Goal: Task Accomplishment & Management: Manage account settings

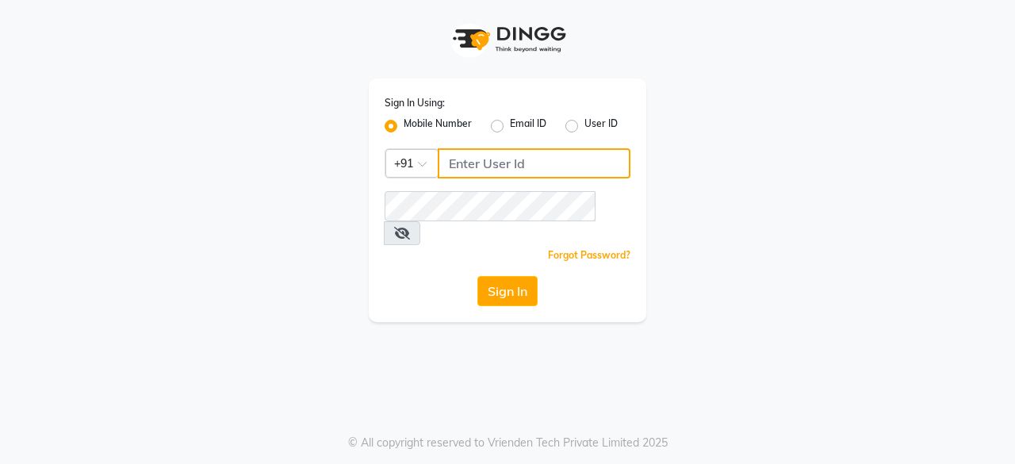
click at [490, 168] on input "Username" at bounding box center [534, 163] width 193 height 30
type input "9829026107"
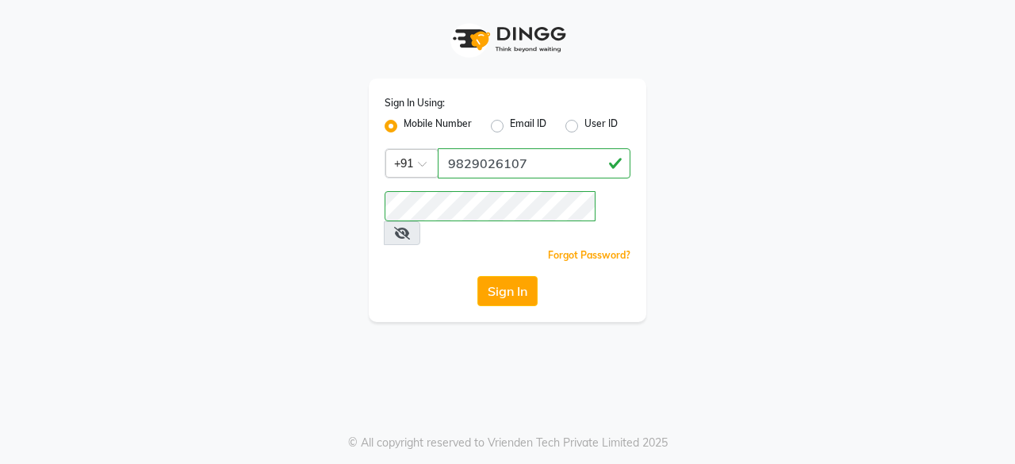
click at [513, 281] on button "Sign In" at bounding box center [507, 291] width 60 height 30
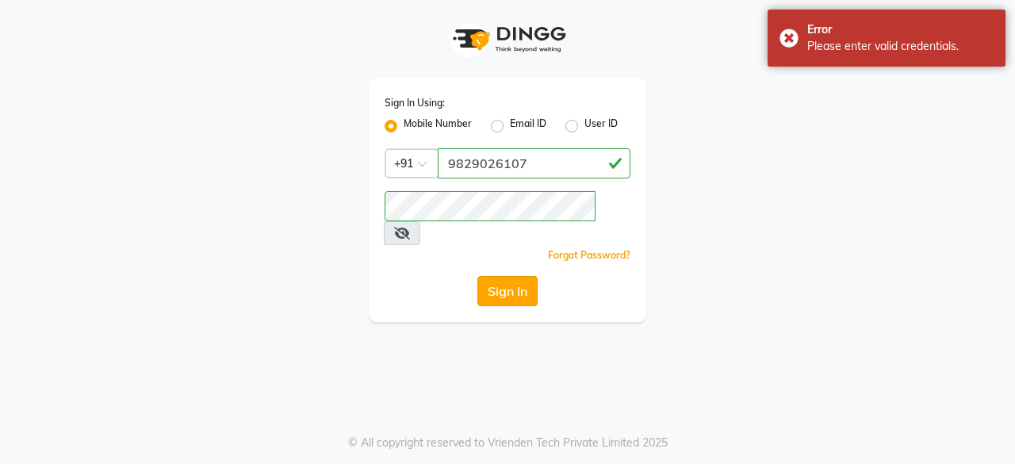
click at [514, 277] on button "Sign In" at bounding box center [507, 291] width 60 height 30
click at [506, 276] on button "Sign In" at bounding box center [507, 291] width 60 height 30
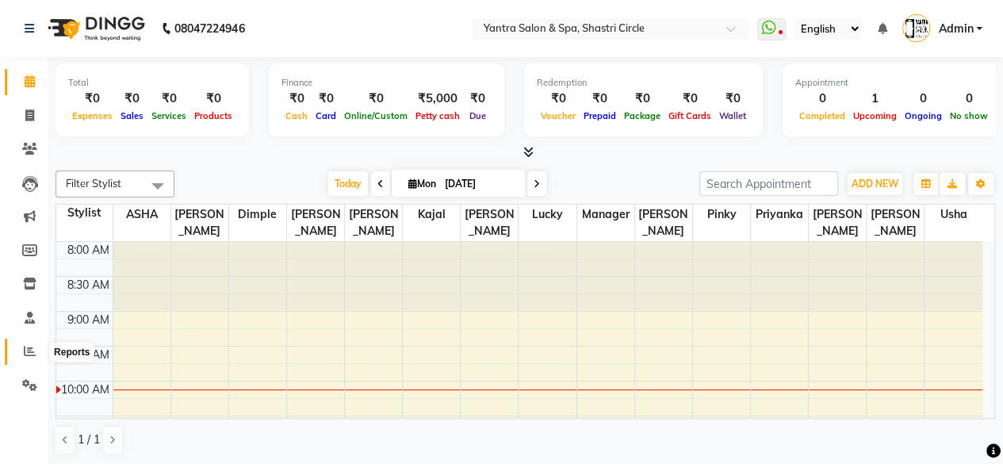
click at [37, 350] on span at bounding box center [30, 351] width 28 height 18
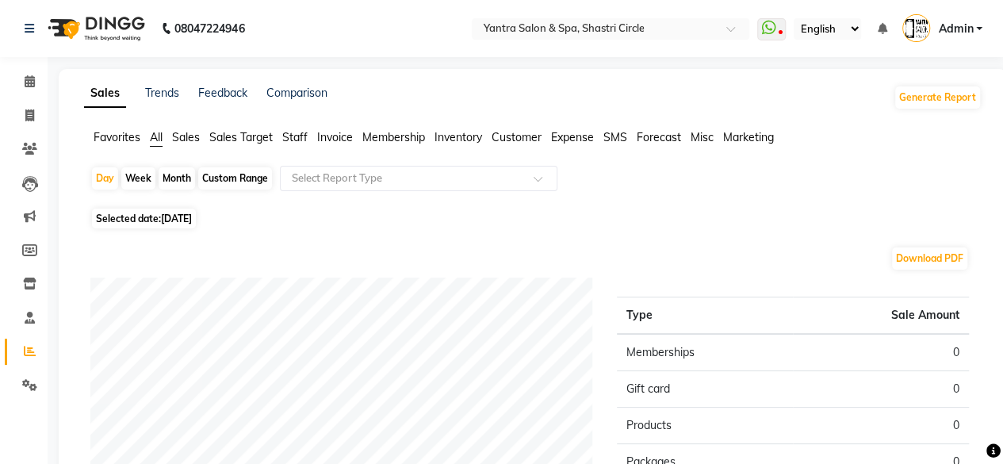
click at [162, 175] on div "Month" at bounding box center [177, 178] width 36 height 22
select select "9"
select select "2025"
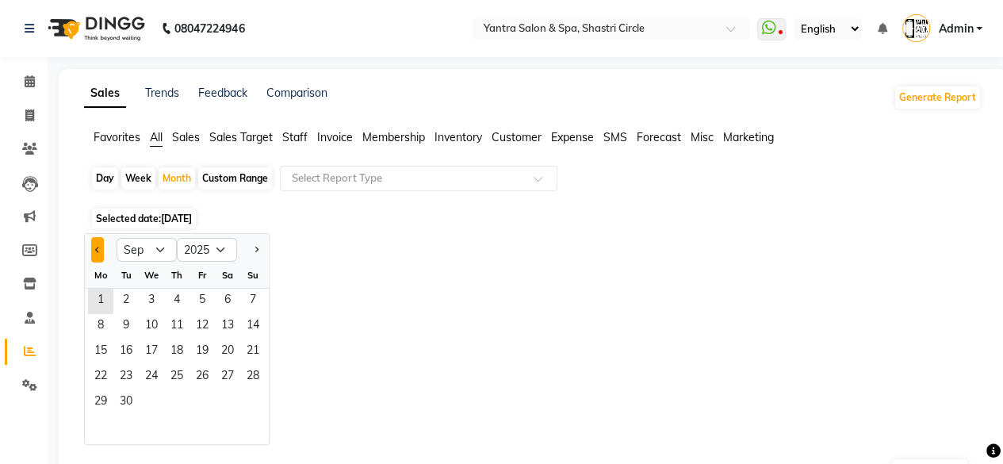
click at [98, 256] on button "Previous month" at bounding box center [97, 249] width 13 height 25
select select "8"
click at [206, 304] on span "1" at bounding box center [201, 301] width 25 height 25
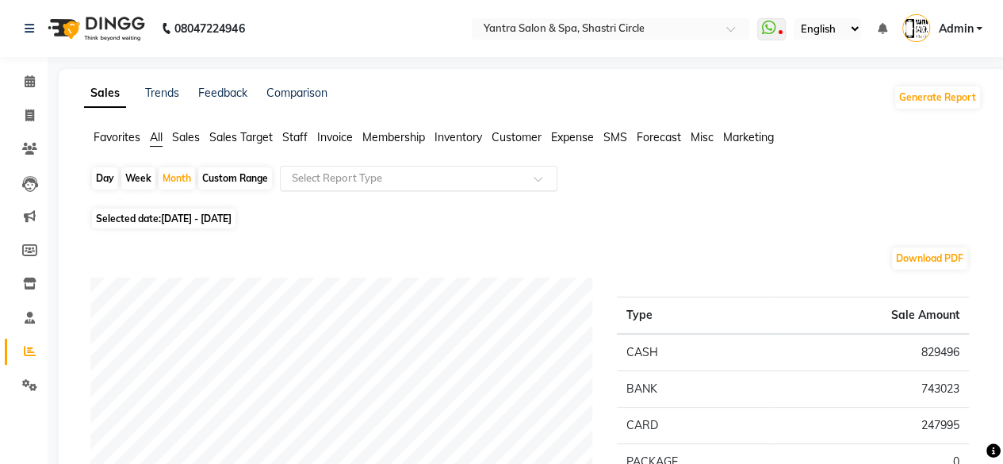
click at [392, 185] on div "Select Report Type" at bounding box center [406, 178] width 245 height 16
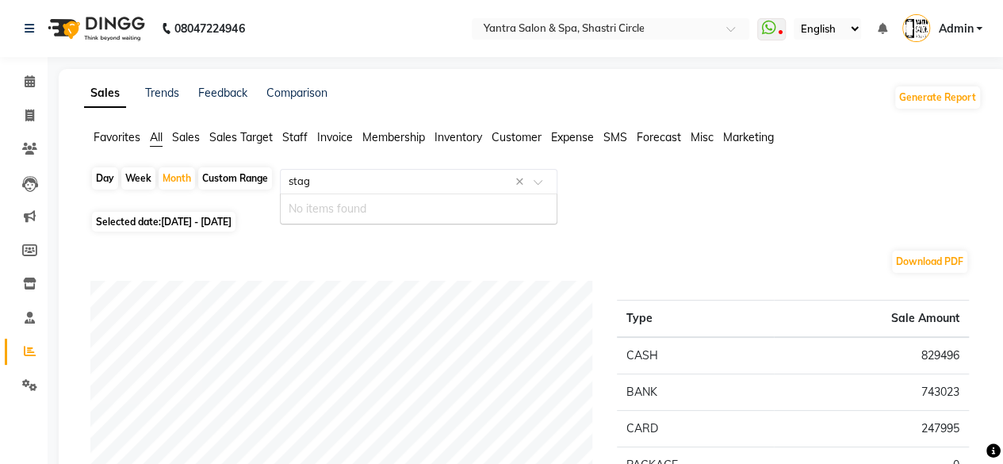
type input "sta"
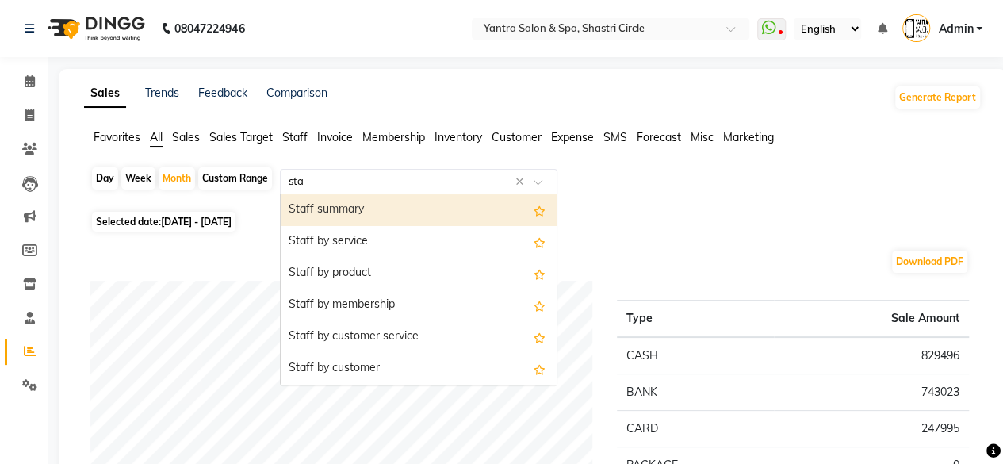
click at [373, 203] on div "Staff summary" at bounding box center [419, 210] width 276 height 32
select select "full_report"
select select "csv"
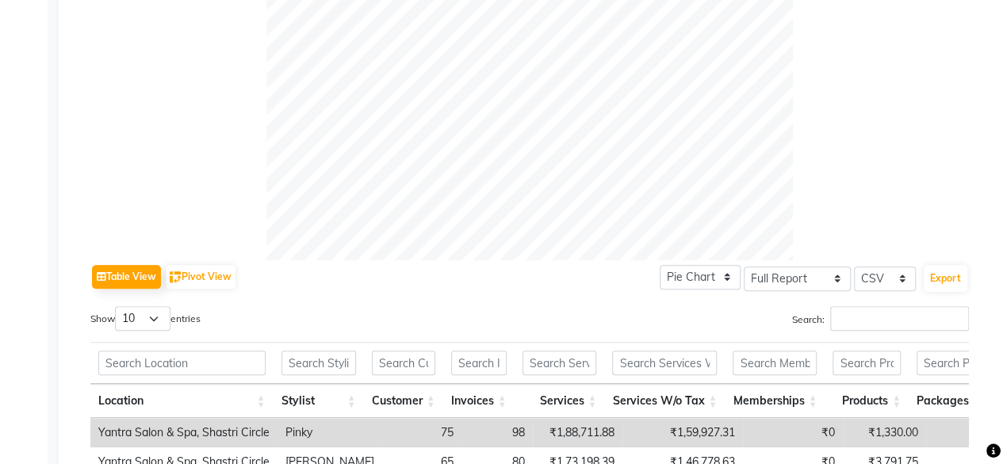
scroll to position [555, 0]
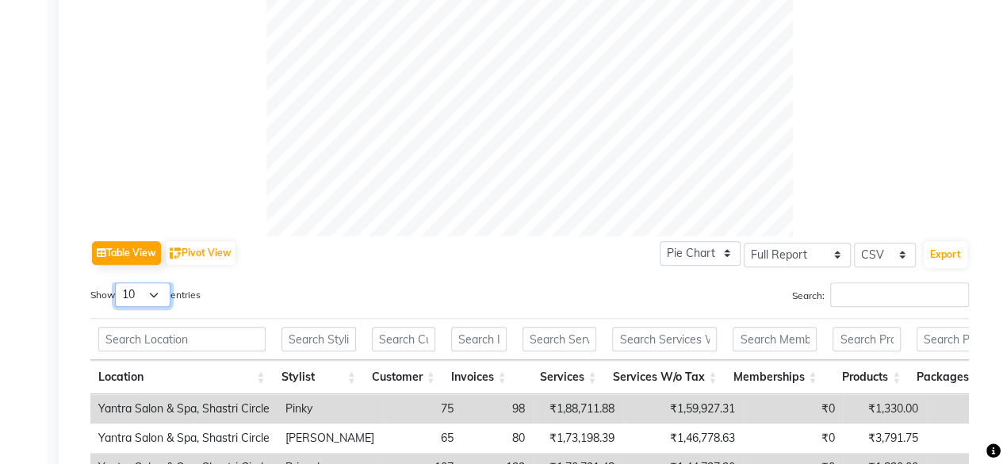
click at [135, 297] on select "10 25 50 100" at bounding box center [142, 294] width 55 height 25
select select "50"
click at [117, 282] on select "10 25 50 100" at bounding box center [142, 294] width 55 height 25
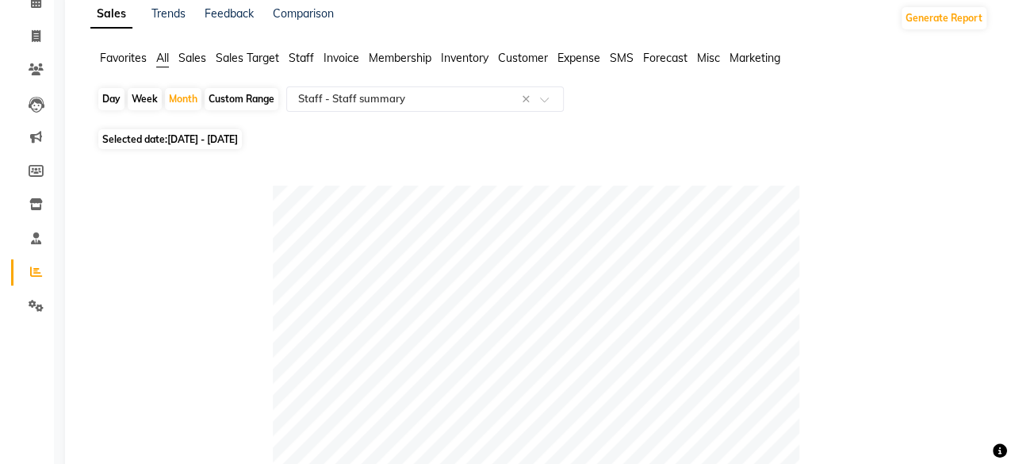
scroll to position [0, 0]
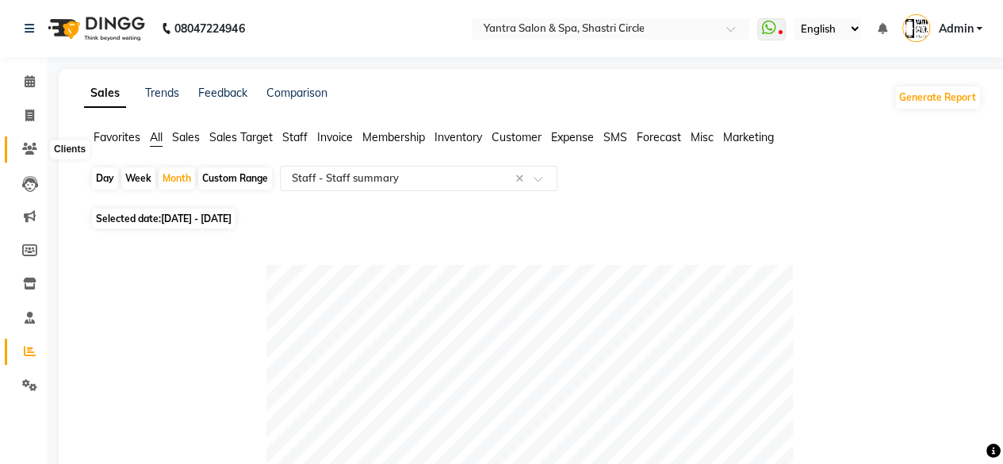
click at [31, 144] on icon at bounding box center [29, 149] width 15 height 12
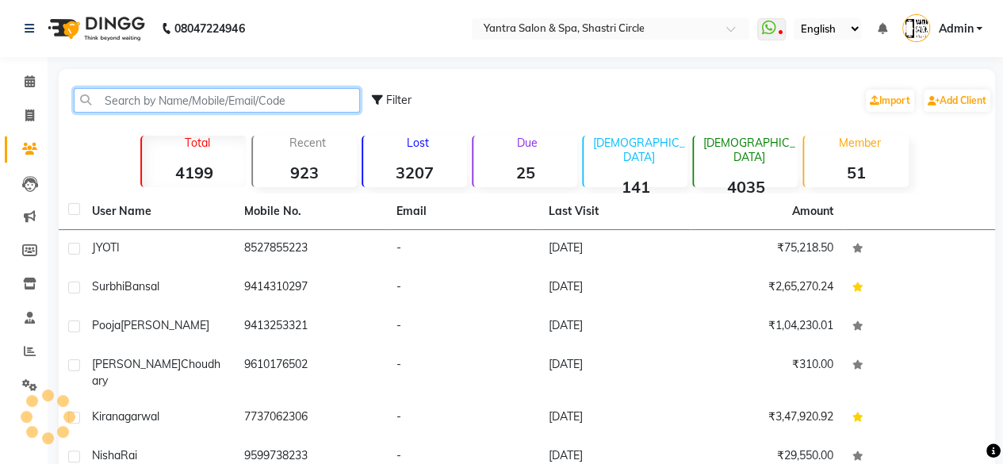
click at [201, 110] on input "text" at bounding box center [217, 100] width 286 height 25
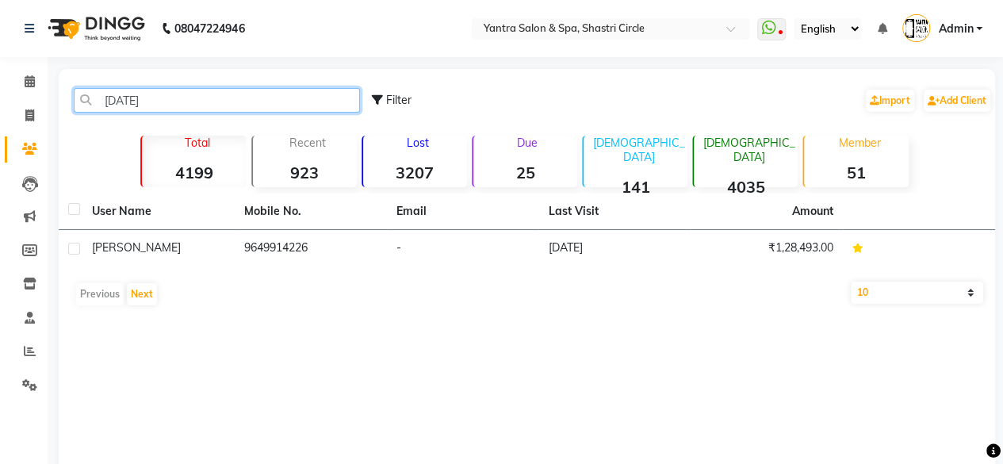
click at [122, 107] on input "natal" at bounding box center [217, 100] width 286 height 25
paste input "7737937592"
click at [154, 102] on input "7737937592" at bounding box center [217, 100] width 286 height 25
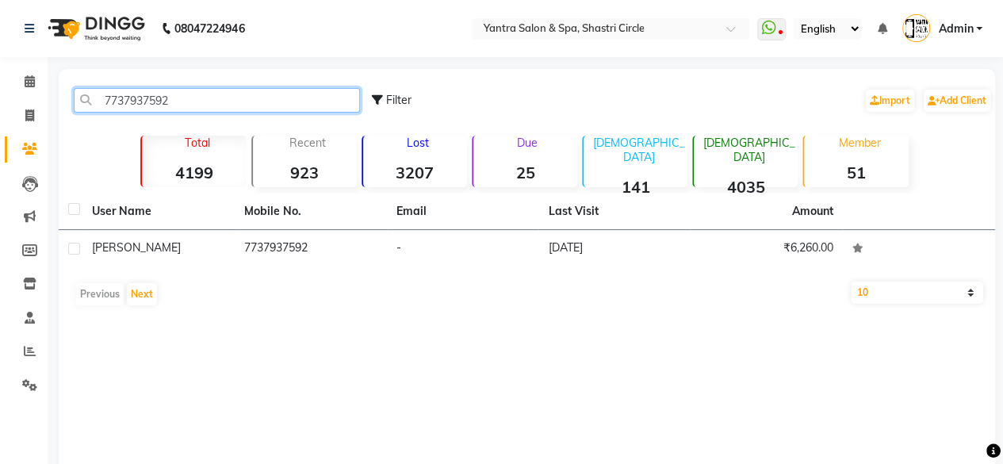
paste input "9929099961"
click at [178, 104] on input "9929099961" at bounding box center [217, 100] width 286 height 25
paste input "1815590227"
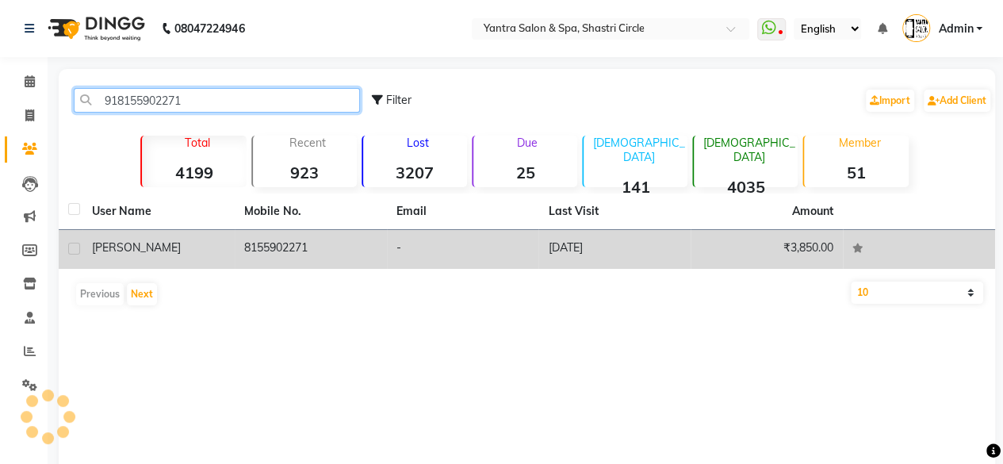
type input "918155902271"
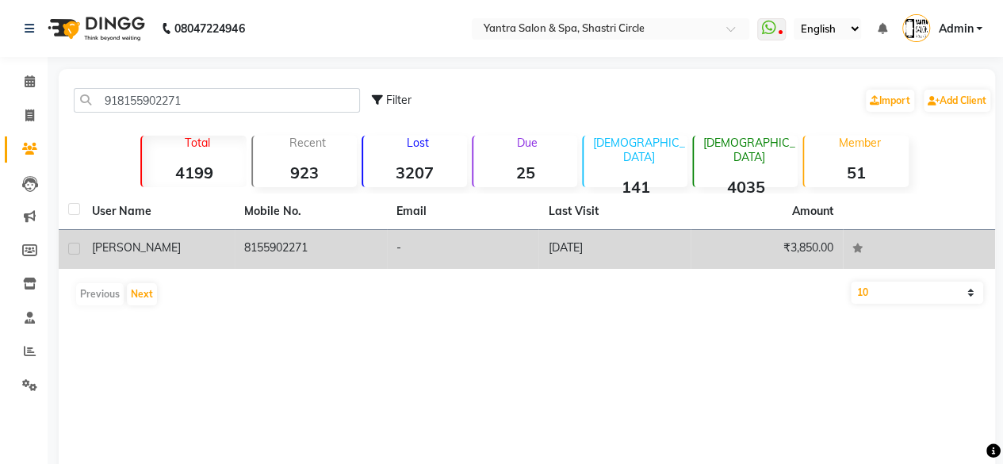
click at [210, 242] on div "Chandrakala" at bounding box center [158, 247] width 133 height 17
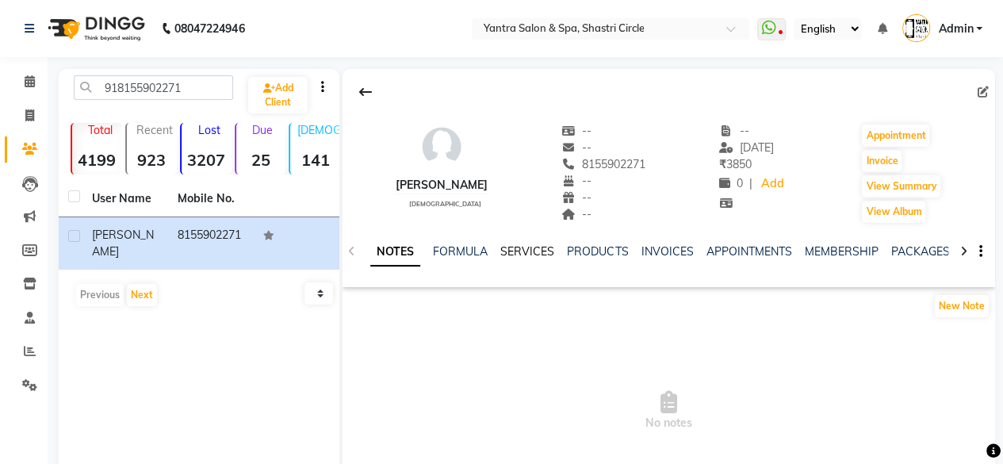
click at [518, 245] on link "SERVICES" at bounding box center [527, 251] width 54 height 14
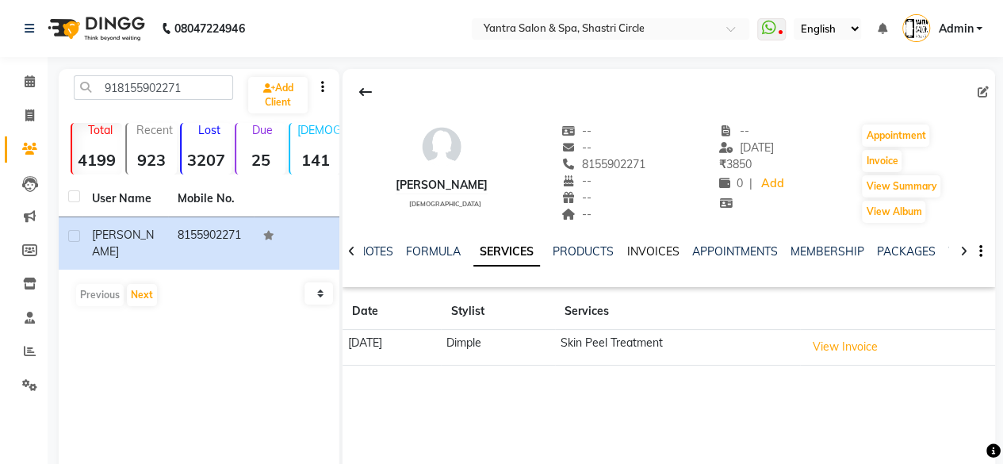
click at [637, 250] on link "INVOICES" at bounding box center [652, 251] width 52 height 14
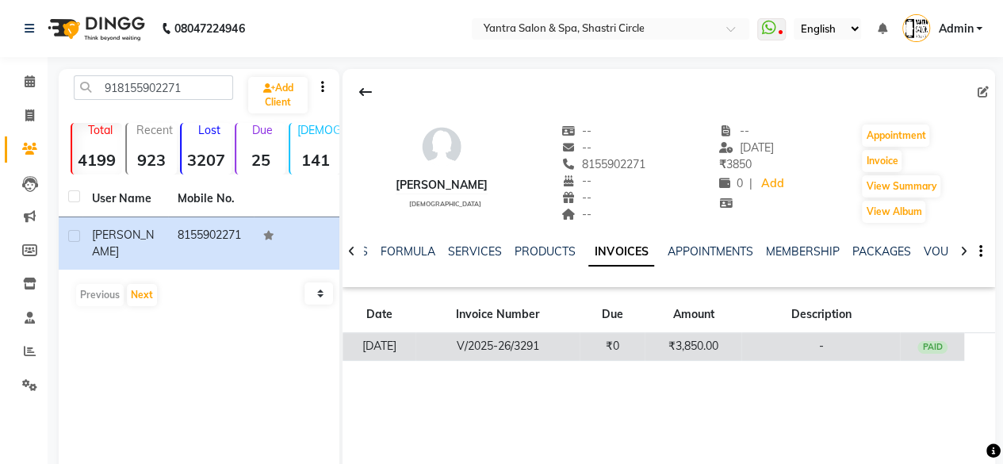
click at [813, 350] on td "-" at bounding box center [820, 347] width 159 height 28
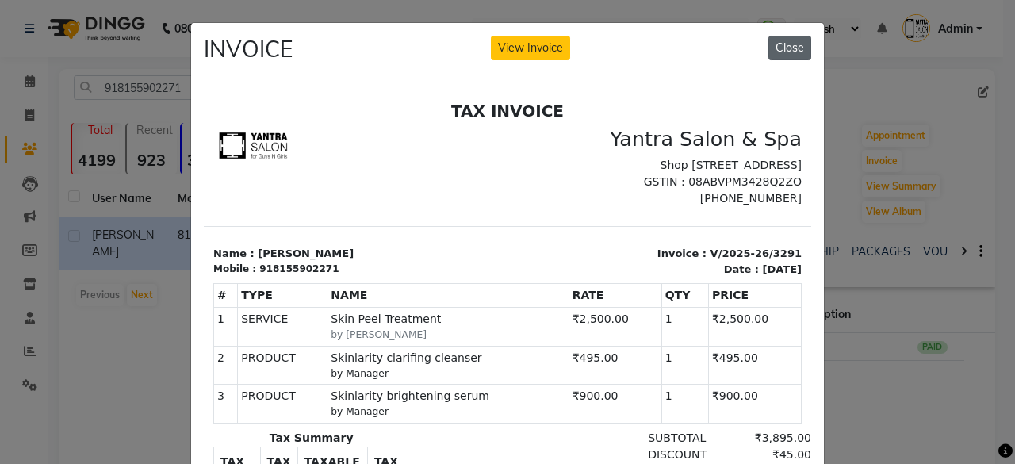
click at [781, 51] on button "Close" at bounding box center [789, 48] width 43 height 25
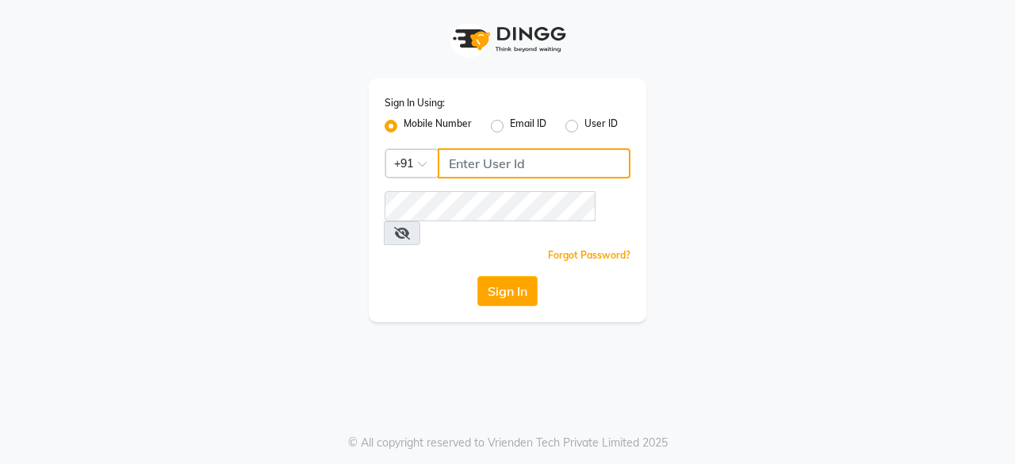
click at [507, 170] on input "Username" at bounding box center [534, 163] width 193 height 30
type input "9829026107"
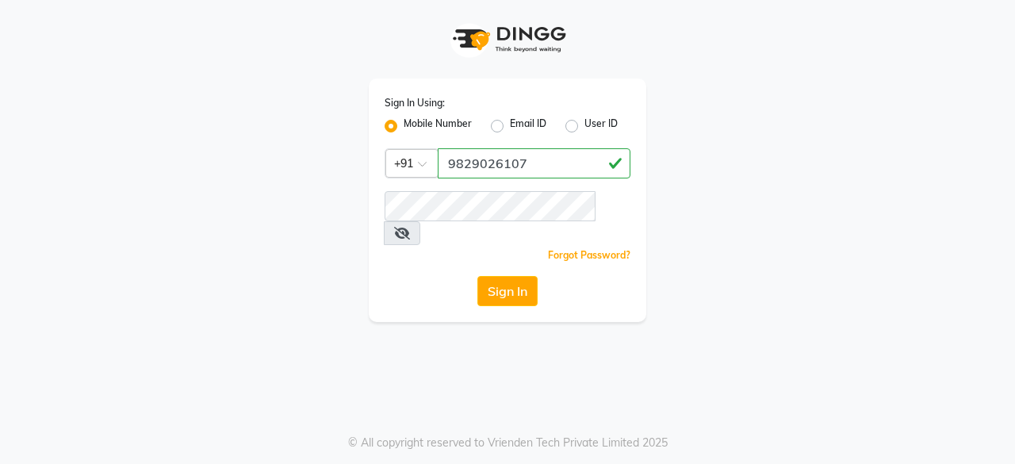
click at [445, 247] on div "Forgot Password?" at bounding box center [507, 255] width 246 height 17
click at [499, 278] on button "Sign In" at bounding box center [507, 291] width 60 height 30
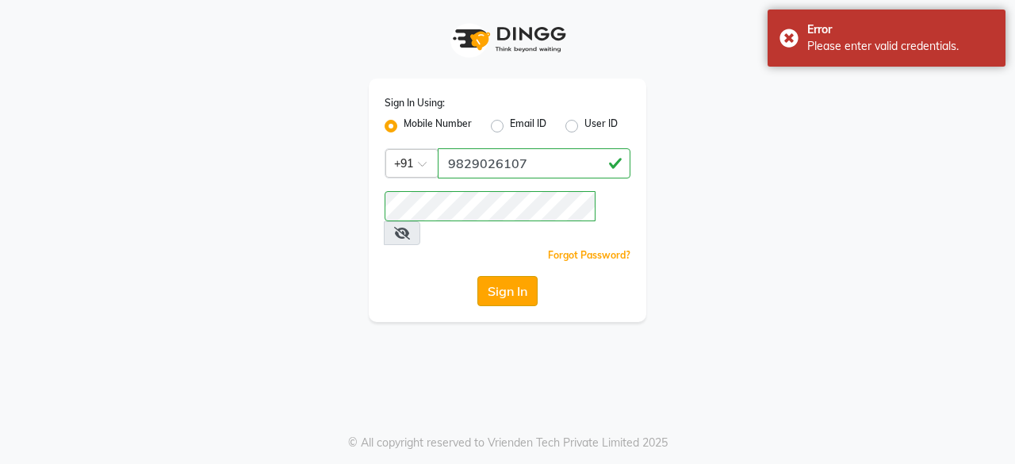
click at [483, 276] on button "Sign In" at bounding box center [507, 291] width 60 height 30
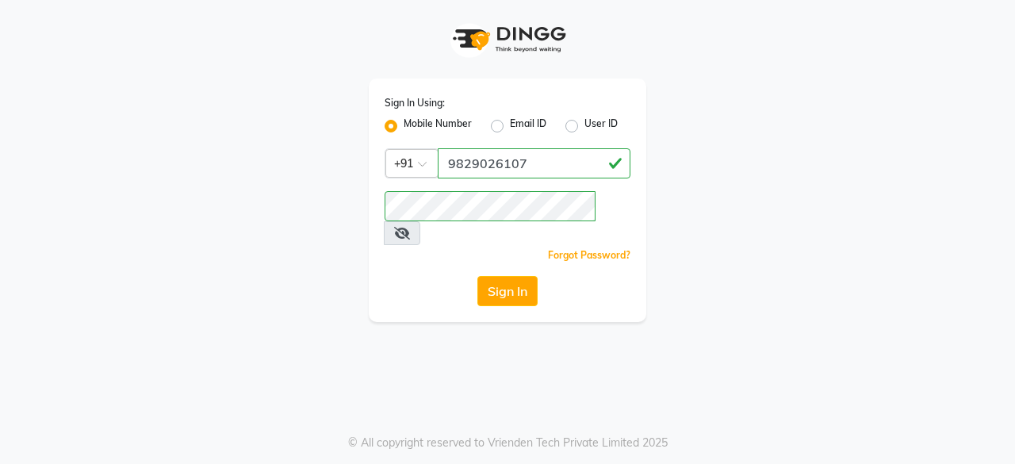
click at [484, 190] on div "Sign In Using: Mobile Number Email ID User ID Country Code × +91 9829026107 Rem…" at bounding box center [507, 199] width 277 height 243
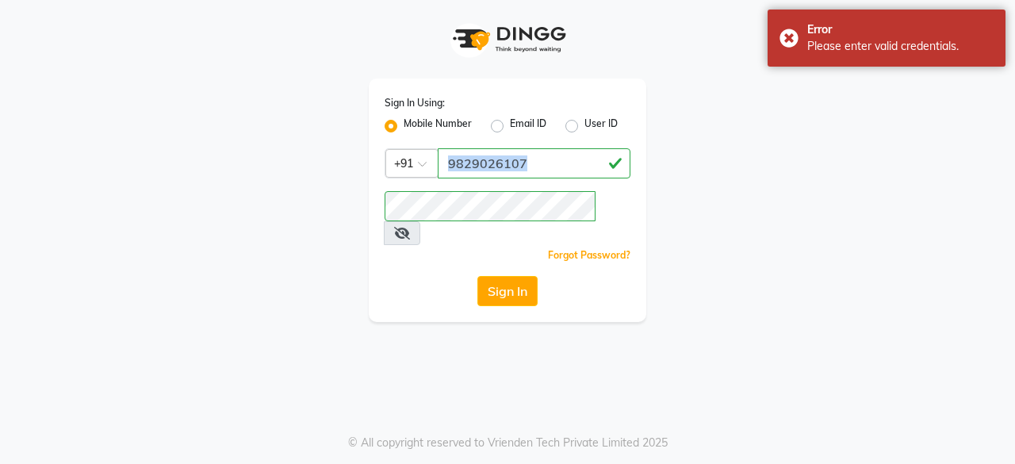
click at [484, 190] on div "Sign In Using: Mobile Number Email ID User ID Country Code × +91 9829026107 Rem…" at bounding box center [507, 199] width 277 height 243
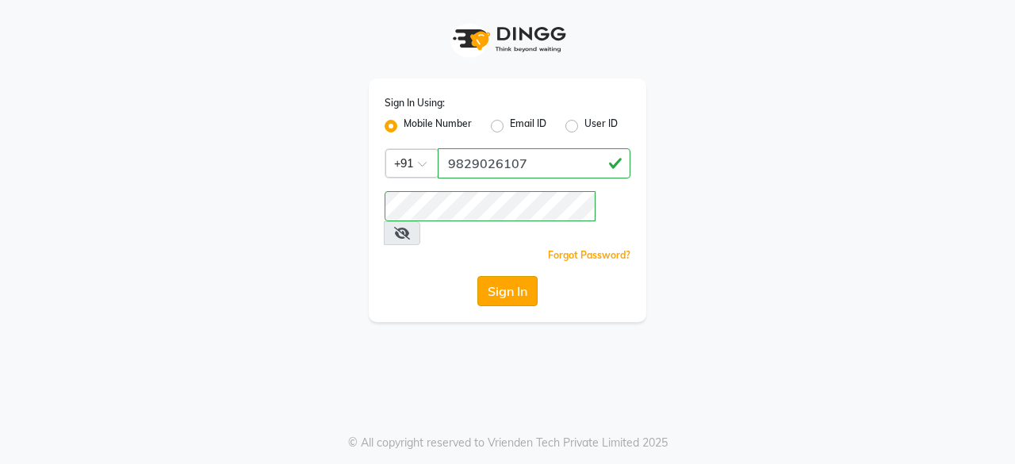
click at [501, 276] on button "Sign In" at bounding box center [507, 291] width 60 height 30
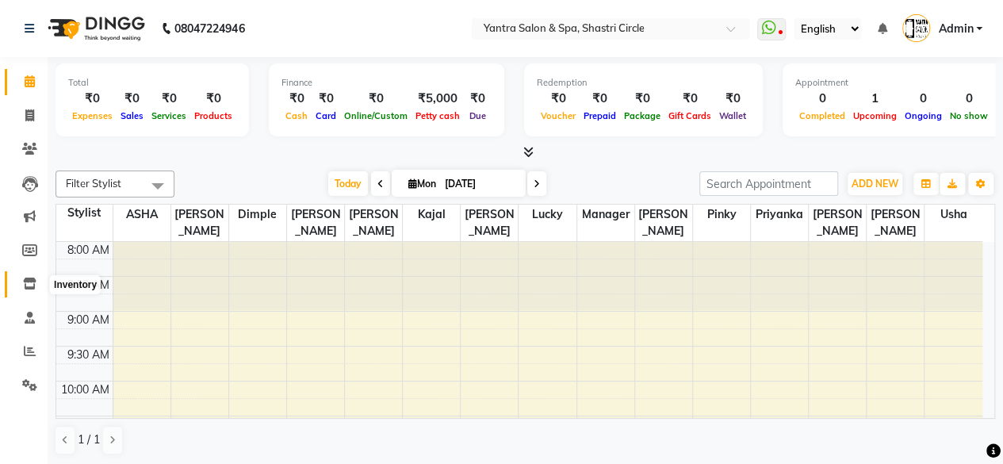
click at [29, 280] on icon at bounding box center [29, 283] width 13 height 12
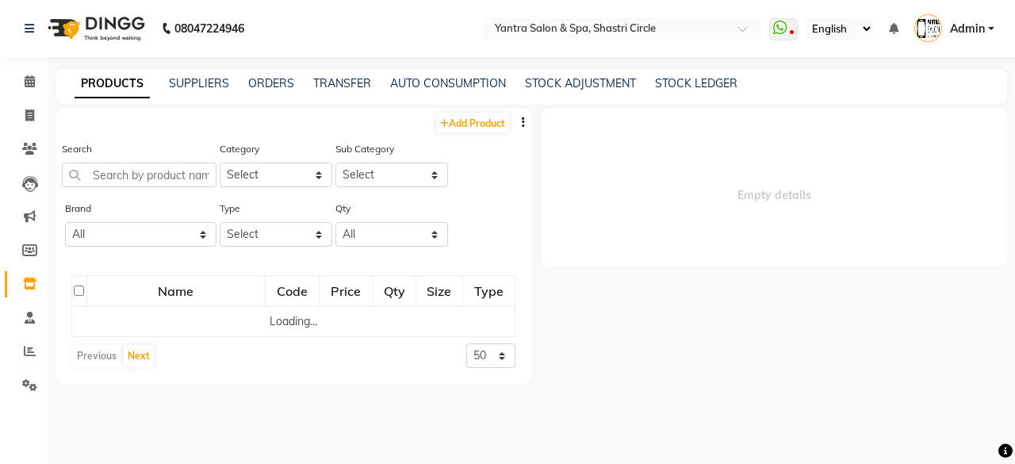
select select
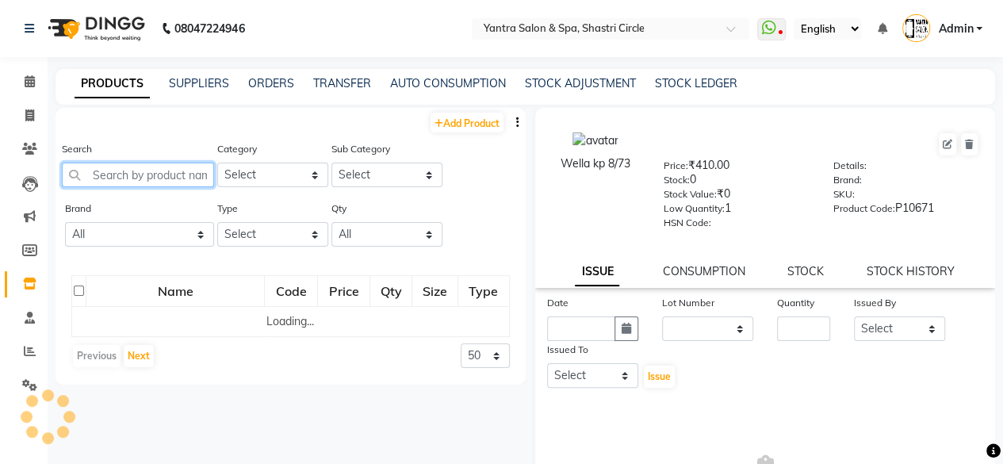
click at [172, 177] on input "text" at bounding box center [138, 175] width 152 height 25
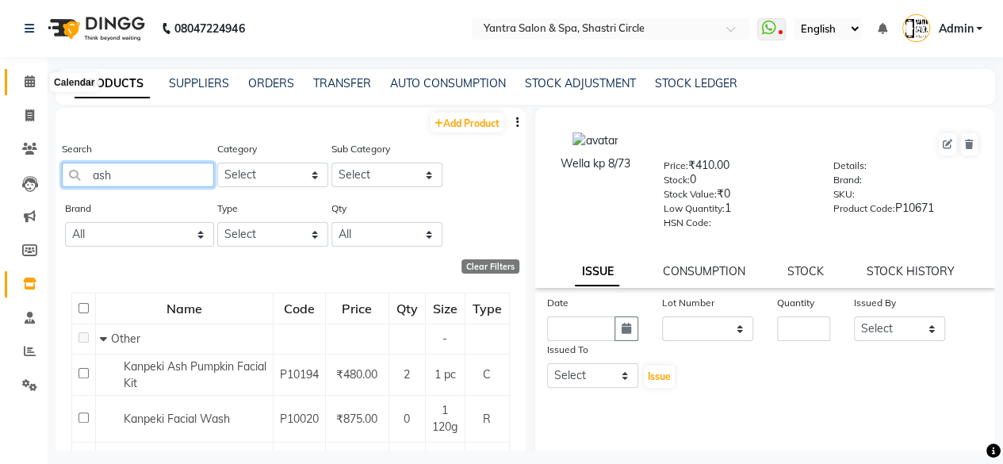
type input "ash"
click at [35, 82] on span at bounding box center [30, 82] width 28 height 18
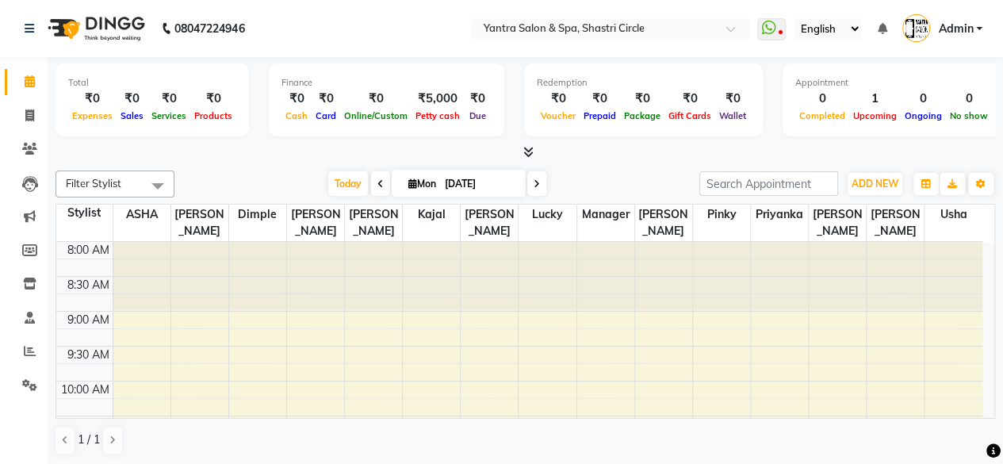
click at [300, 2] on nav "08047224946 Select Location × Yantra Salon & Spa, Shastri Circle WhatsApp Statu…" at bounding box center [501, 28] width 1003 height 57
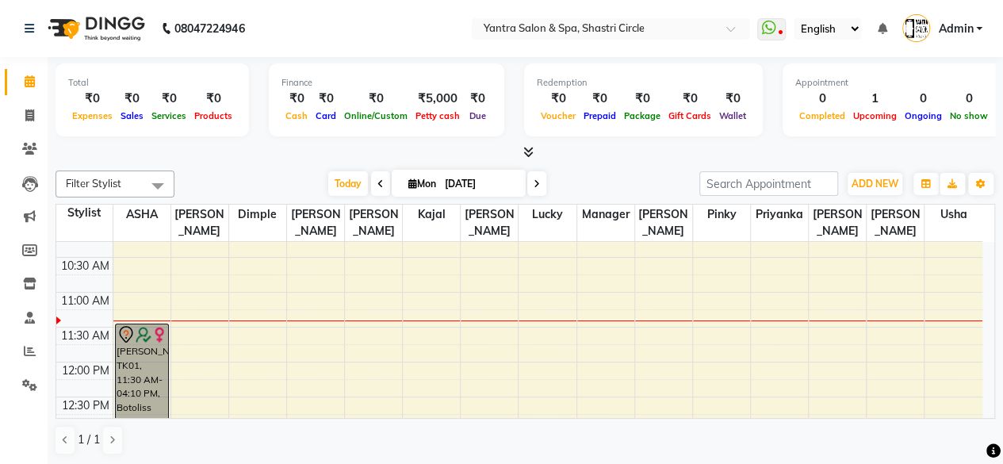
scroll to position [238, 0]
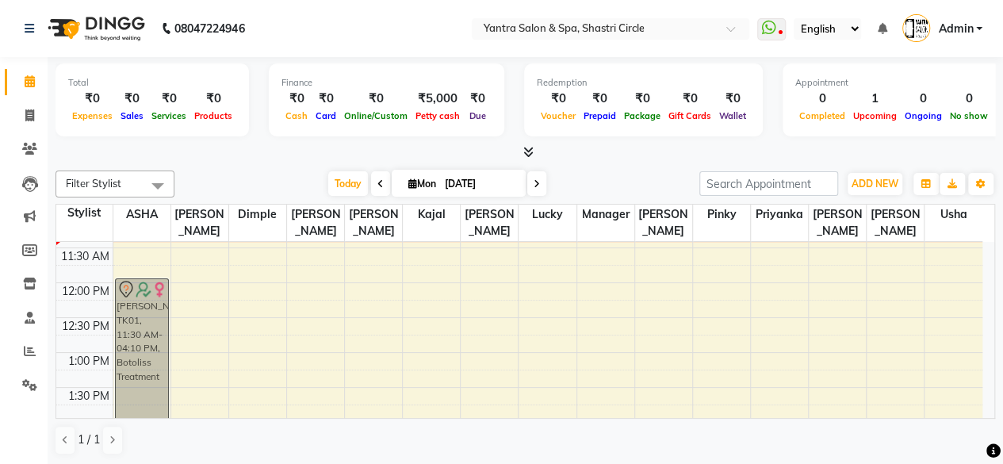
click at [140, 299] on div "Natalia, TK01, 11:30 AM-04:10 PM, Botoliss Treatment Natalia, TK01, 11:30 AM-04…" at bounding box center [141, 422] width 57 height 836
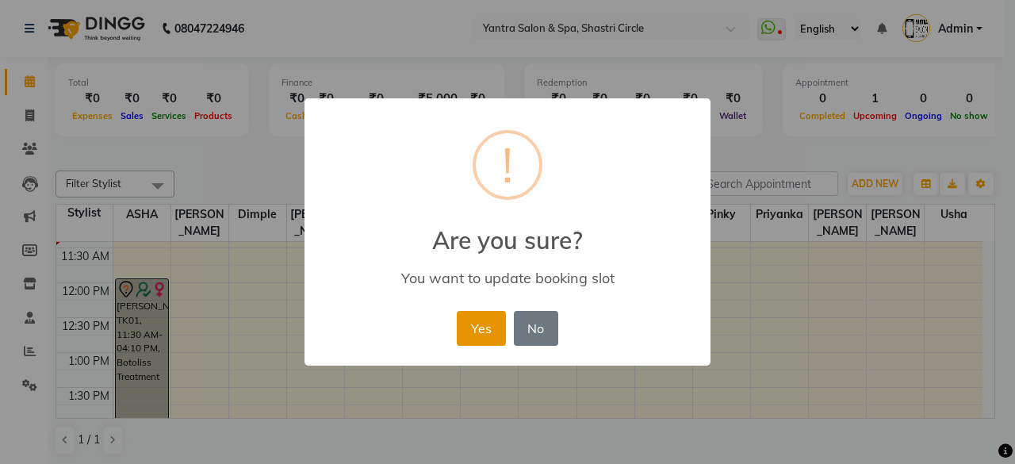
click at [499, 335] on button "Yes" at bounding box center [481, 328] width 48 height 35
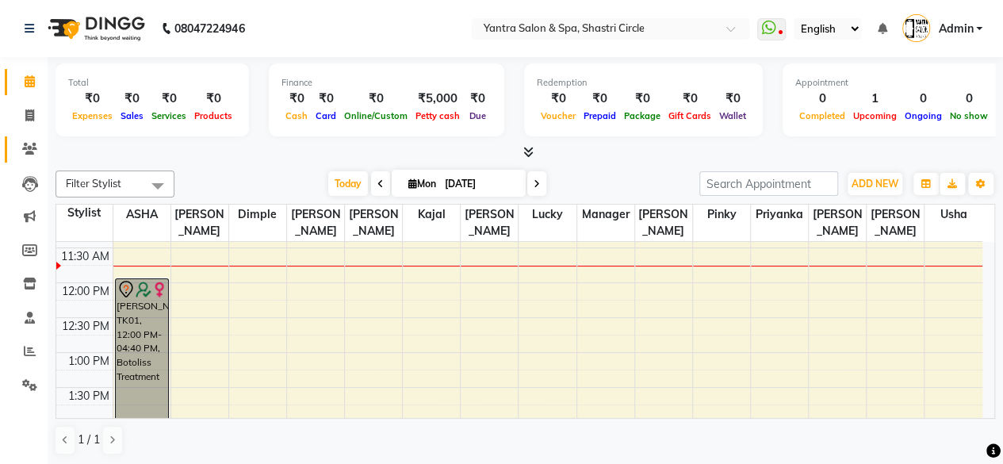
click at [27, 144] on icon at bounding box center [29, 149] width 15 height 12
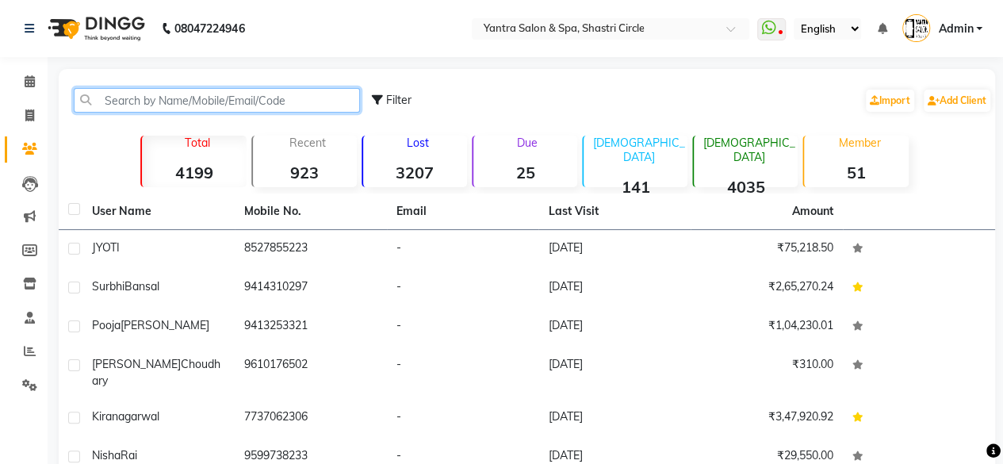
click at [220, 98] on input "text" at bounding box center [217, 100] width 286 height 25
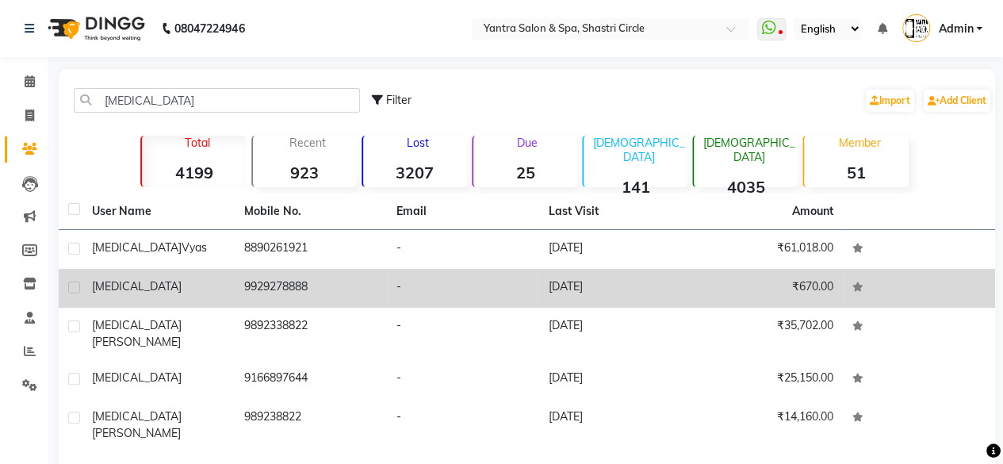
click at [285, 288] on td "9929278888" at bounding box center [311, 288] width 152 height 39
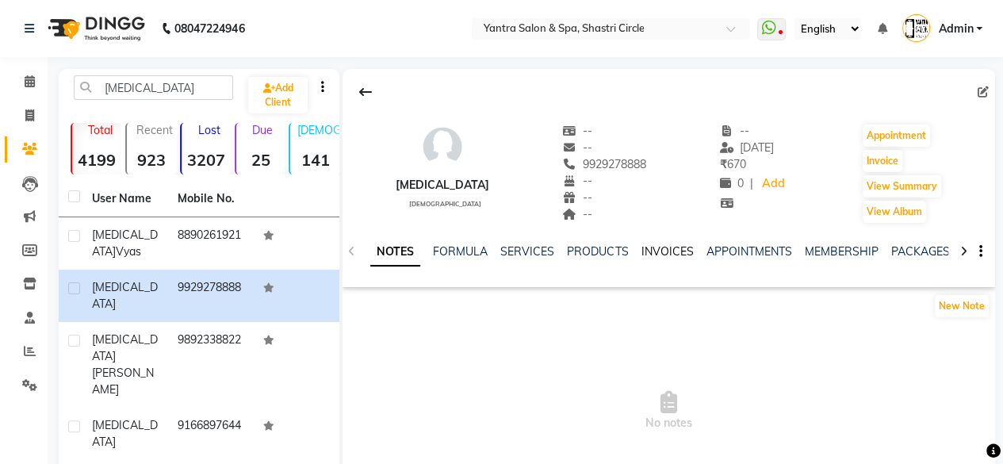
click at [658, 246] on link "INVOICES" at bounding box center [666, 251] width 52 height 14
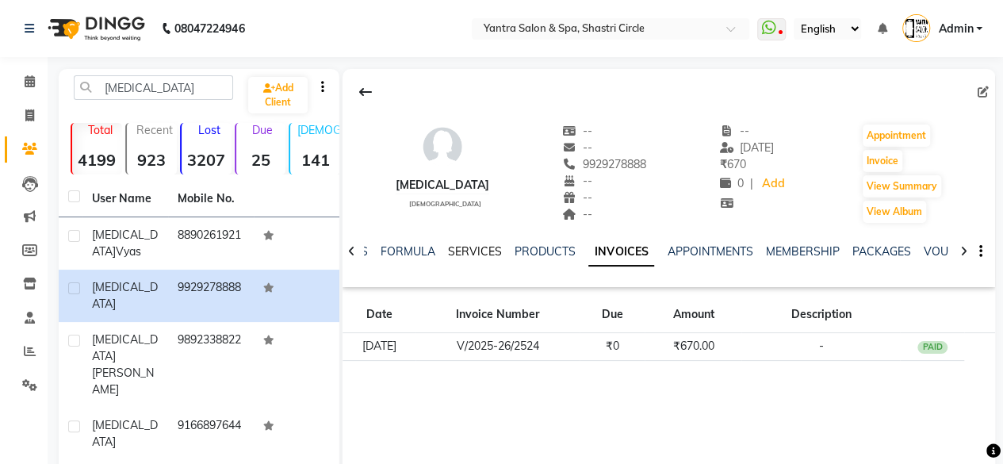
click at [477, 252] on link "SERVICES" at bounding box center [475, 251] width 54 height 14
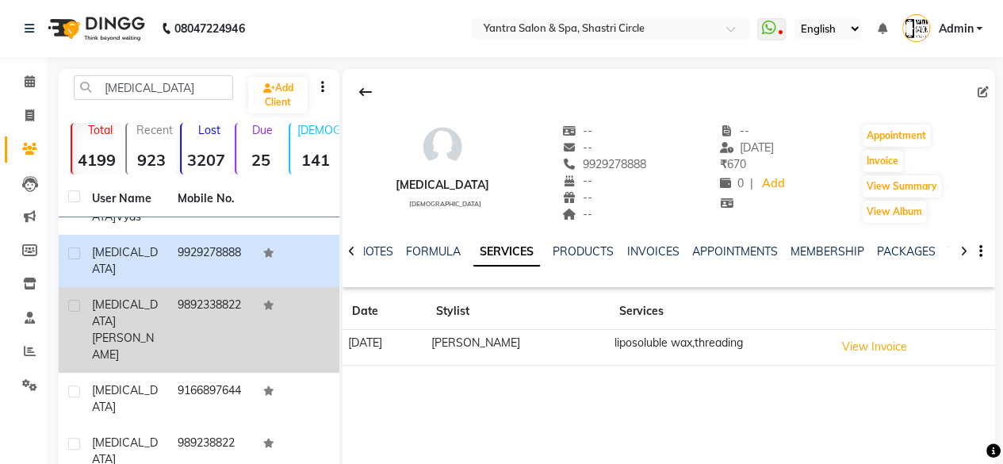
scroll to position [59, 0]
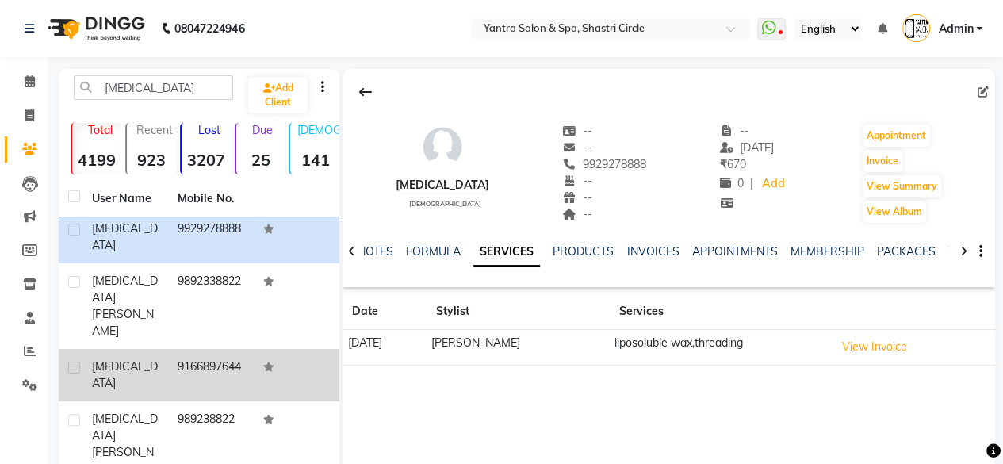
click at [208, 349] on td "9166897644" at bounding box center [211, 375] width 86 height 52
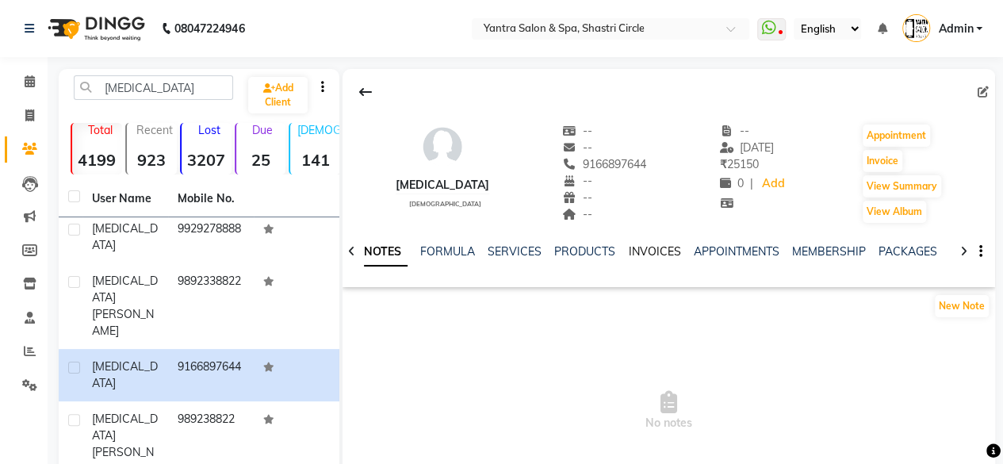
click at [644, 251] on link "INVOICES" at bounding box center [654, 251] width 52 height 14
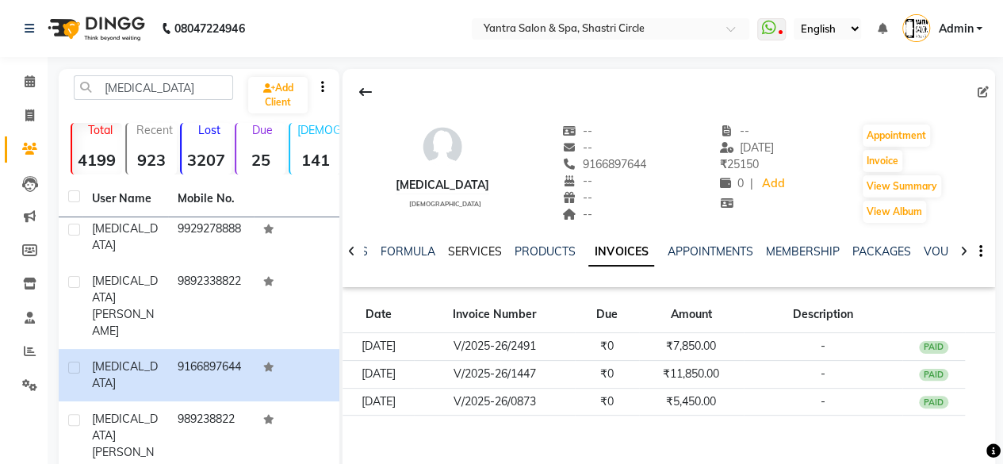
click at [458, 251] on link "SERVICES" at bounding box center [475, 251] width 54 height 14
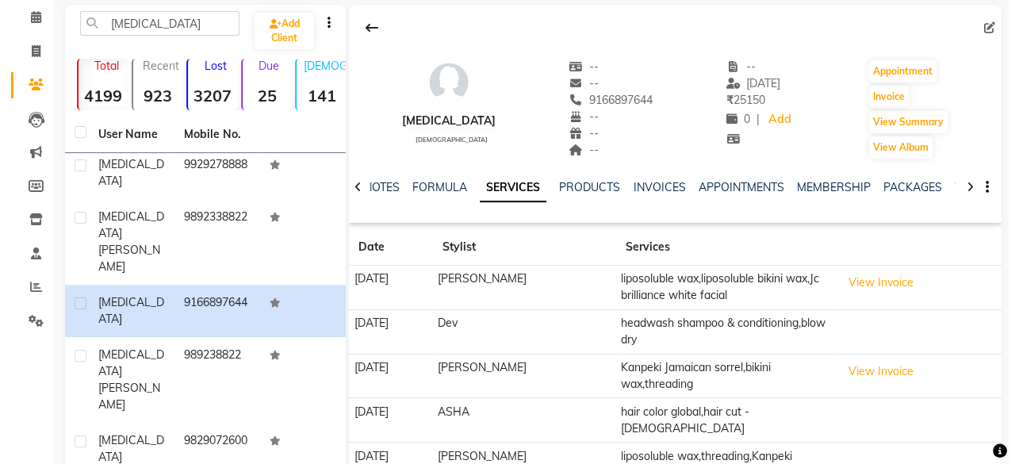
scroll to position [79, 0]
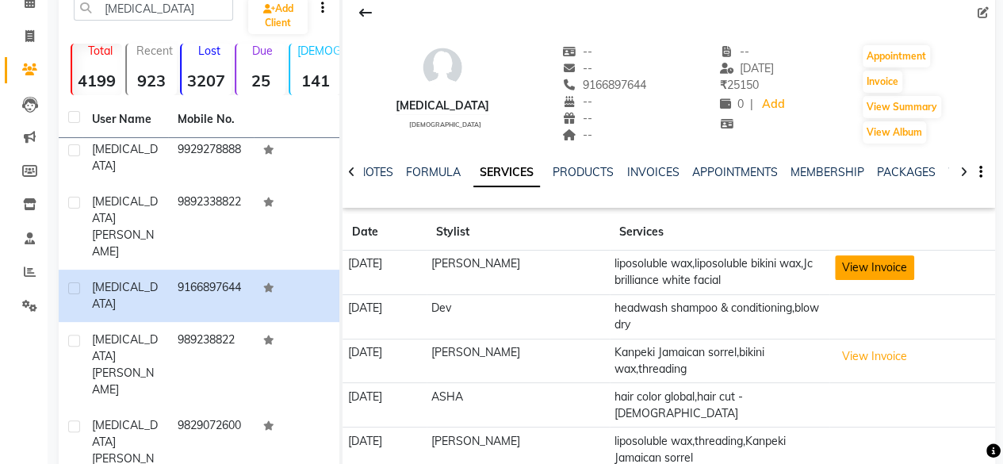
click at [858, 266] on button "View Invoice" at bounding box center [874, 267] width 79 height 25
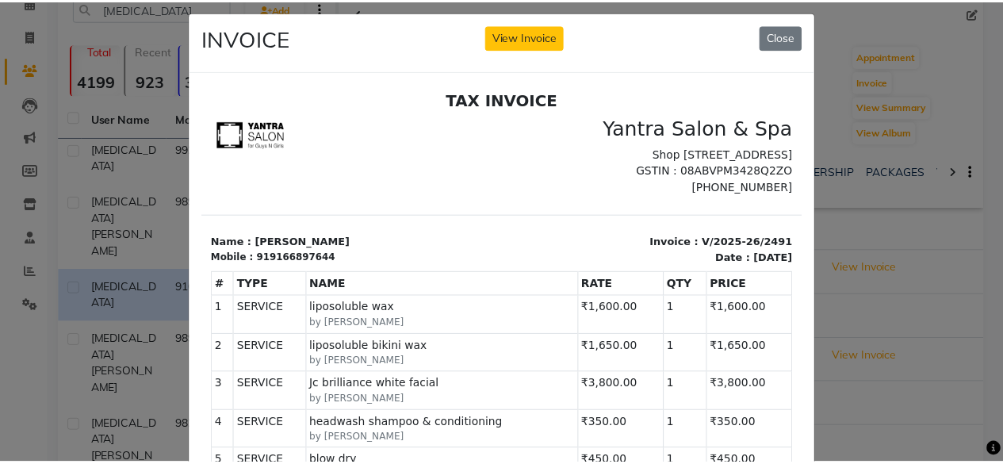
scroll to position [0, 0]
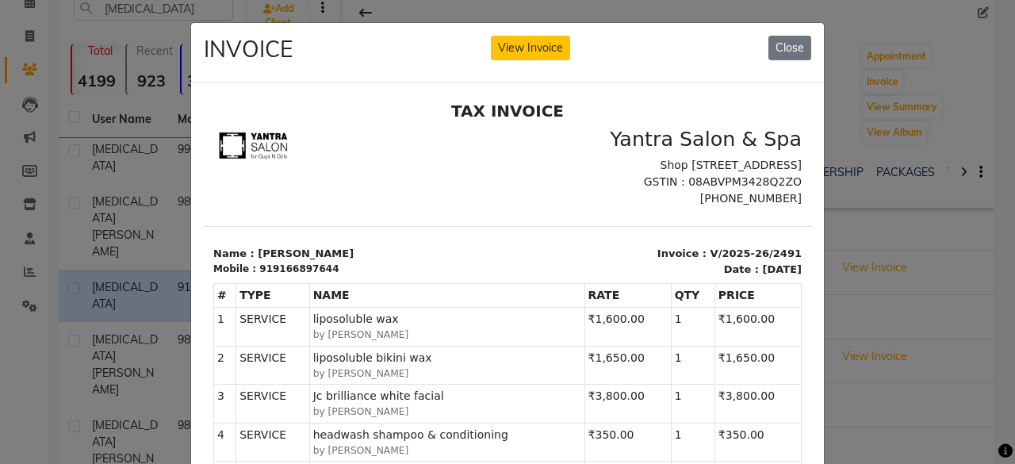
click at [287, 275] on div "919166897644" at bounding box center [298, 268] width 79 height 14
click at [260, 275] on div "919166897644" at bounding box center [298, 268] width 79 height 14
click at [397, 275] on div "Mobile : 919166897644" at bounding box center [355, 268] width 285 height 14
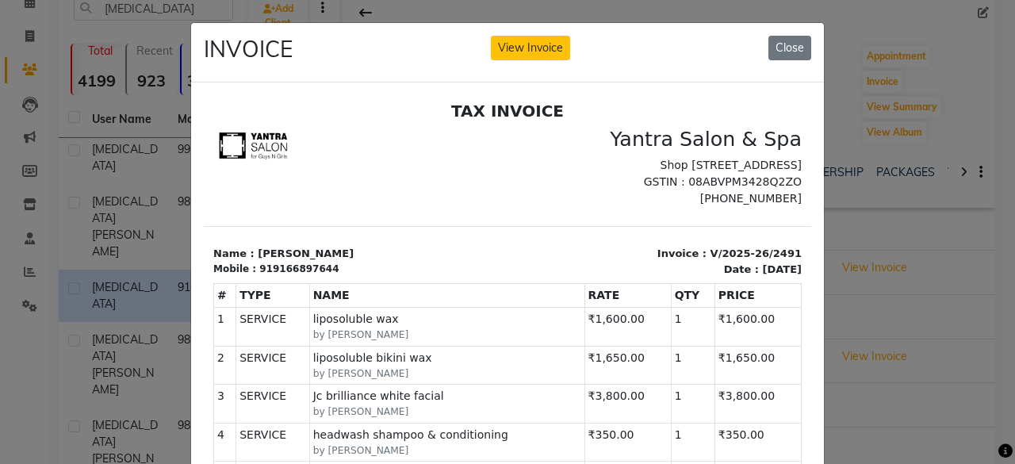
drag, startPoint x: 418, startPoint y: 257, endPoint x: 360, endPoint y: 248, distance: 58.5
click at [416, 258] on section "Name : Nikita Mobile : 919166897644 Invoice : V/2025-26/2491 Date : Monday,July…" at bounding box center [507, 250] width 607 height 51
drag, startPoint x: 264, startPoint y: 283, endPoint x: 328, endPoint y: 287, distance: 64.3
click at [328, 275] on div "Mobile : 919166897644" at bounding box center [355, 268] width 285 height 14
copy div "9166897644"
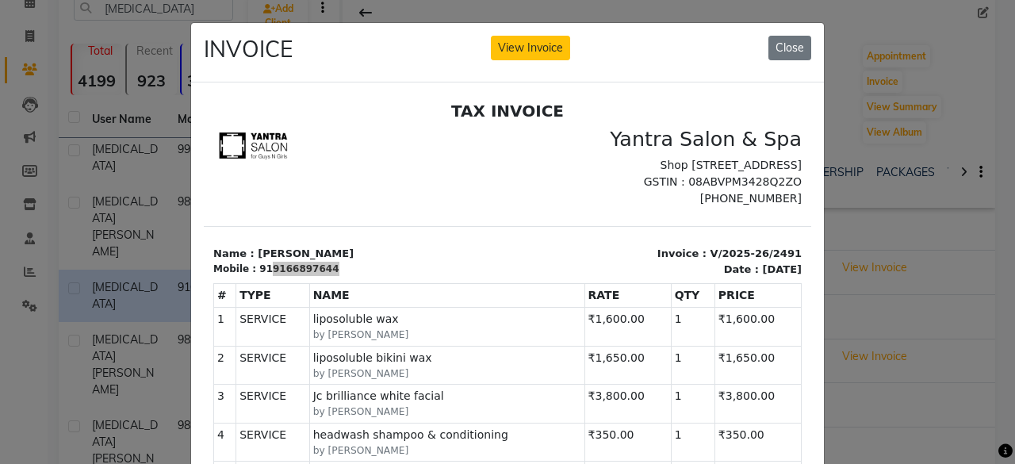
click at [767, 33] on div "INVOICE View Invoice Close" at bounding box center [507, 52] width 633 height 59
click at [798, 49] on button "Close" at bounding box center [789, 48] width 43 height 25
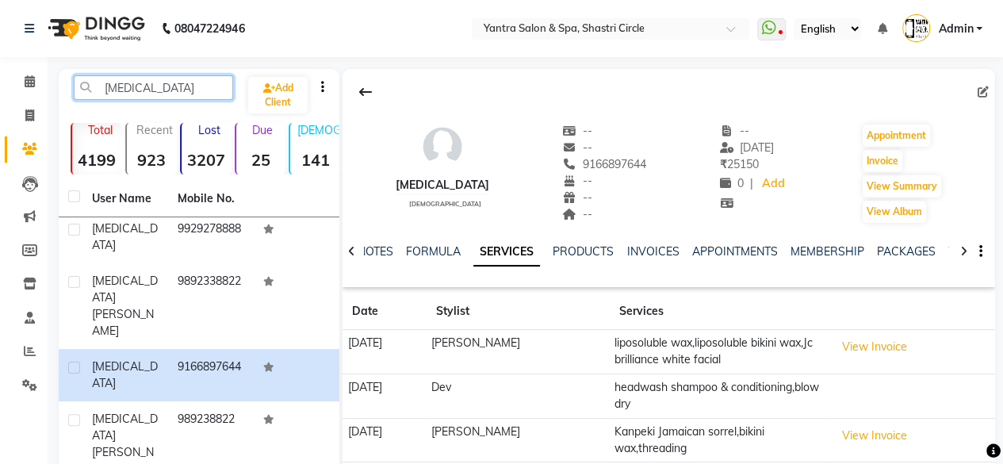
click at [142, 93] on input "nikita" at bounding box center [153, 87] width 159 height 25
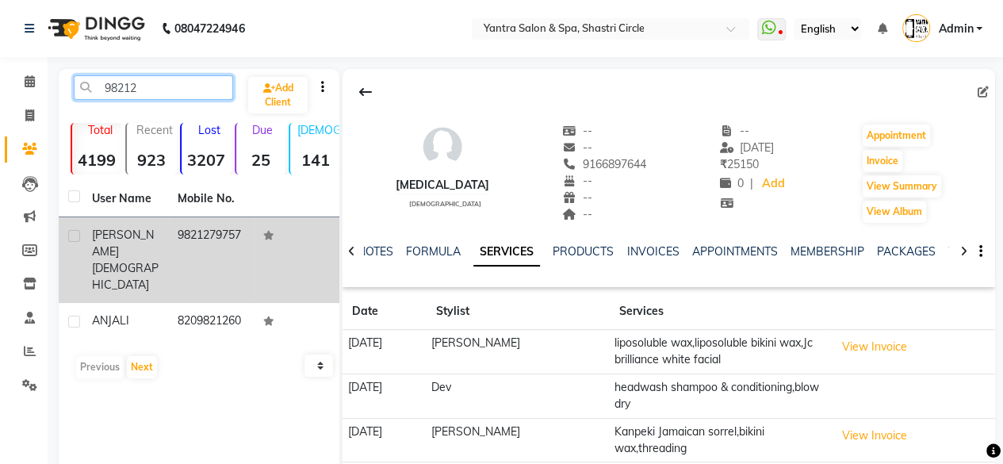
type input "98212"
click at [238, 243] on td "9821279757" at bounding box center [211, 260] width 86 height 86
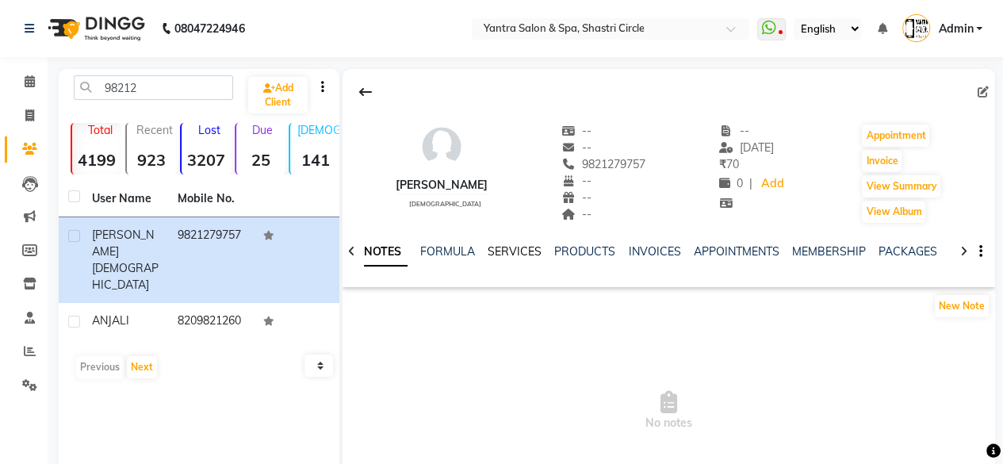
click at [522, 251] on link "SERVICES" at bounding box center [515, 251] width 54 height 14
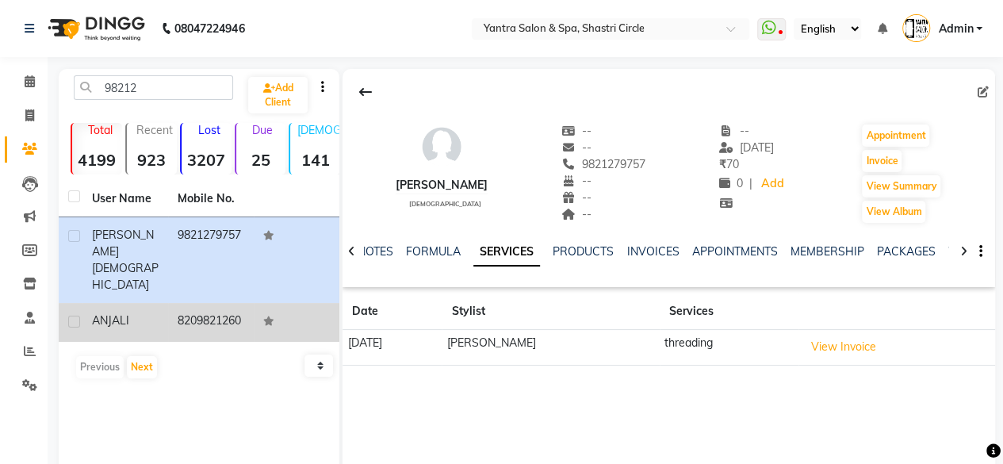
click at [201, 303] on td "8209821260" at bounding box center [211, 322] width 86 height 39
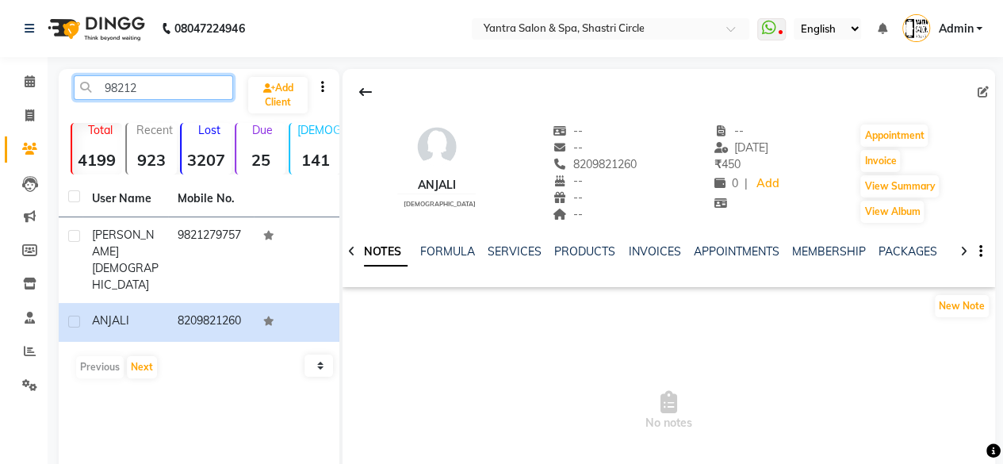
click at [155, 82] on input "98212" at bounding box center [153, 87] width 159 height 25
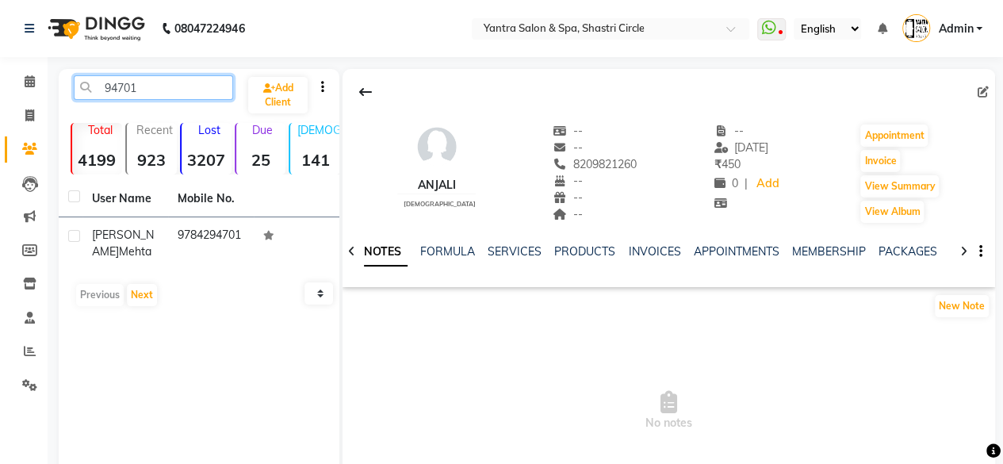
type input "94701"
click at [211, 216] on th "Mobile No." at bounding box center [211, 199] width 86 height 36
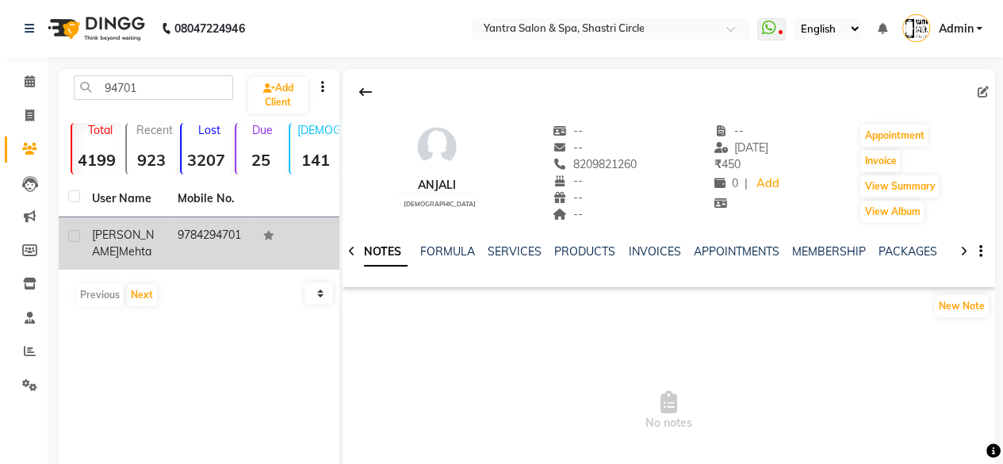
click at [214, 232] on td "9784294701" at bounding box center [211, 243] width 86 height 52
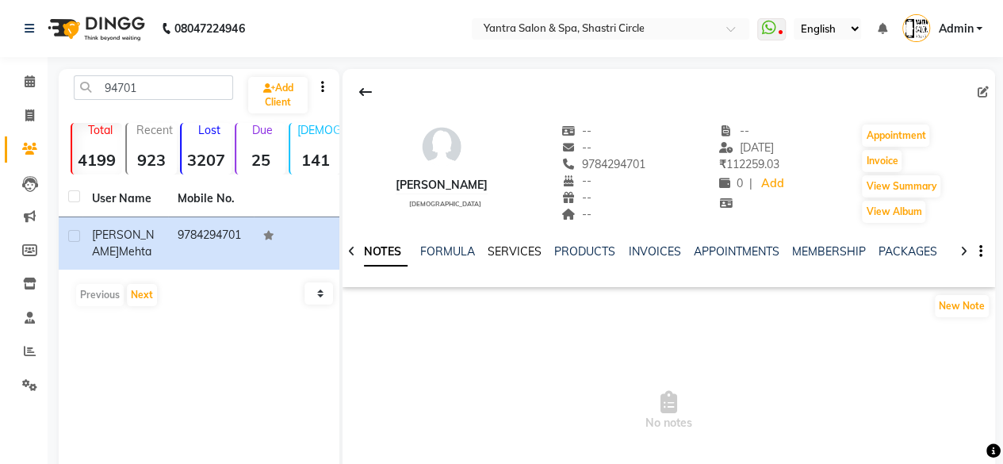
click at [521, 250] on link "SERVICES" at bounding box center [515, 251] width 54 height 14
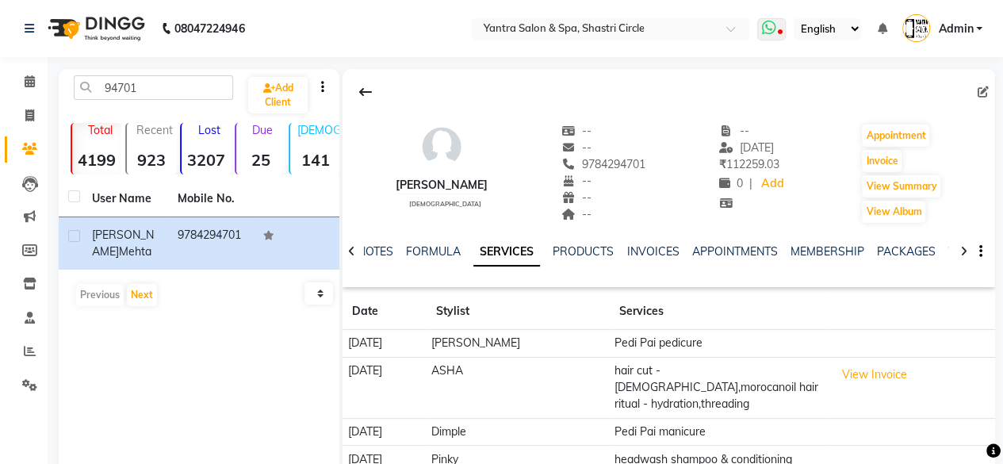
click at [767, 25] on icon at bounding box center [768, 28] width 14 height 16
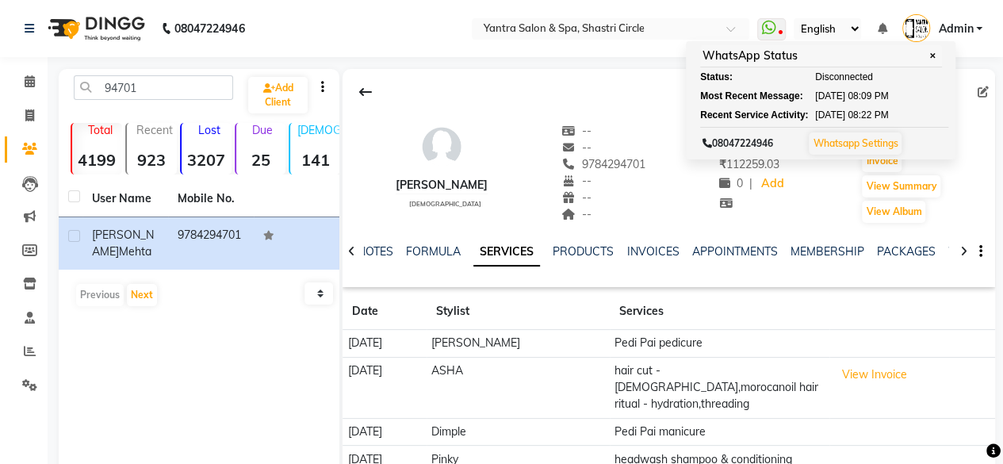
click at [359, 38] on nav "08047224946 Select Location × Yantra Salon & Spa, Shastri Circle WhatsApp Statu…" at bounding box center [501, 28] width 1003 height 57
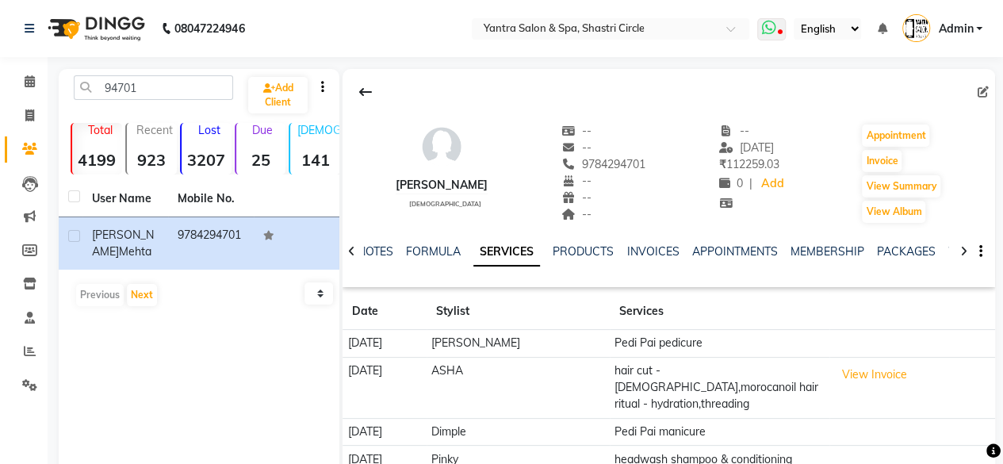
click at [771, 28] on icon at bounding box center [768, 28] width 14 height 16
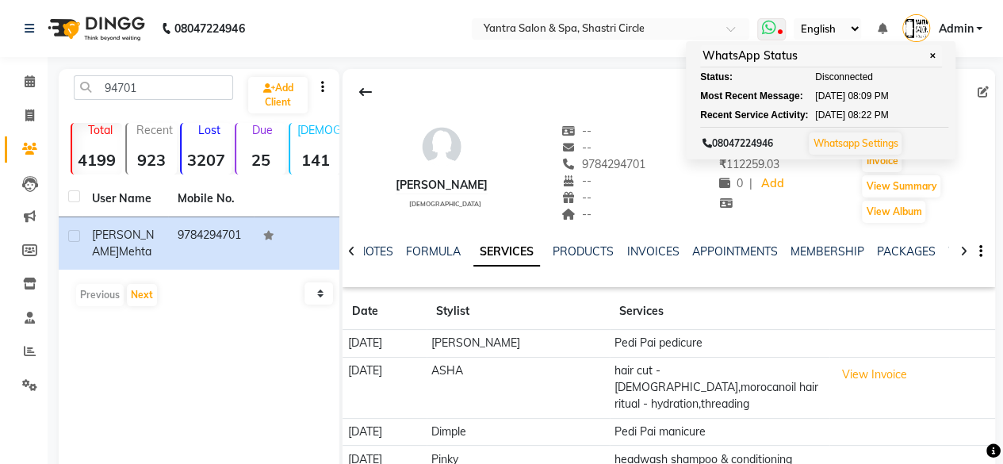
click at [897, 142] on link "Whatsapp Settings" at bounding box center [855, 143] width 85 height 12
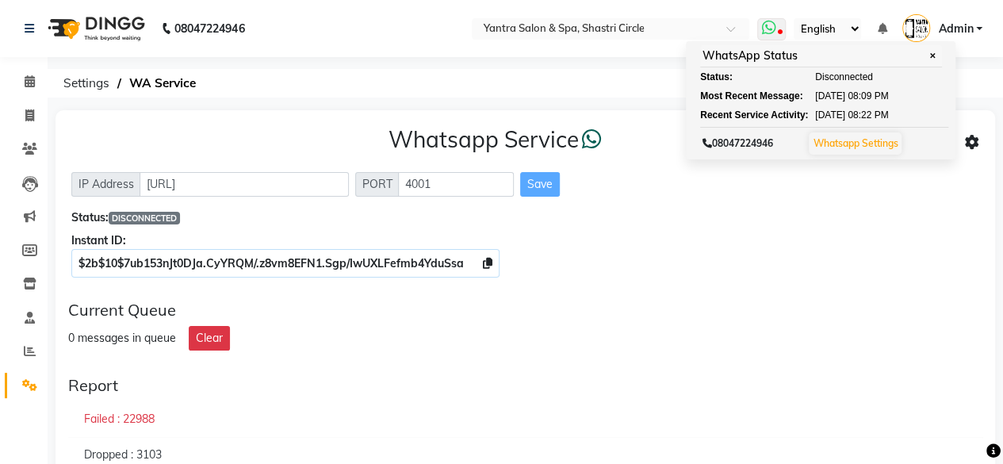
click at [934, 53] on span "✕" at bounding box center [932, 56] width 14 height 12
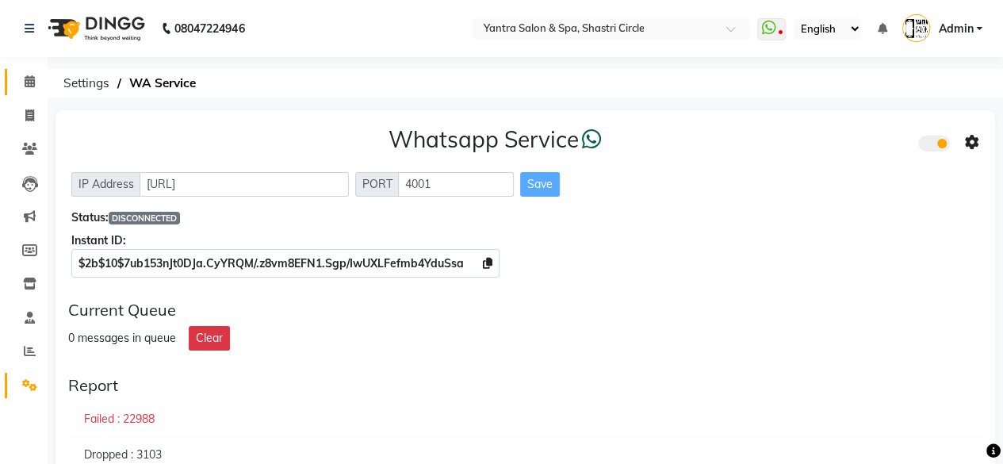
click at [30, 71] on link "Calendar" at bounding box center [24, 82] width 38 height 26
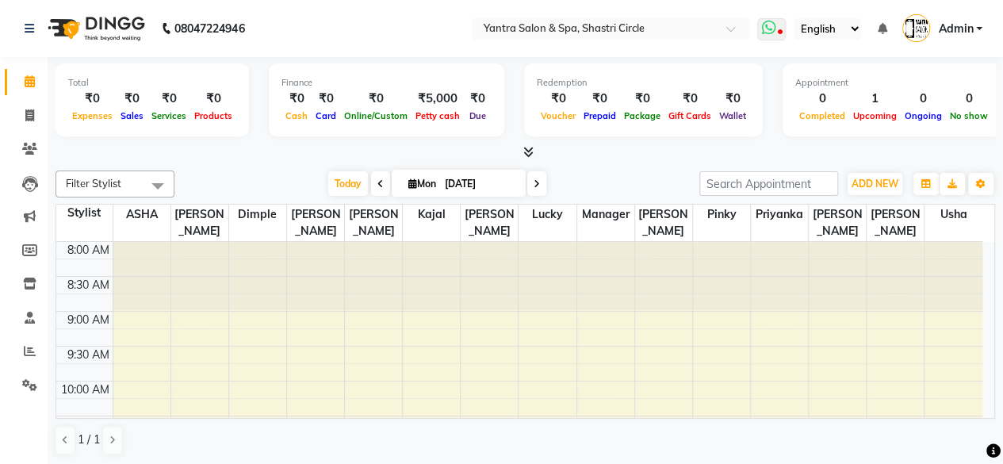
click at [770, 28] on icon at bounding box center [768, 28] width 14 height 16
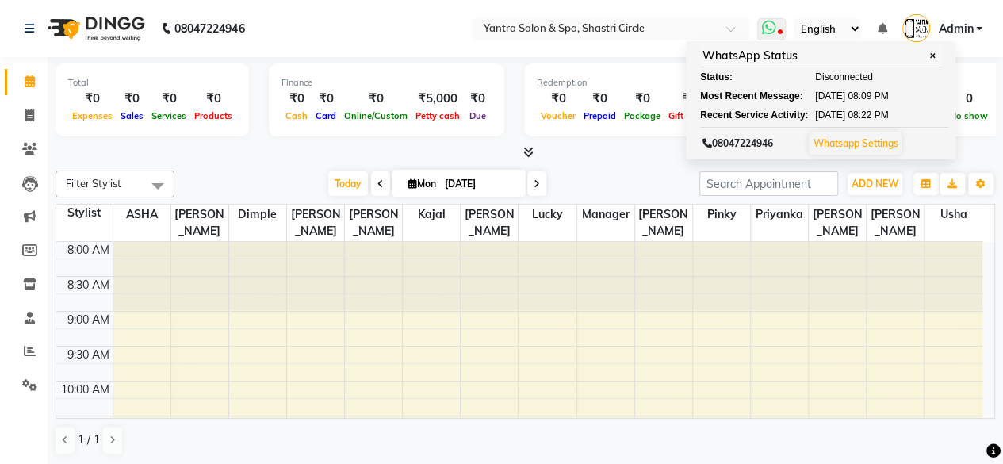
click at [862, 141] on link "Whatsapp Settings" at bounding box center [855, 143] width 85 height 12
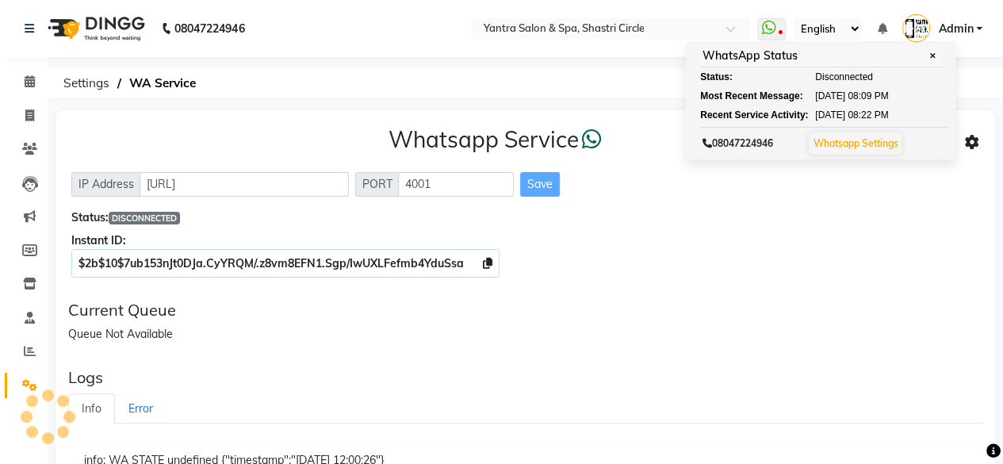
click at [652, 259] on div "$2b$10$7ub153nJt0DJa.CyYRQM/.z8vm8EFN1.Sgp/IwUXLFefmb4YduSsa" at bounding box center [525, 263] width 908 height 17
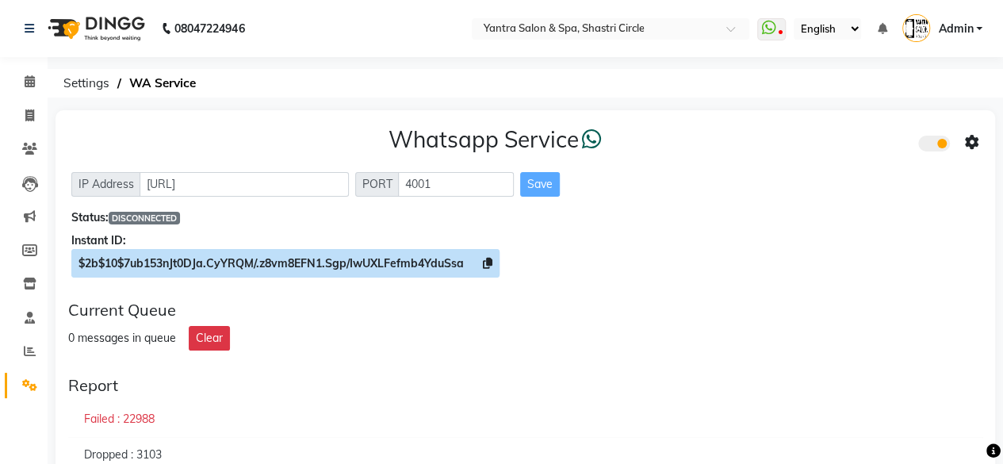
click at [488, 259] on icon at bounding box center [488, 263] width 10 height 11
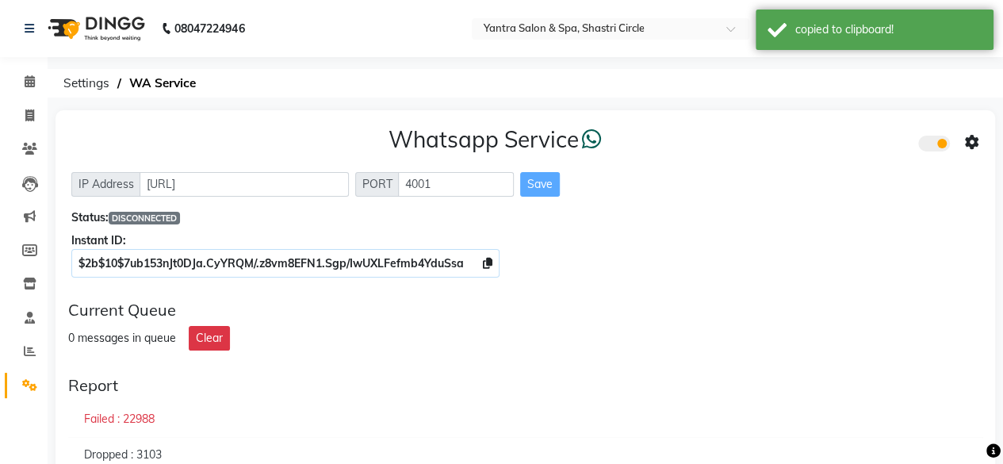
click at [970, 141] on icon at bounding box center [972, 143] width 14 height 14
click at [839, 128] on div "Whatsapp Settings" at bounding box center [857, 127] width 182 height 20
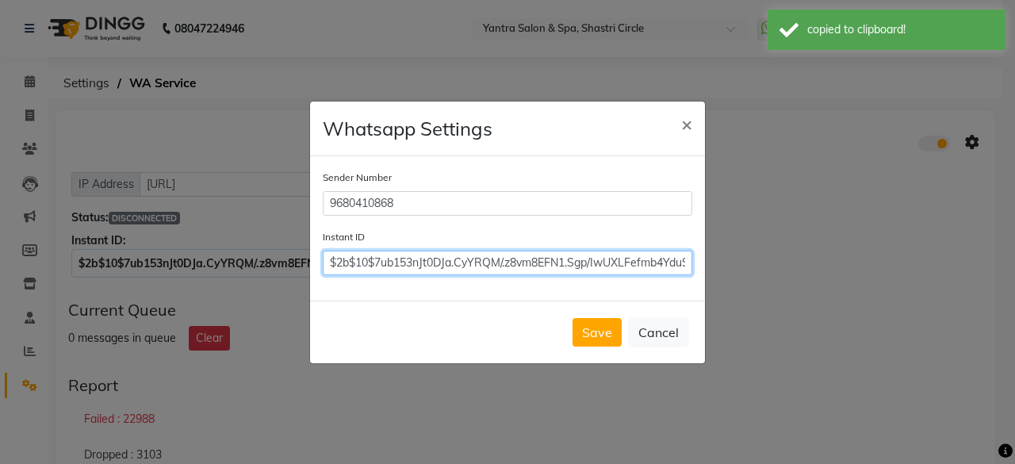
click at [596, 261] on input "$2b$10$7ub153nJt0DJa.CyYRQM/.z8vm8EFN1.Sgp/IwUXLFefmb4YduSsa" at bounding box center [507, 262] width 369 height 25
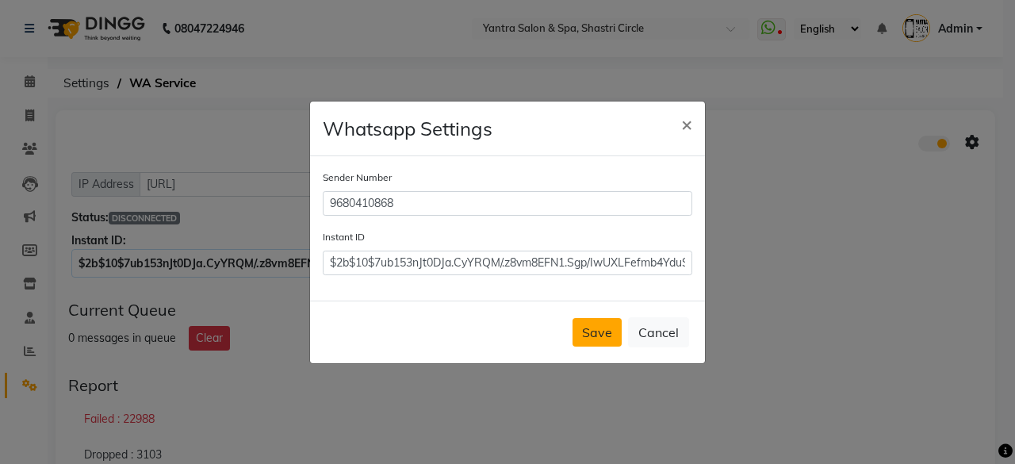
click at [598, 321] on button "Save" at bounding box center [596, 332] width 49 height 29
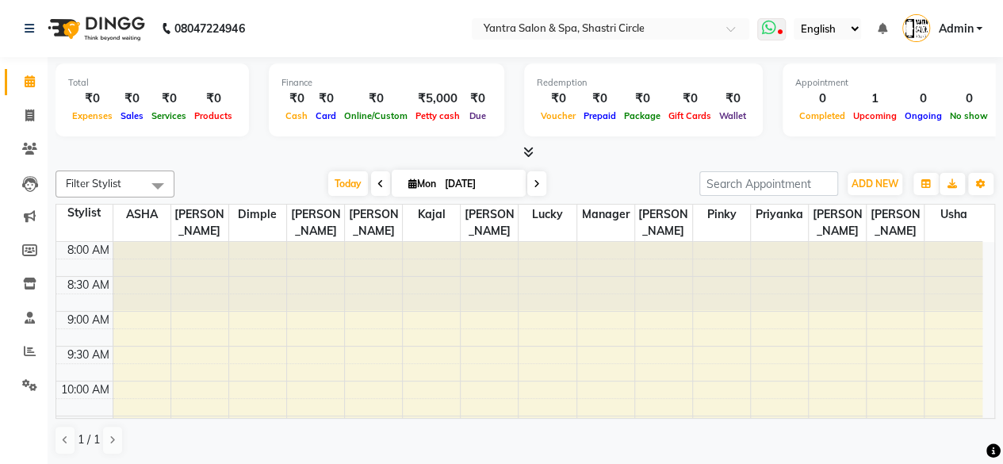
click at [773, 27] on icon at bounding box center [768, 28] width 14 height 16
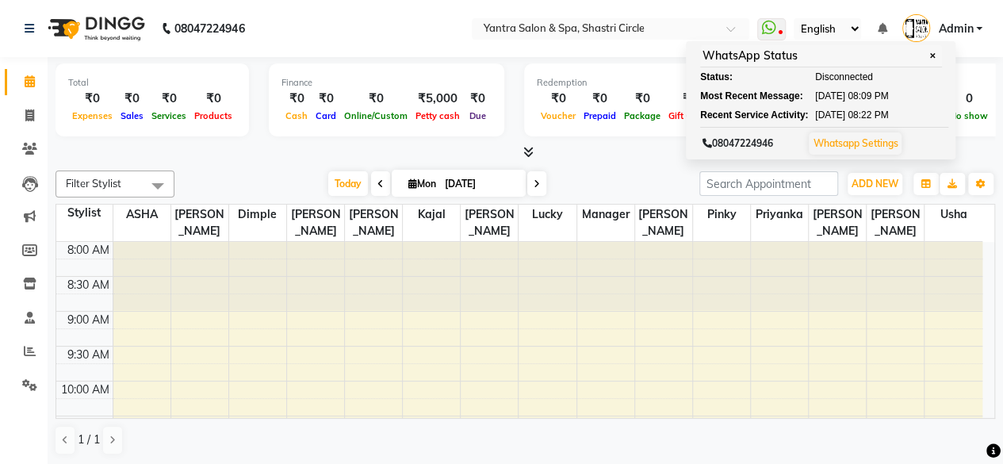
click at [434, 28] on nav "08047224946 Select Location × Yantra Salon & Spa, Shastri Circle WhatsApp Statu…" at bounding box center [501, 28] width 1003 height 57
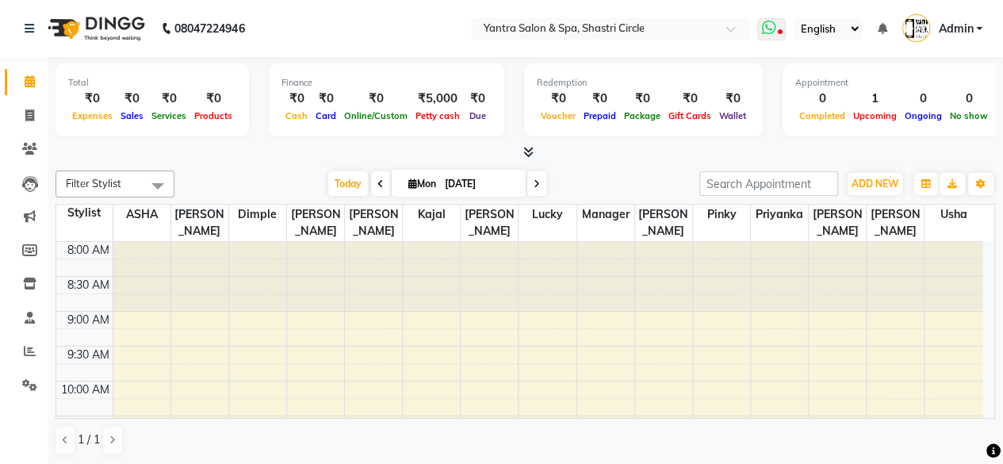
click at [769, 32] on icon at bounding box center [768, 28] width 14 height 16
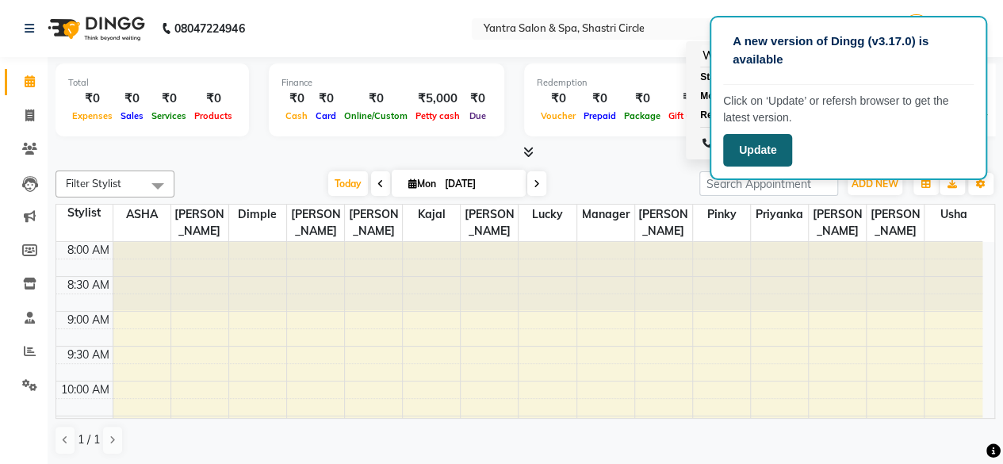
click at [775, 153] on button "Update" at bounding box center [757, 150] width 69 height 33
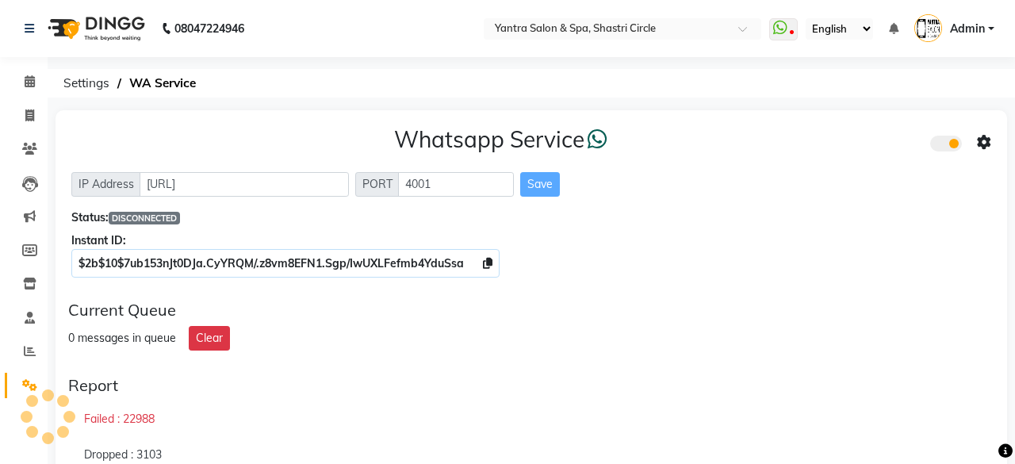
select select "en"
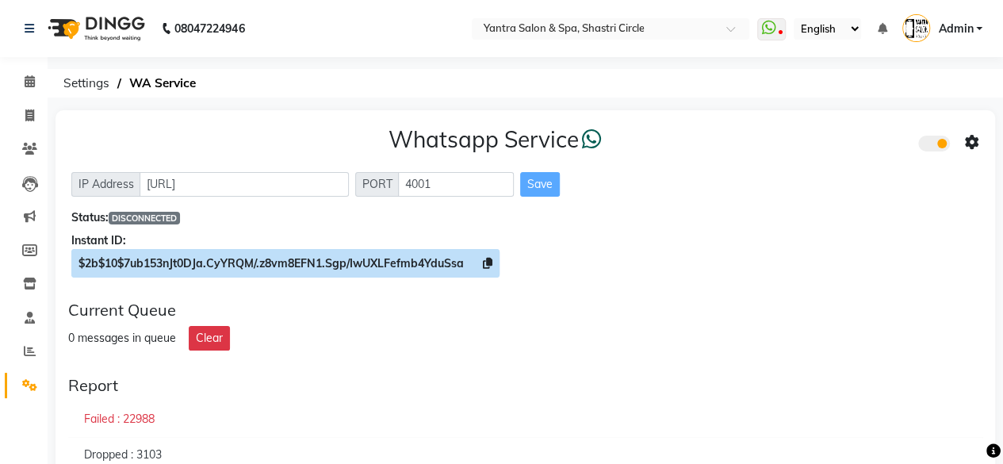
click at [484, 262] on icon at bounding box center [488, 263] width 10 height 11
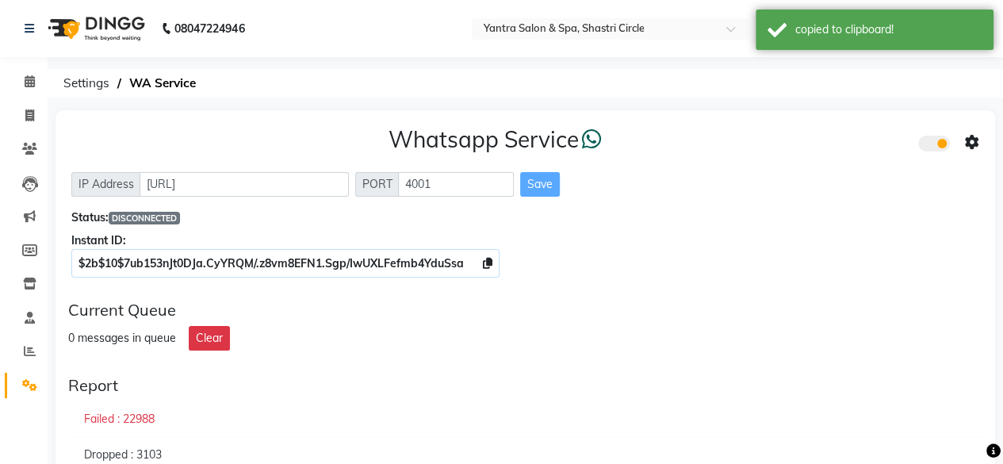
click at [973, 141] on icon at bounding box center [972, 143] width 14 height 14
click at [819, 131] on div "Whatsapp Settings" at bounding box center [857, 127] width 182 height 20
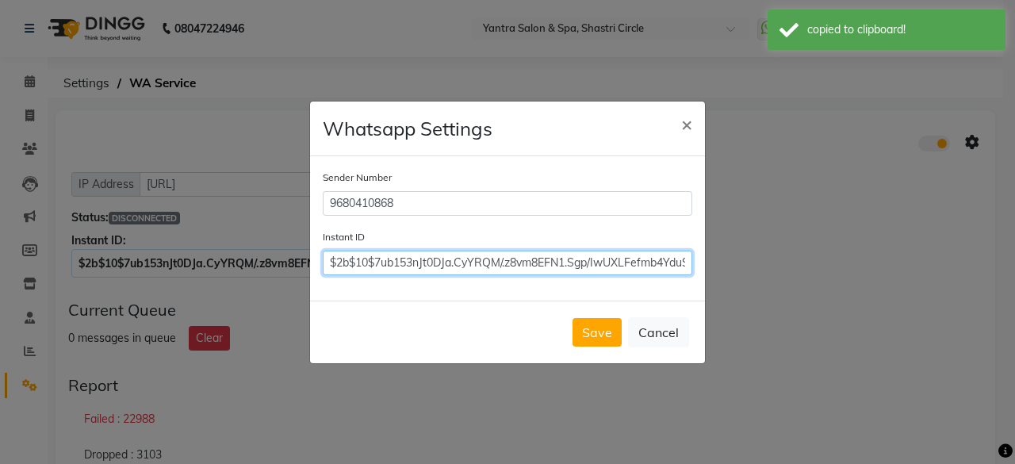
click at [380, 265] on input "$2b$10$7ub153nJt0DJa.CyYRQM/.z8vm8EFN1.Sgp/IwUXLFefmb4YduSsa" at bounding box center [507, 262] width 369 height 25
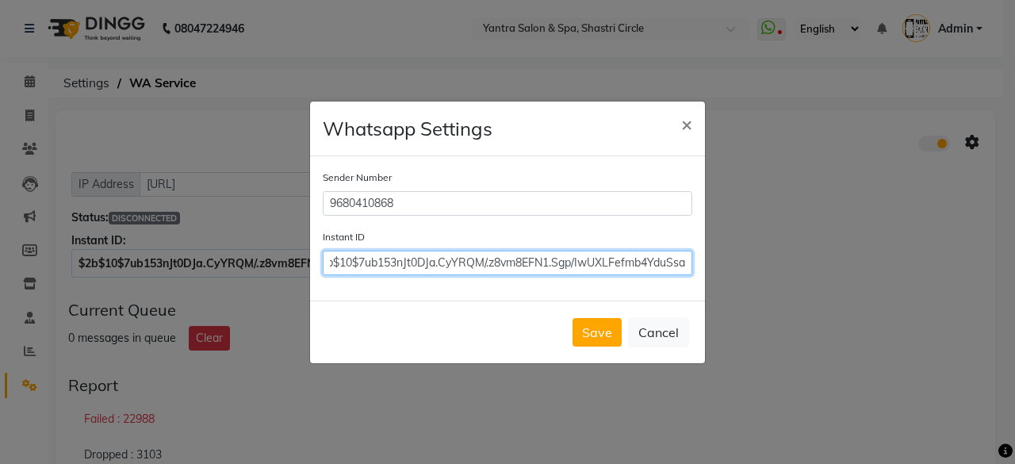
click at [380, 265] on input "$2b$10$7ub153nJt0DJa.CyYRQM/.z8vm8EFN1.Sgp/IwUXLFefmb4YduSsa" at bounding box center [507, 262] width 369 height 25
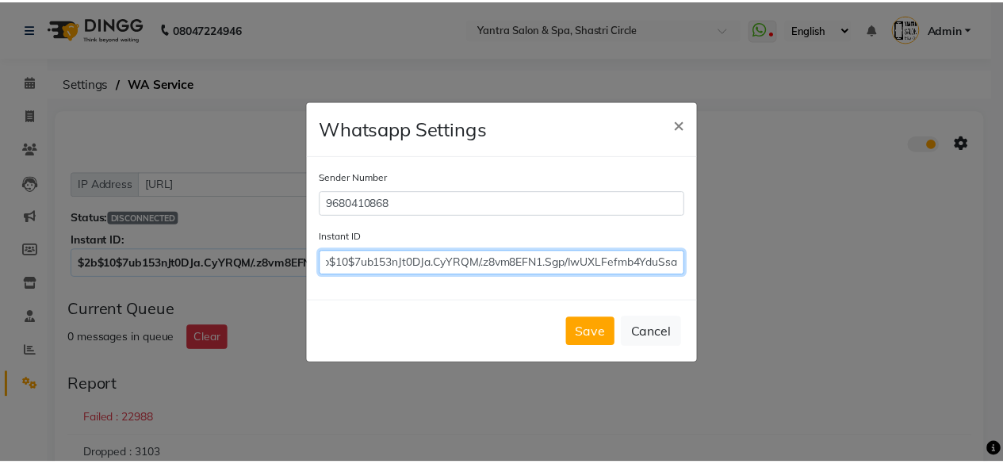
scroll to position [0, 0]
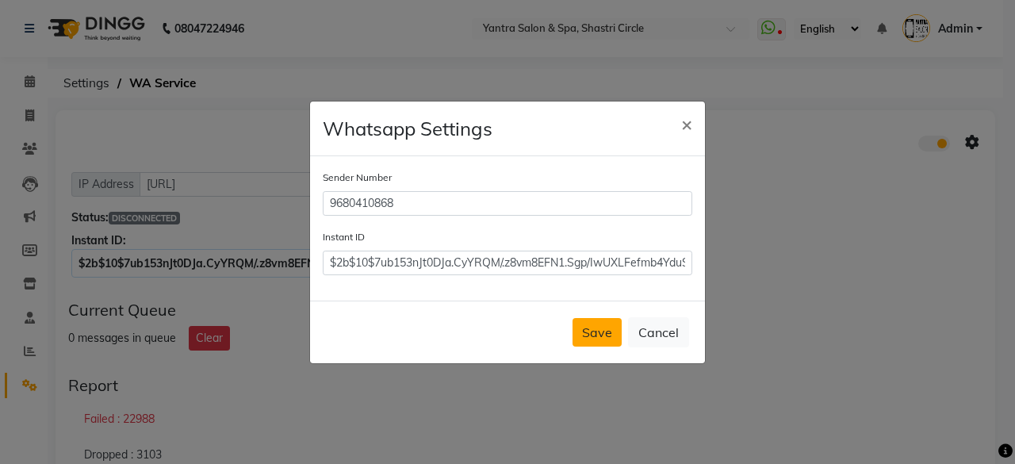
click at [590, 330] on button "Save" at bounding box center [596, 332] width 49 height 29
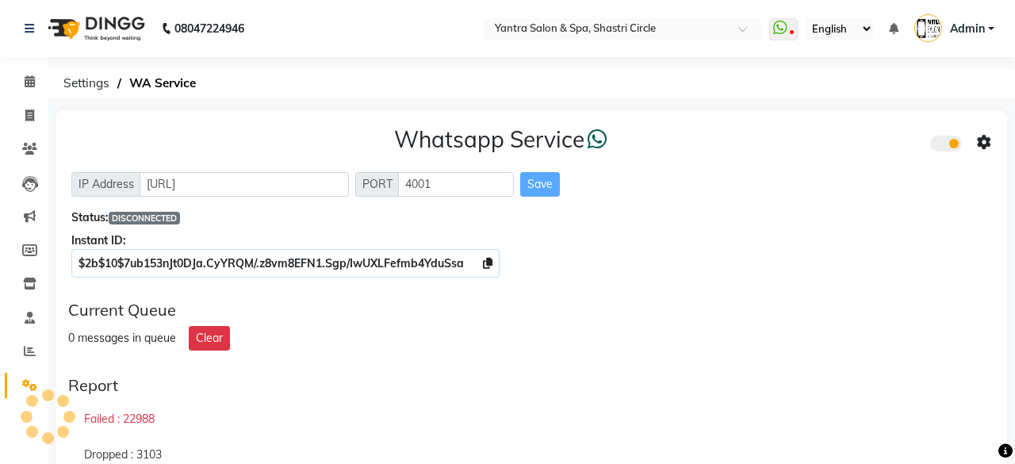
select select "en"
click at [959, 349] on div "0 messages in queue Clear" at bounding box center [525, 338] width 914 height 25
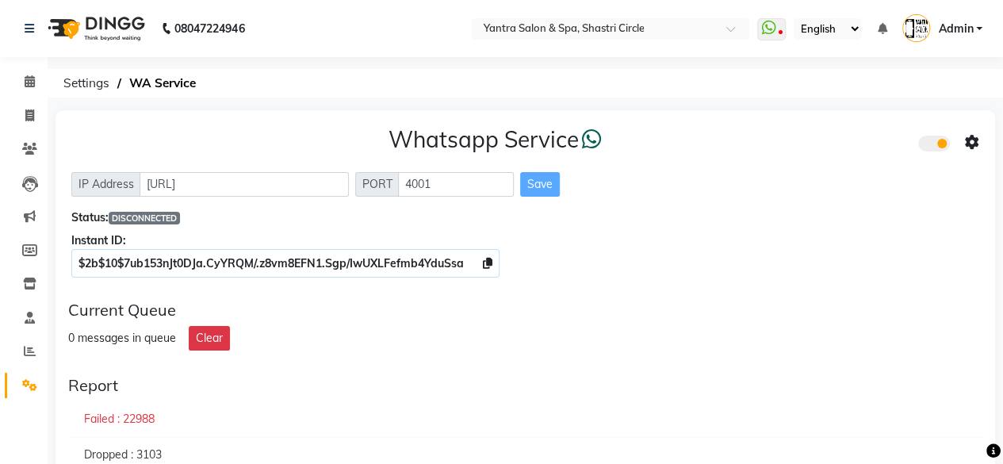
click at [476, 426] on div "Failed : 22988" at bounding box center [525, 419] width 914 height 36
click at [159, 220] on span "DISCONNECTED" at bounding box center [144, 218] width 71 height 13
click at [376, 212] on div "Status: DISCONNECTED" at bounding box center [525, 217] width 908 height 17
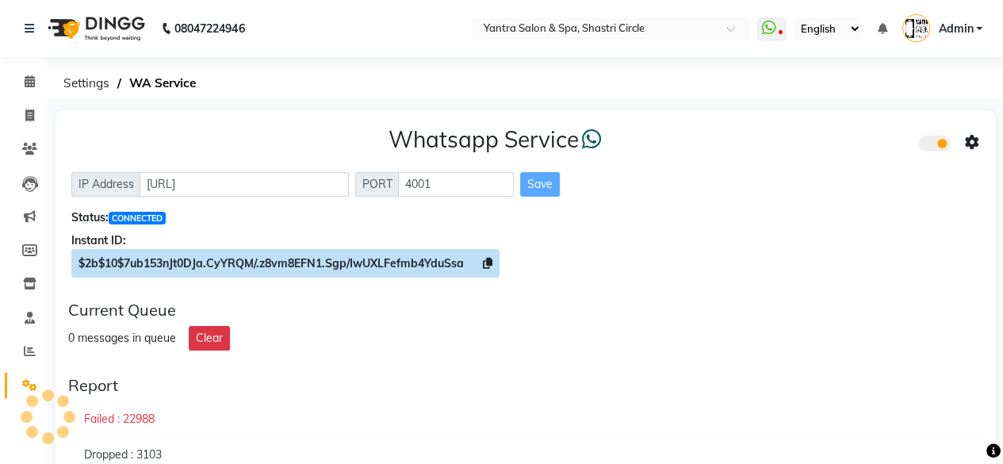
click at [484, 262] on icon at bounding box center [488, 263] width 10 height 11
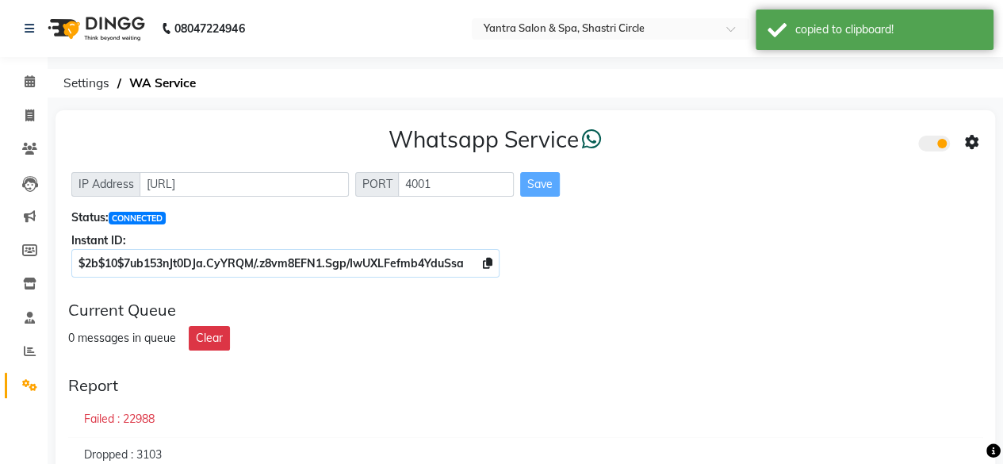
click at [975, 143] on icon at bounding box center [972, 143] width 14 height 14
click at [804, 118] on div "Whatsapp Settings" at bounding box center [857, 127] width 182 height 20
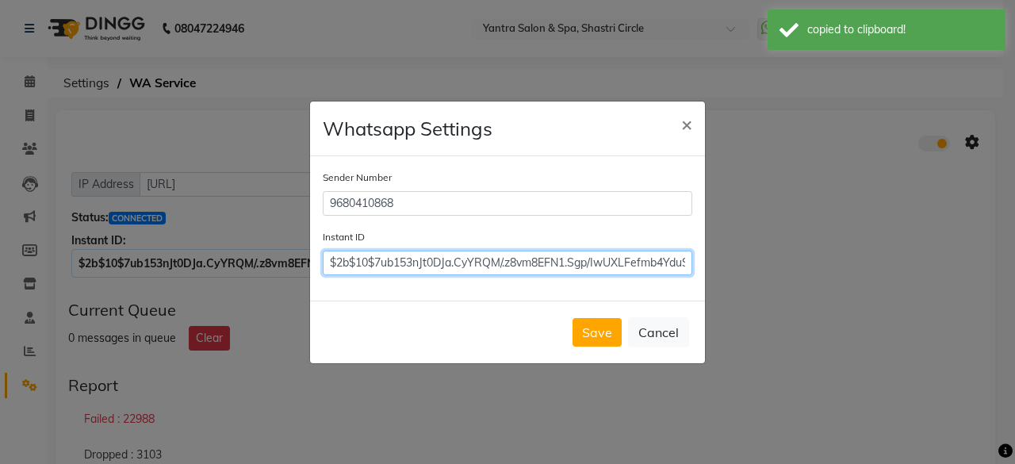
click at [373, 258] on input "$2b$10$7ub153nJt0DJa.CyYRQM/.z8vm8EFN1.Sgp/IwUXLFefmb4YduSsa" at bounding box center [507, 262] width 369 height 25
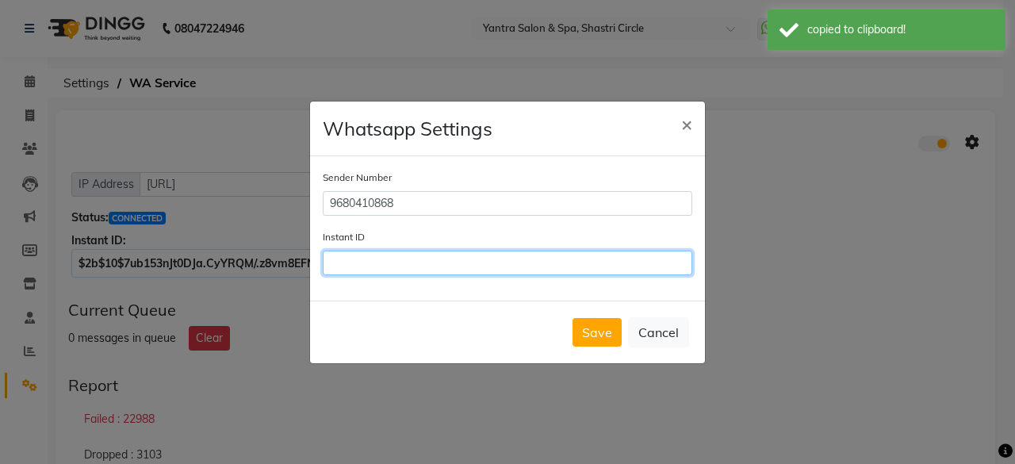
paste input "$2b$10$7ub153nJt0DJa.CyYRQM/.z8vm8EFN1.Sgp/IwUXLFefmb4YduSsa"
type input "$2b$10$7ub153nJt0DJa.CyYRQM/.z8vm8EFN1.Sgp/IwUXLFefmb4YduSsa"
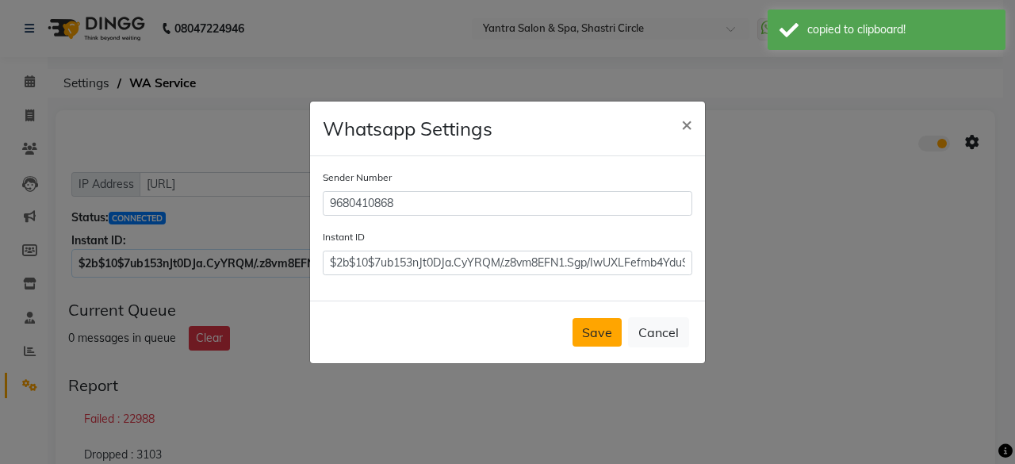
click at [606, 325] on button "Save" at bounding box center [596, 332] width 49 height 29
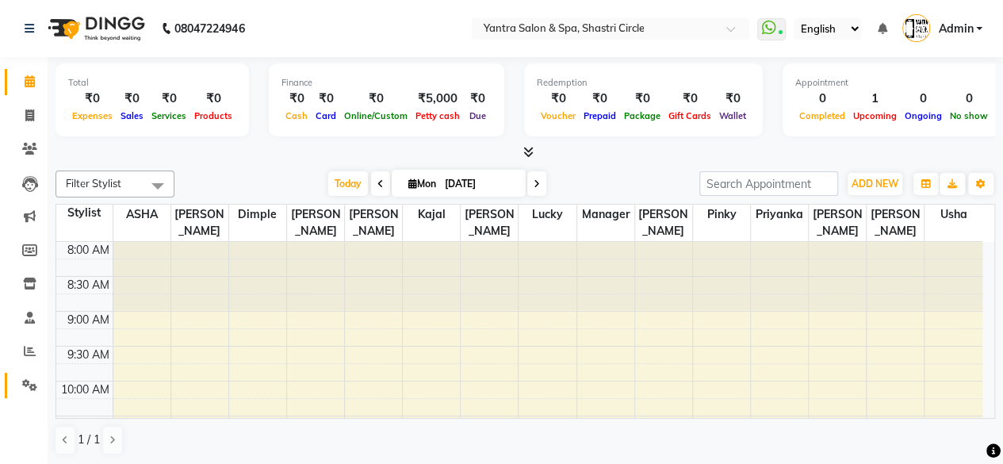
click at [35, 373] on link "Settings" at bounding box center [24, 386] width 38 height 26
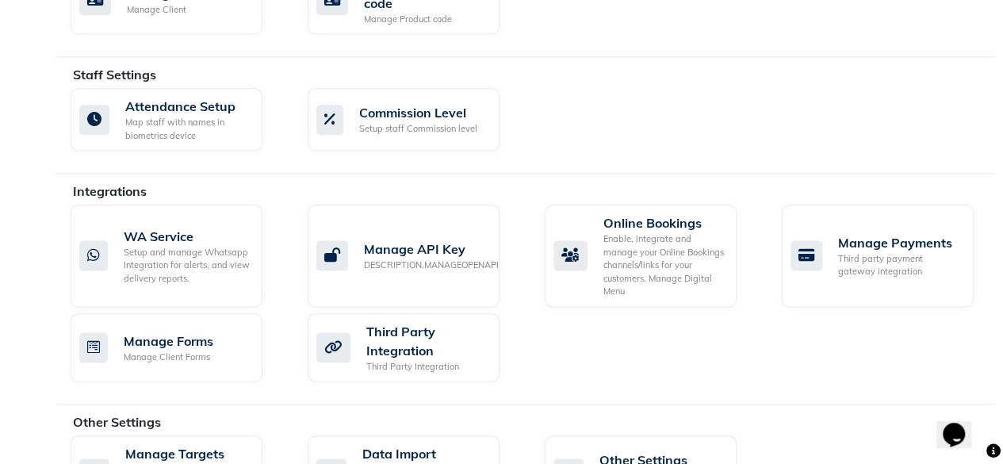
scroll to position [954, 0]
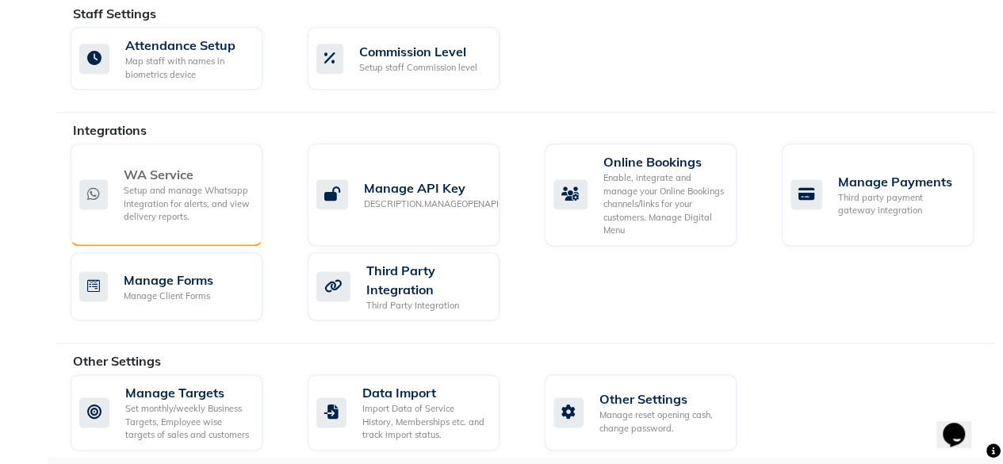
click at [184, 194] on div "Setup and manage Whatsapp Integration for alerts, and view delivery reports." at bounding box center [187, 204] width 126 height 40
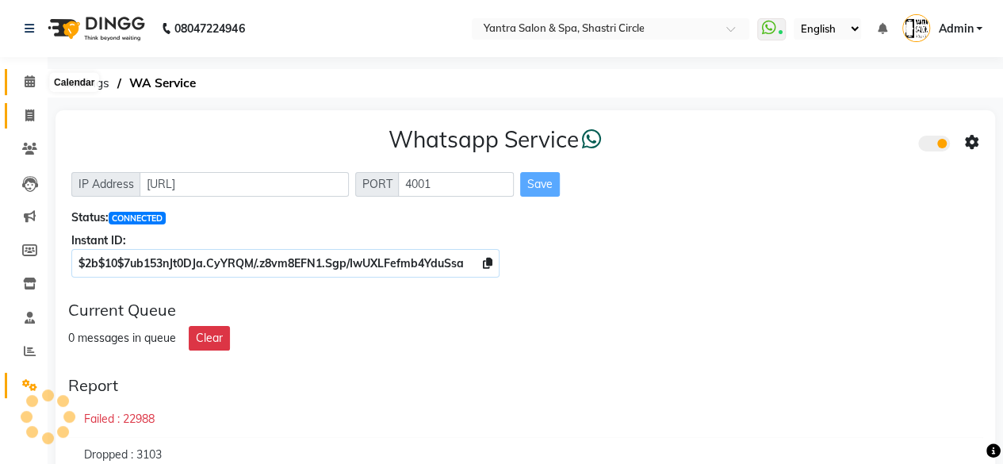
drag, startPoint x: 20, startPoint y: 88, endPoint x: 34, endPoint y: 120, distance: 34.8
click at [20, 88] on span at bounding box center [30, 82] width 28 height 18
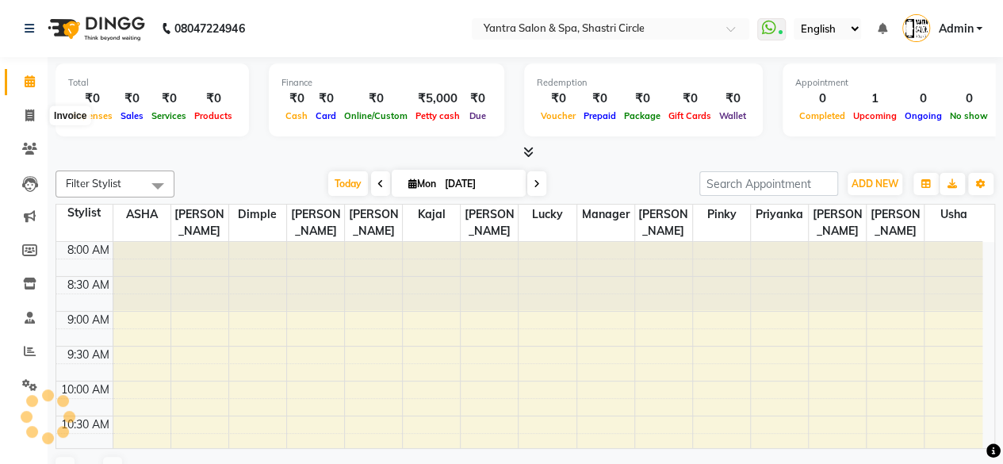
scroll to position [276, 0]
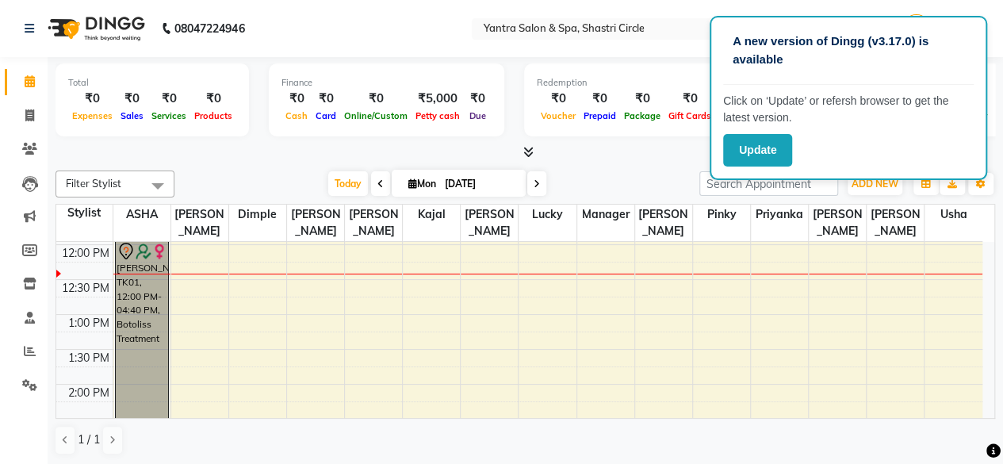
click at [152, 260] on div "[PERSON_NAME], TK01, 12:00 PM-04:40 PM, Botoliss Treatment" at bounding box center [142, 400] width 52 height 319
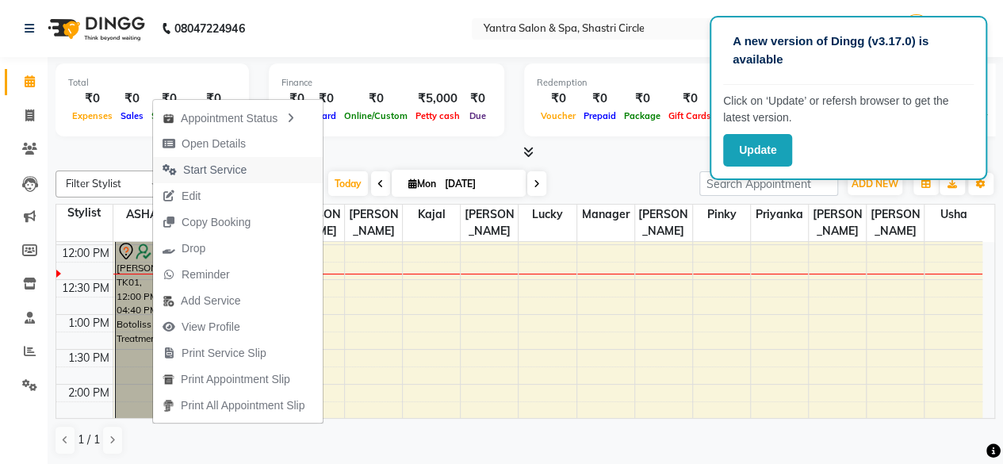
click at [224, 174] on span "Start Service" at bounding box center [214, 170] width 63 height 17
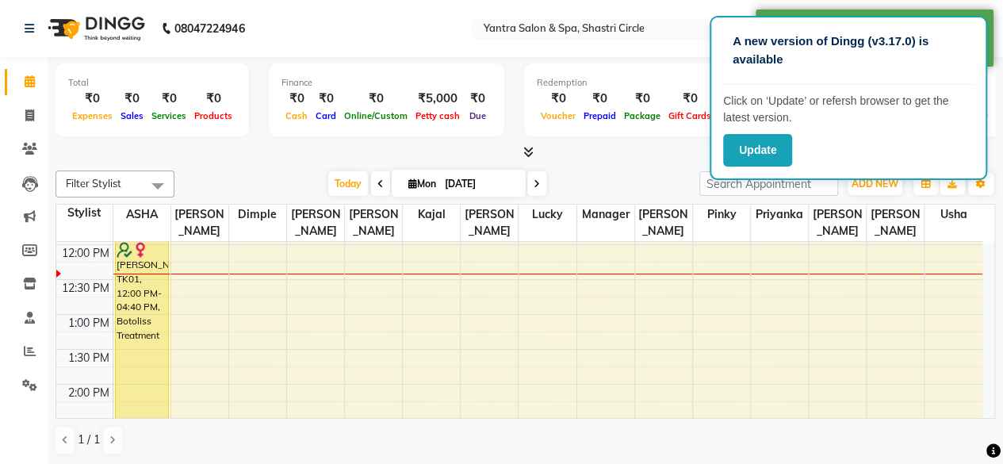
click at [427, 36] on nav "08047224946 Select Location × Yantra Salon & Spa, Shastri Circle WhatsApp Statu…" at bounding box center [501, 28] width 1003 height 57
click at [768, 141] on button "Update" at bounding box center [757, 150] width 69 height 33
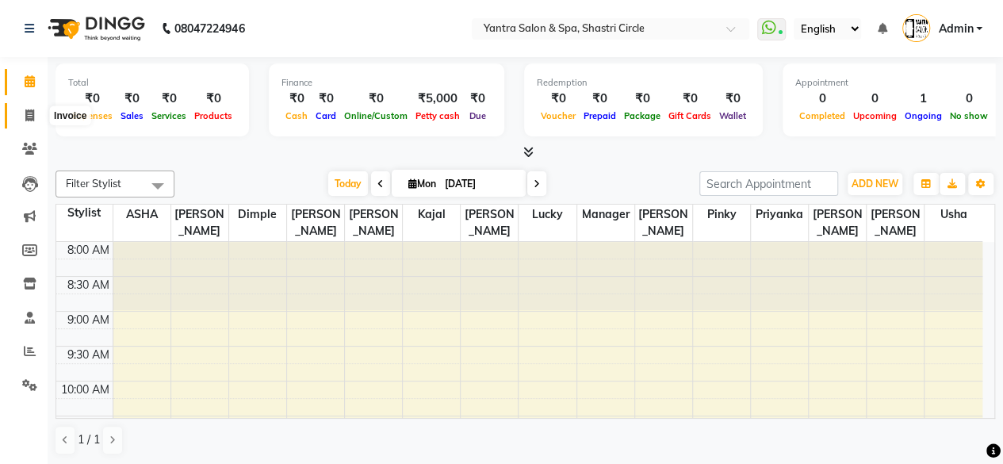
click at [32, 118] on icon at bounding box center [29, 115] width 9 height 12
select select "service"
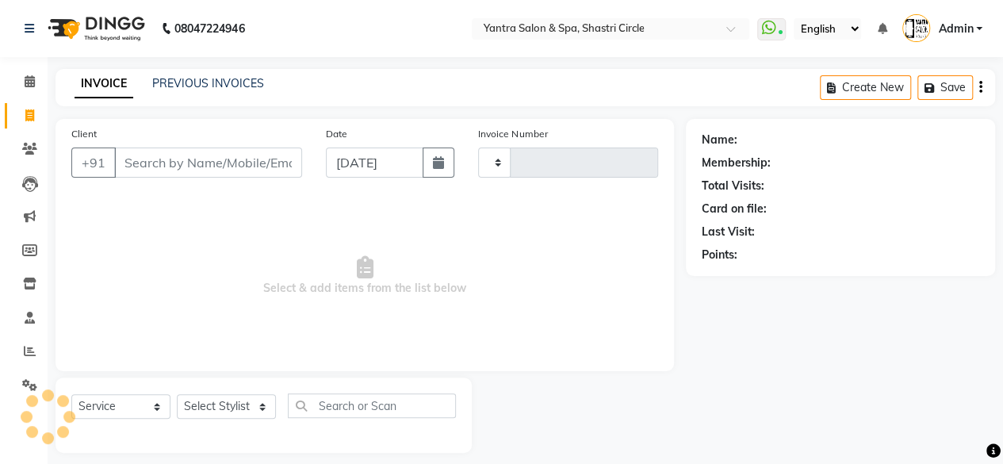
type input "3455"
select select "154"
click at [209, 160] on input "Client" at bounding box center [208, 162] width 188 height 30
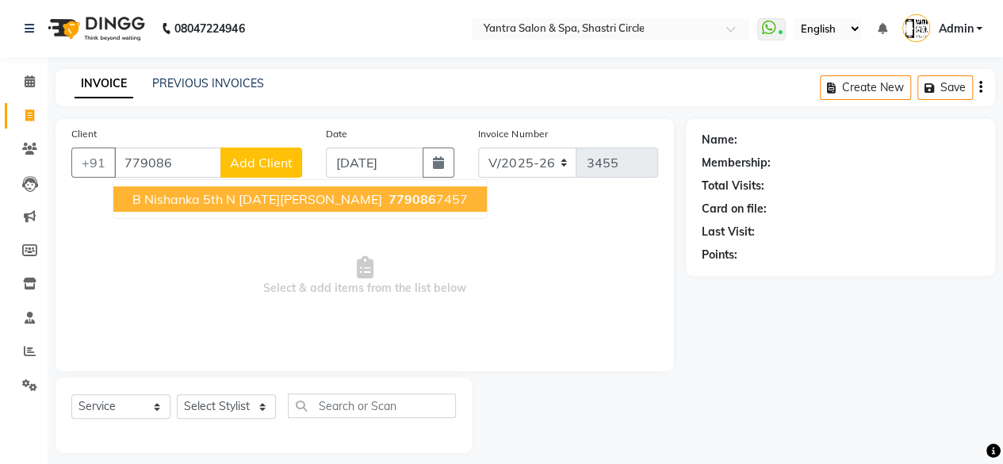
click at [221, 205] on span "B Nishanka 5th N [DATE][PERSON_NAME]" at bounding box center [257, 199] width 250 height 16
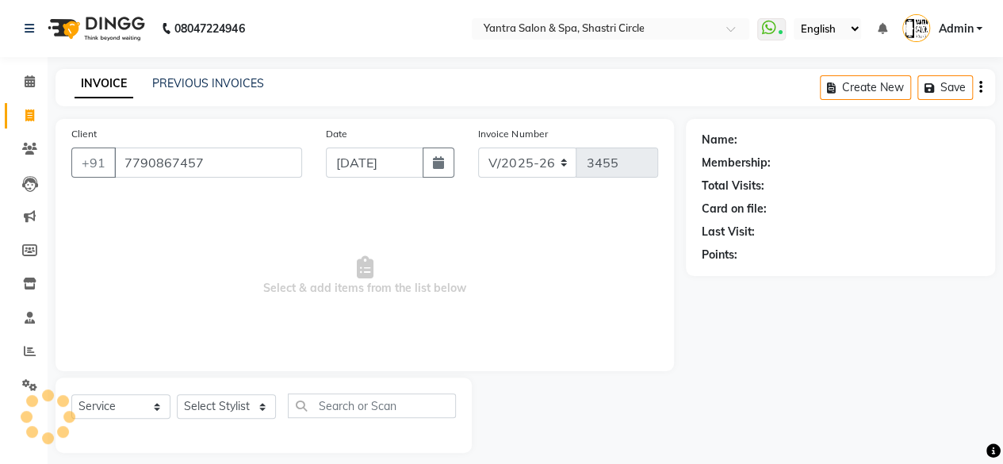
type input "7790867457"
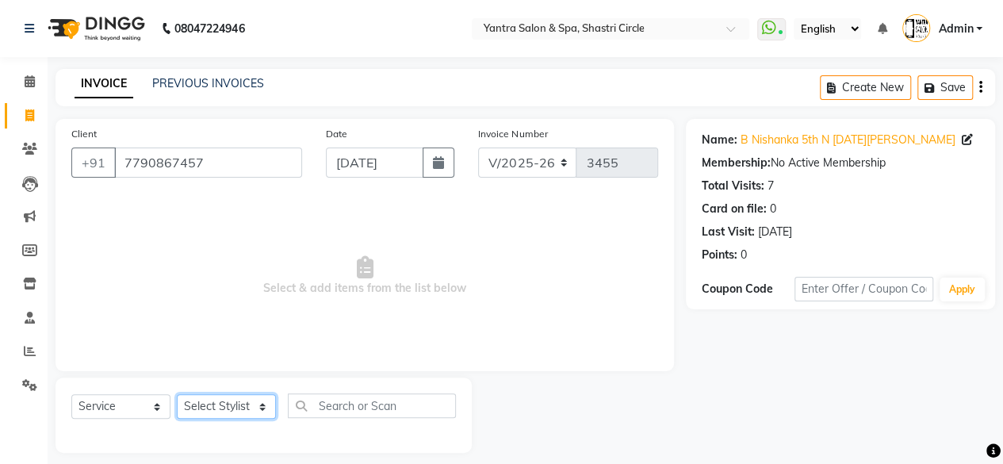
click at [235, 403] on select "Select Stylist [PERSON_NAME] [PERSON_NAME] [PERSON_NAME] [PERSON_NAME] kajal [P…" at bounding box center [226, 406] width 99 height 25
select select "44024"
click at [177, 394] on select "Select Stylist [PERSON_NAME] [PERSON_NAME] [PERSON_NAME] [PERSON_NAME] kajal [P…" at bounding box center [226, 406] width 99 height 25
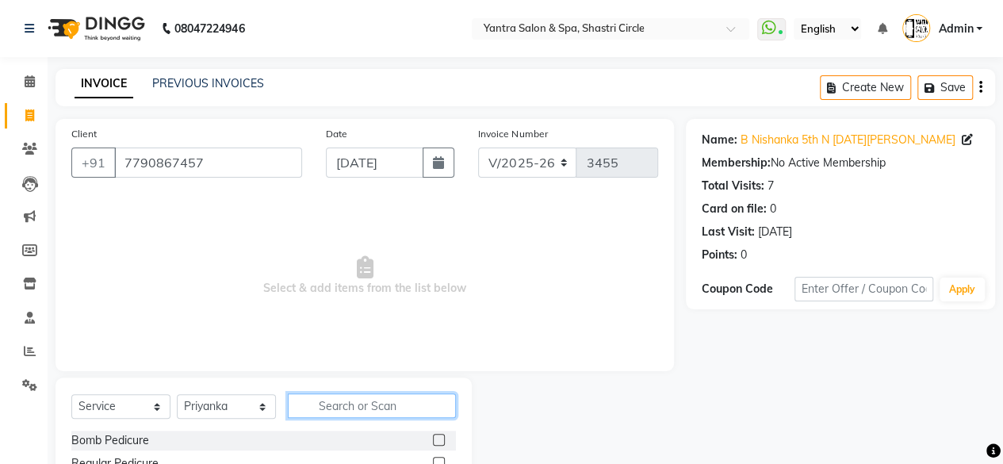
click at [365, 399] on input "text" at bounding box center [372, 405] width 168 height 25
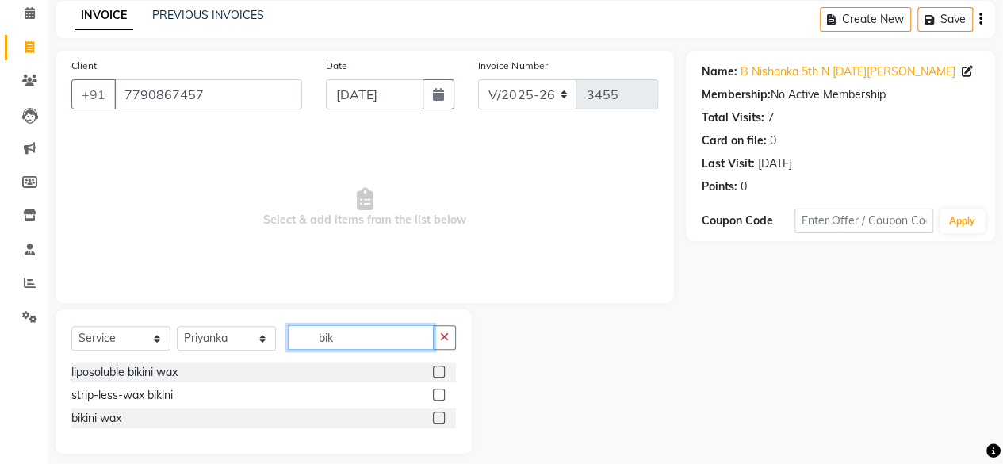
scroll to position [81, 0]
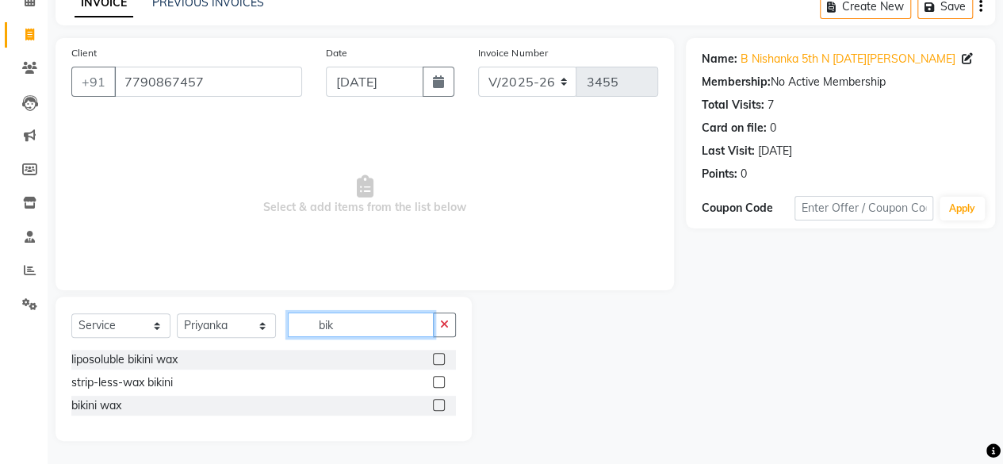
type input "bik"
drag, startPoint x: 438, startPoint y: 357, endPoint x: 411, endPoint y: 357, distance: 27.0
click at [437, 357] on label at bounding box center [439, 359] width 12 height 12
click at [437, 357] on input "checkbox" at bounding box center [438, 359] width 10 height 10
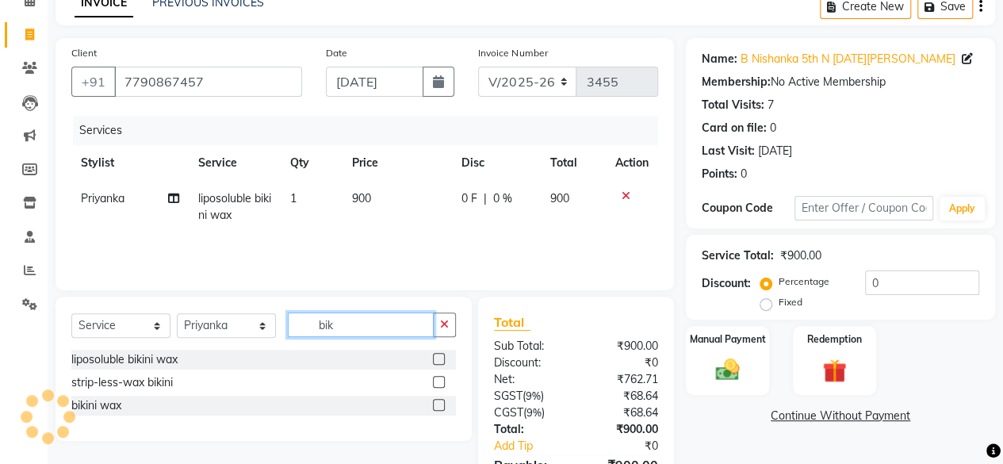
checkbox input "false"
click at [356, 327] on input "bik" at bounding box center [361, 324] width 146 height 25
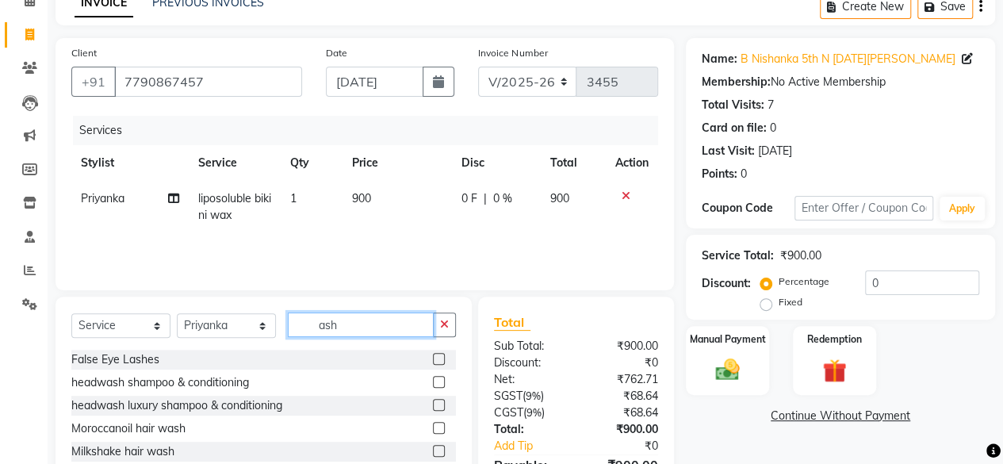
scroll to position [160, 0]
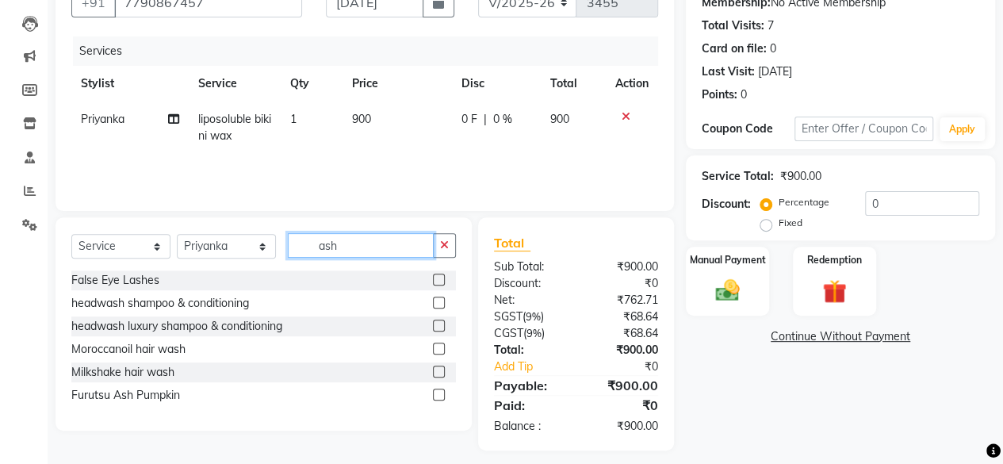
type input "ash"
click at [441, 392] on label at bounding box center [439, 394] width 12 height 12
click at [441, 392] on input "checkbox" at bounding box center [438, 395] width 10 height 10
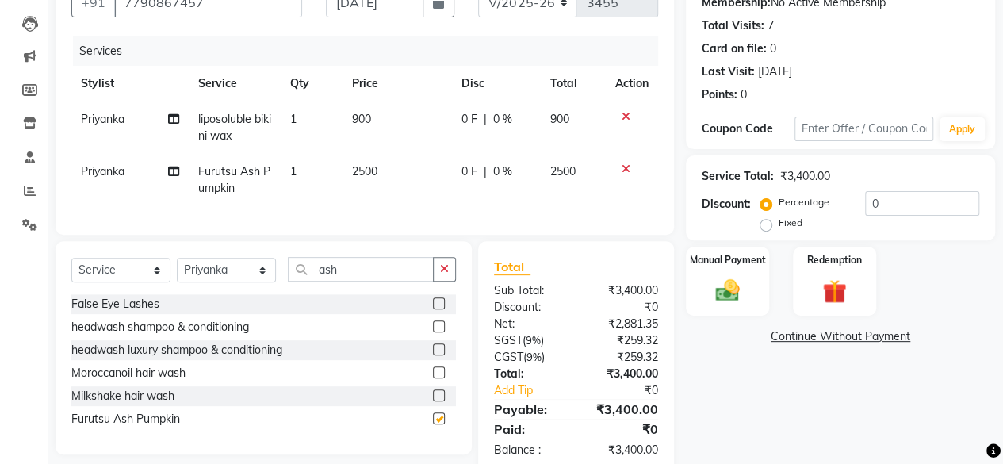
checkbox input "false"
click at [328, 281] on input "ash" at bounding box center [361, 269] width 146 height 25
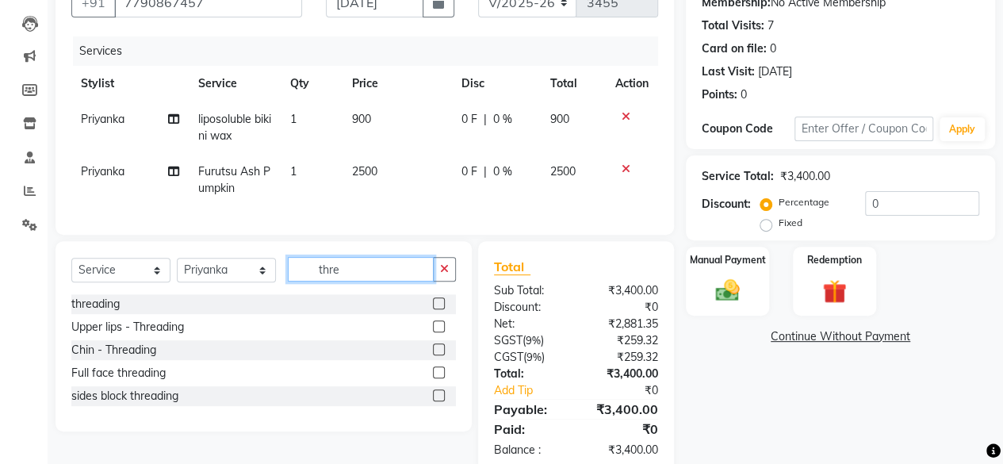
type input "thre"
click at [438, 309] on label at bounding box center [439, 303] width 12 height 12
click at [438, 309] on input "checkbox" at bounding box center [438, 304] width 10 height 10
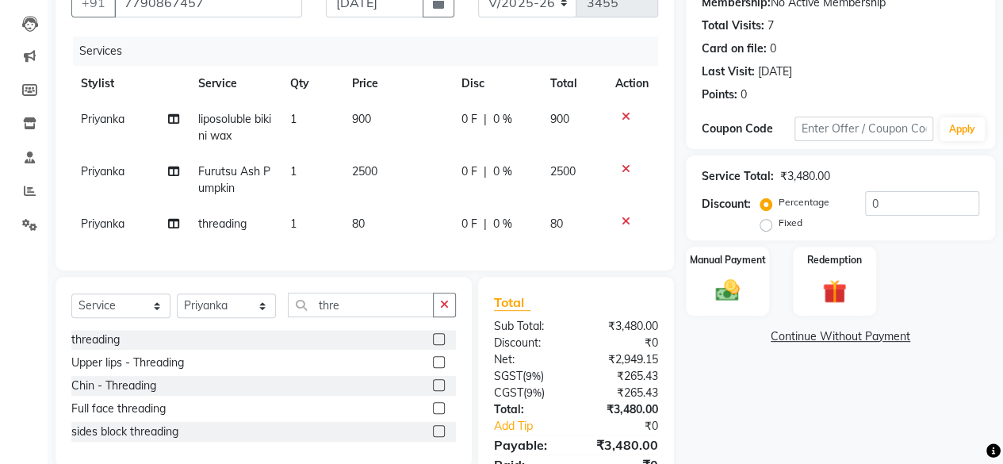
checkbox input "false"
click at [407, 234] on td "80" at bounding box center [396, 224] width 109 height 36
select select "44024"
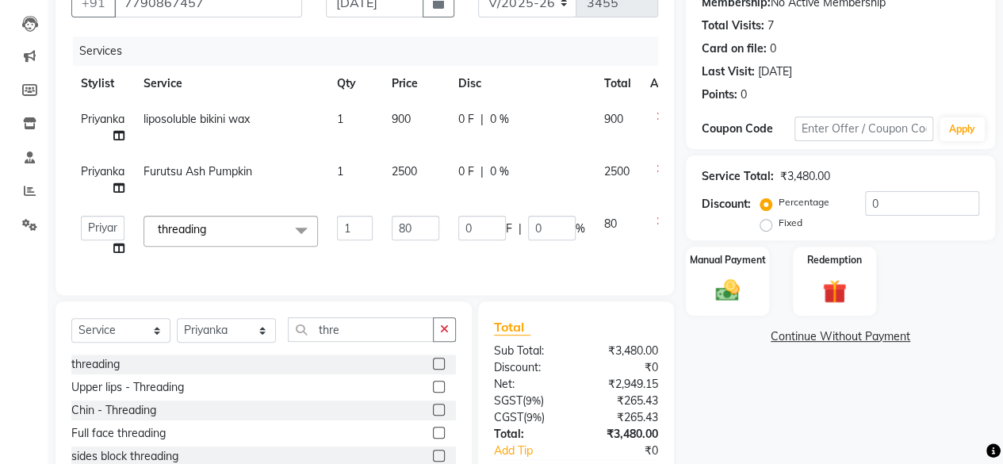
click at [407, 234] on input "80" at bounding box center [416, 228] width 48 height 25
type input "240"
click at [409, 242] on div "Services Stylist Service Qty Price Disc Total Action Priyanka liposoluble bikin…" at bounding box center [364, 157] width 587 height 243
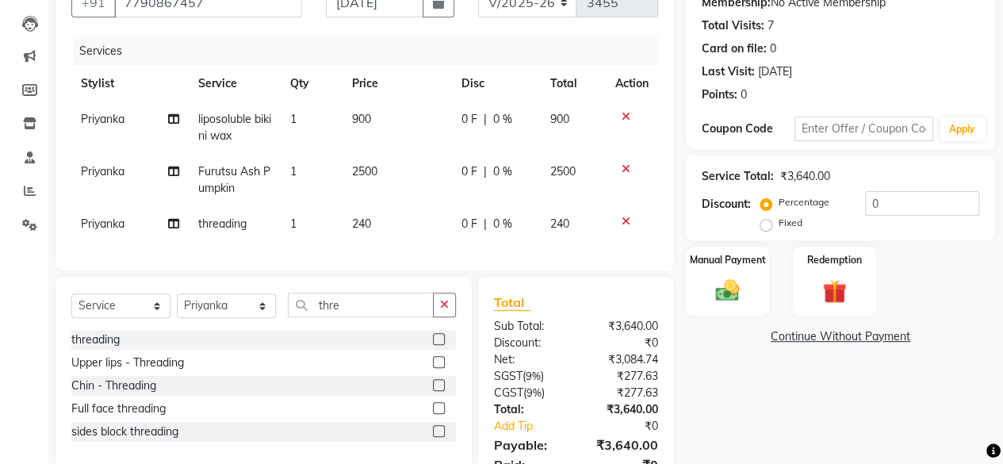
scroll to position [241, 0]
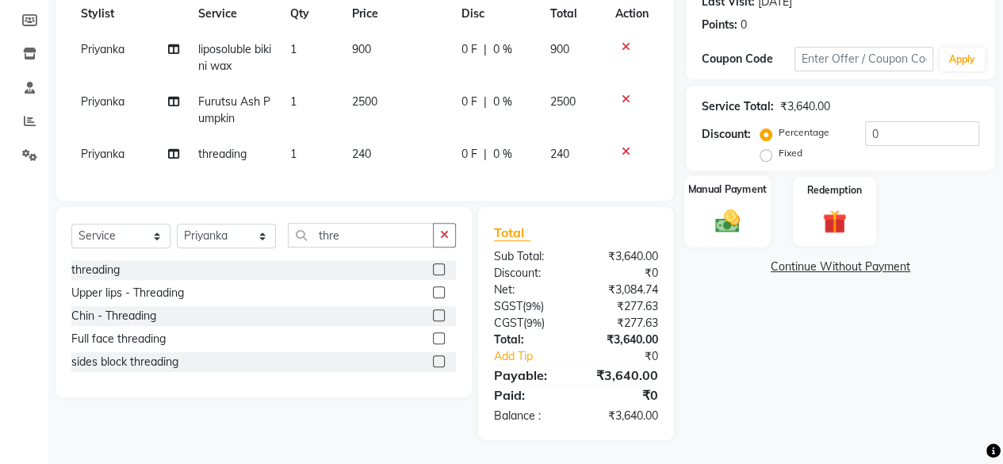
click at [728, 221] on img at bounding box center [727, 220] width 40 height 29
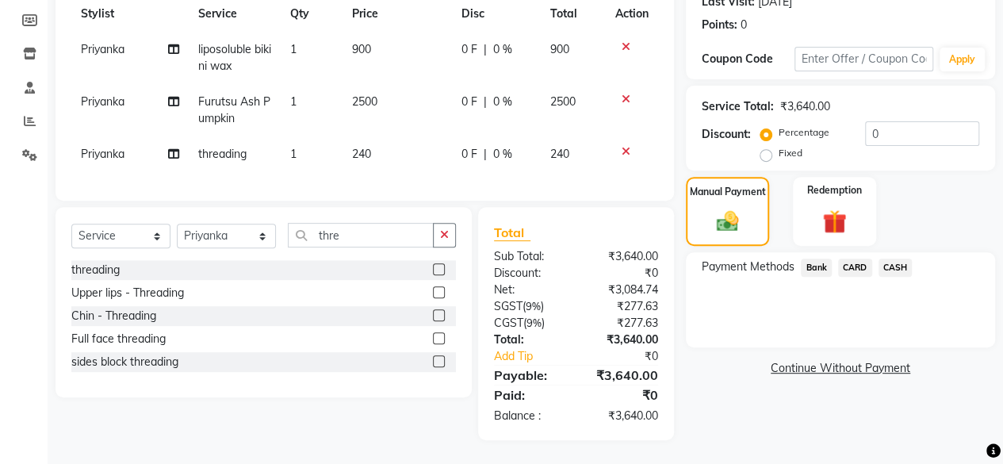
scroll to position [3, 0]
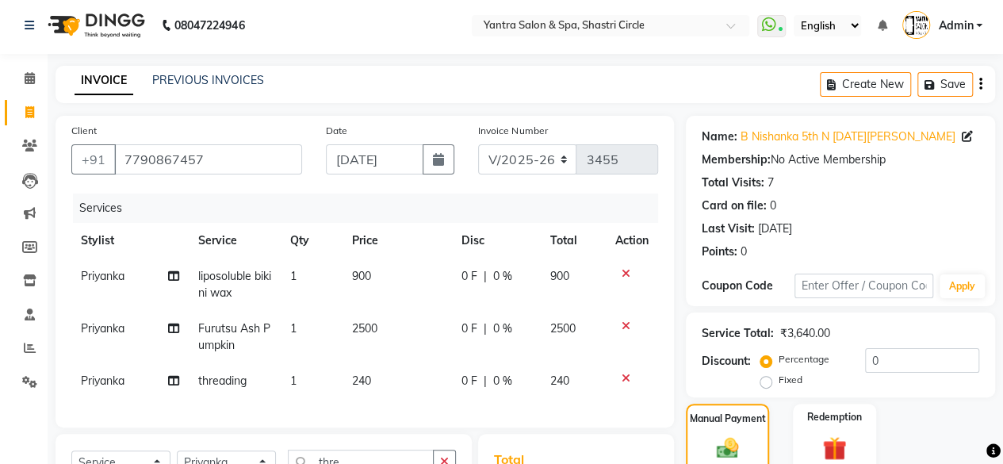
click at [411, 290] on td "900" at bounding box center [396, 284] width 109 height 52
select select "44024"
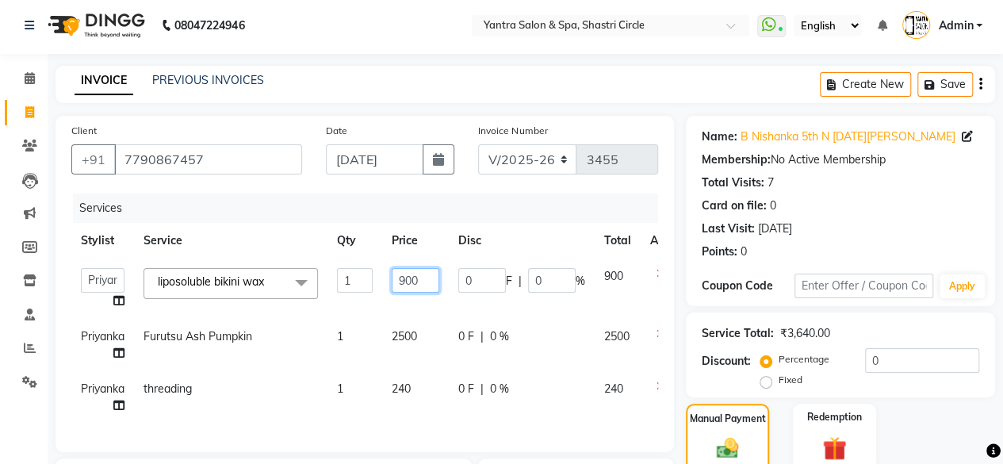
click at [411, 290] on input "900" at bounding box center [416, 280] width 48 height 25
type input "1650"
click at [415, 304] on td "1650" at bounding box center [415, 288] width 67 height 60
select select "44024"
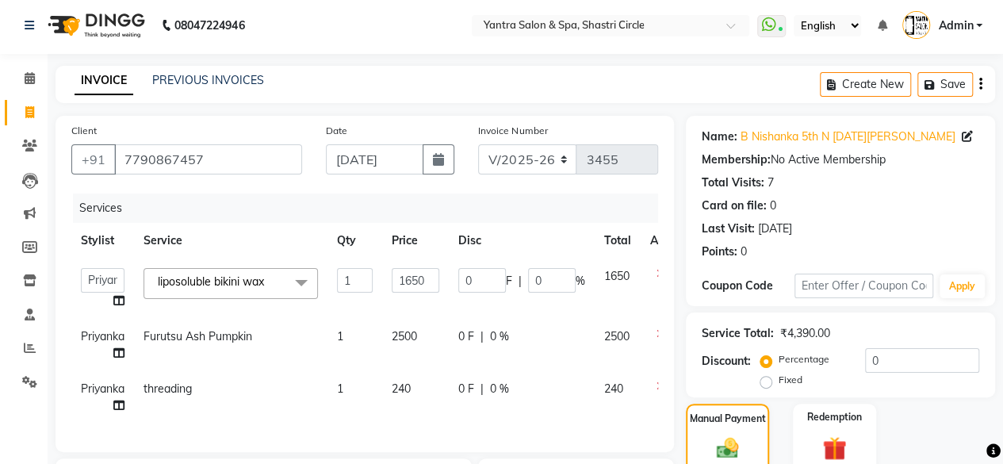
scroll to position [241, 0]
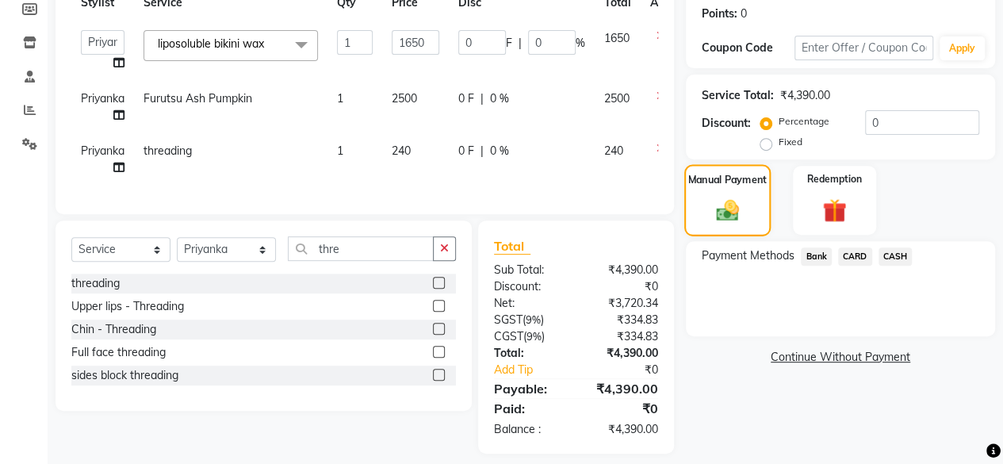
click at [725, 207] on img at bounding box center [728, 210] width 38 height 27
click at [891, 257] on span "CASH" at bounding box center [895, 256] width 34 height 18
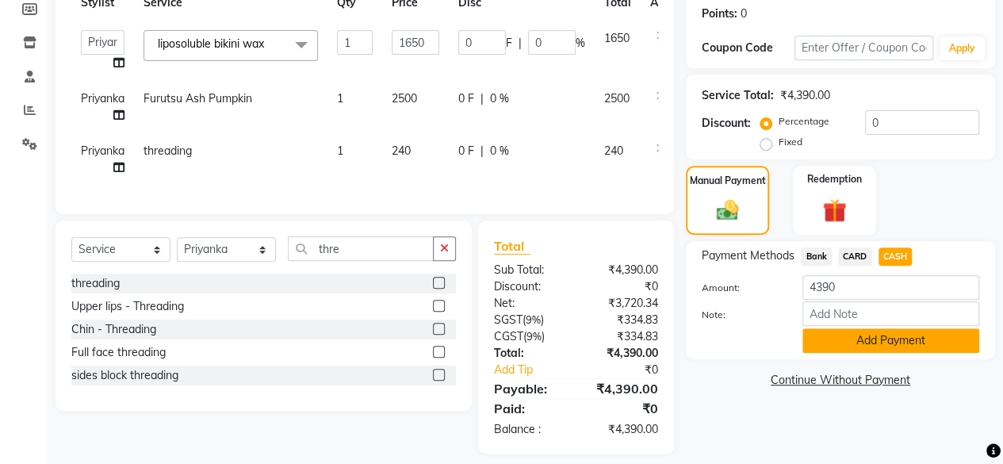
click at [854, 332] on button "Add Payment" at bounding box center [890, 340] width 177 height 25
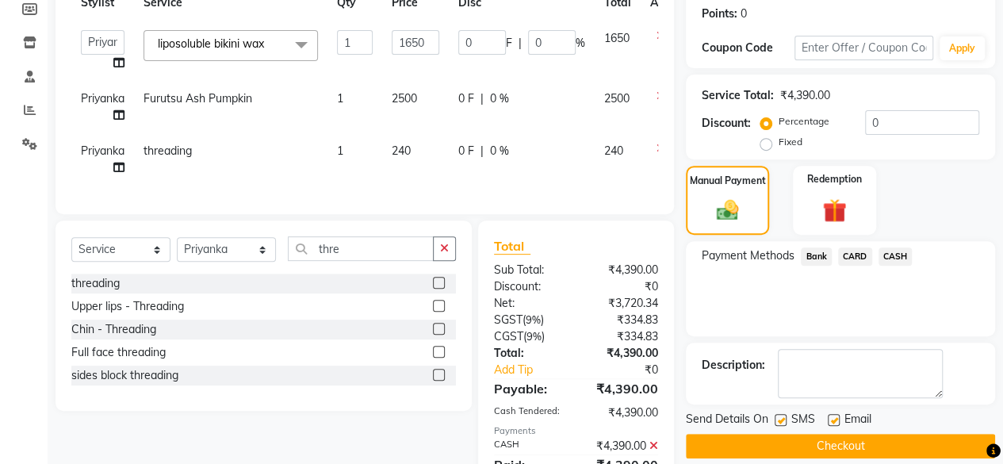
scroll to position [321, 0]
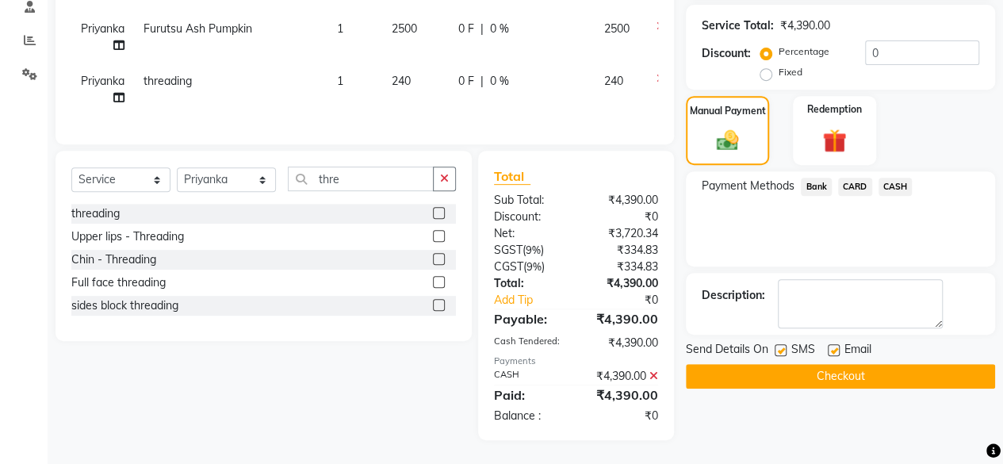
click at [821, 364] on button "Checkout" at bounding box center [840, 376] width 309 height 25
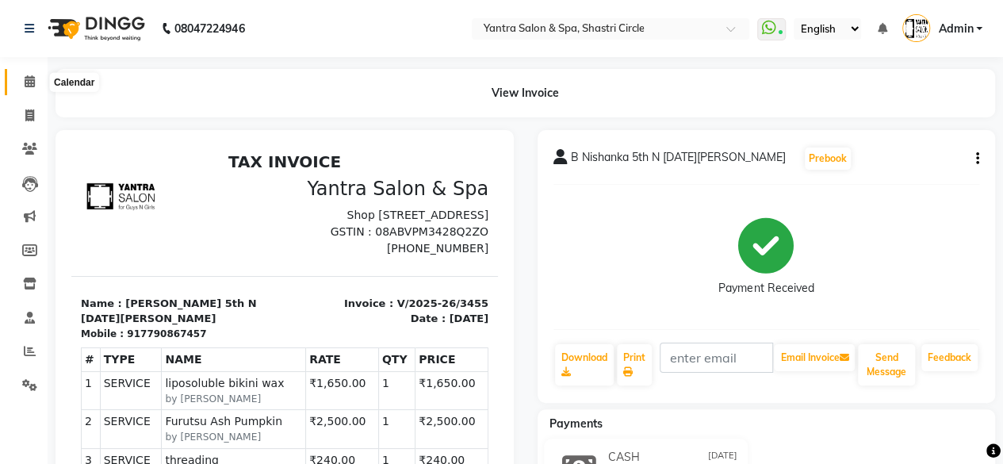
click at [32, 85] on icon at bounding box center [30, 81] width 10 height 12
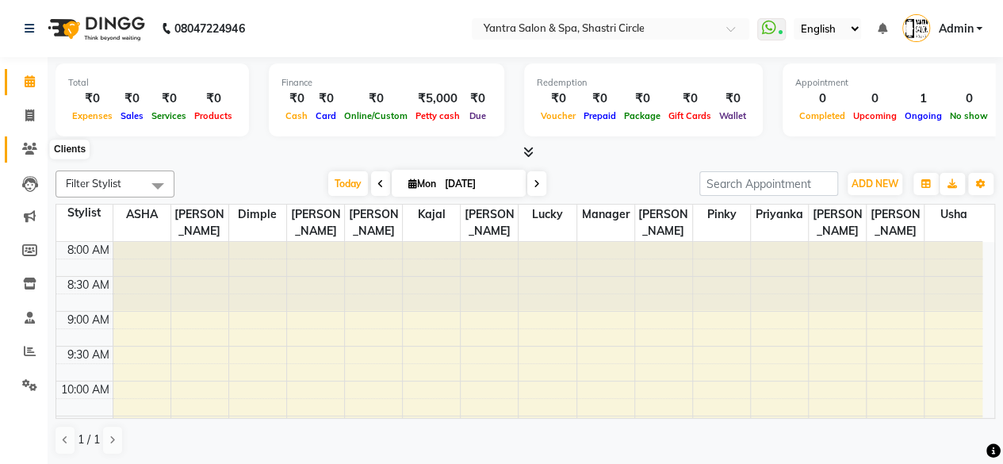
click at [25, 148] on icon at bounding box center [29, 149] width 15 height 12
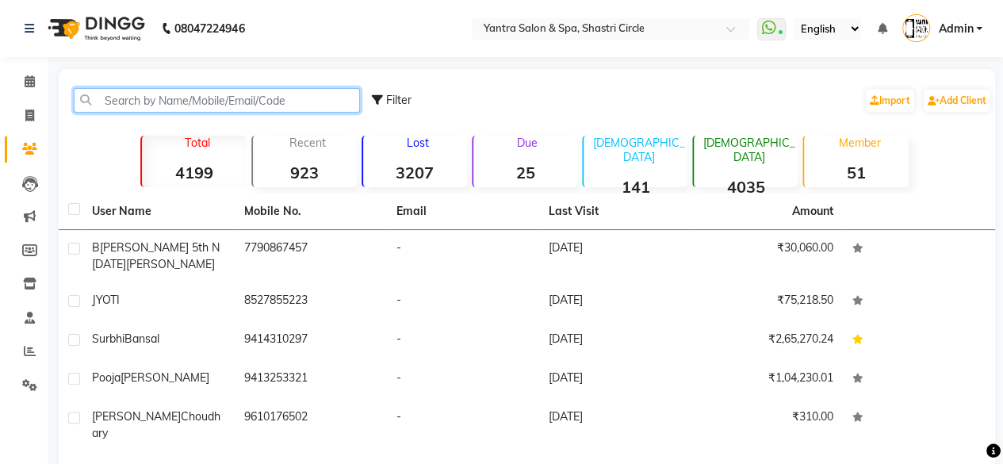
click at [228, 109] on input "text" at bounding box center [217, 100] width 286 height 25
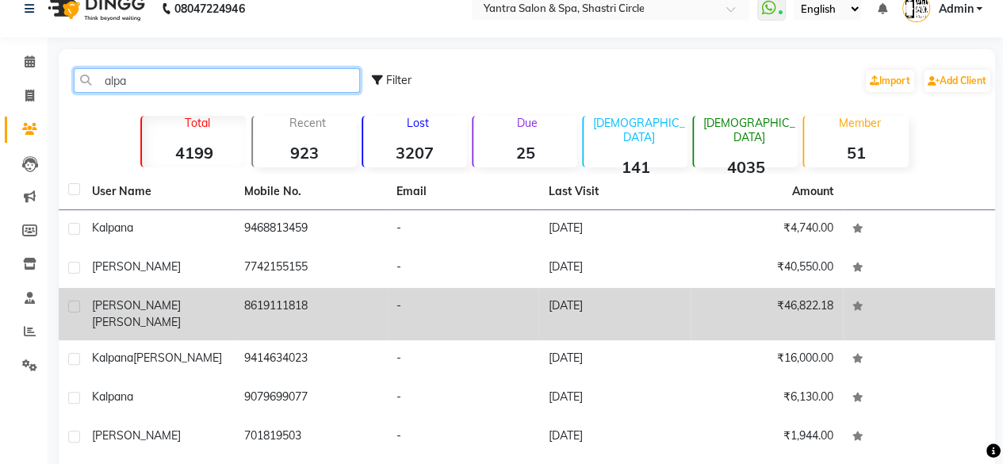
scroll to position [79, 0]
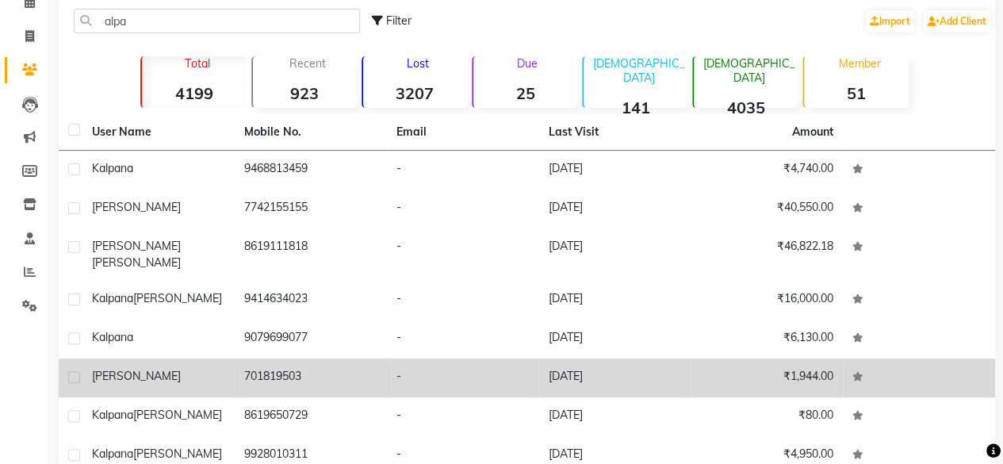
click at [282, 358] on td "701819503" at bounding box center [311, 377] width 152 height 39
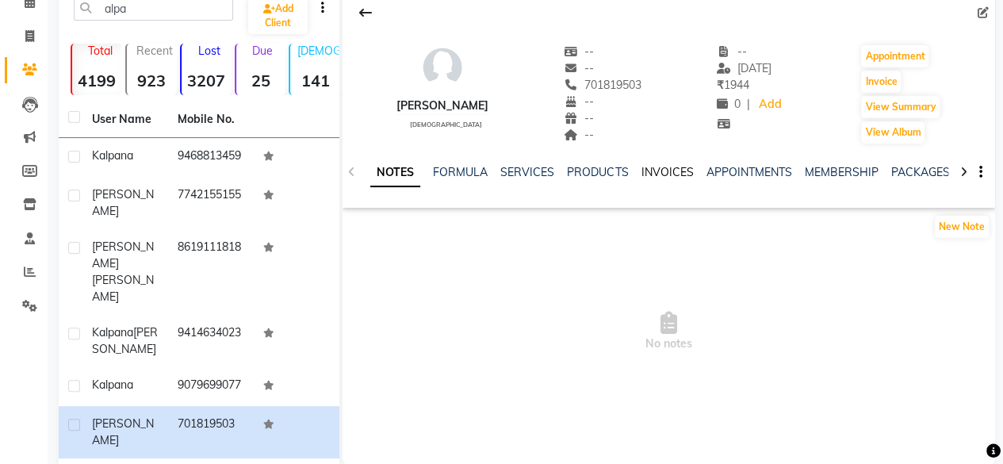
click at [640, 168] on link "INVOICES" at bounding box center [666, 172] width 52 height 14
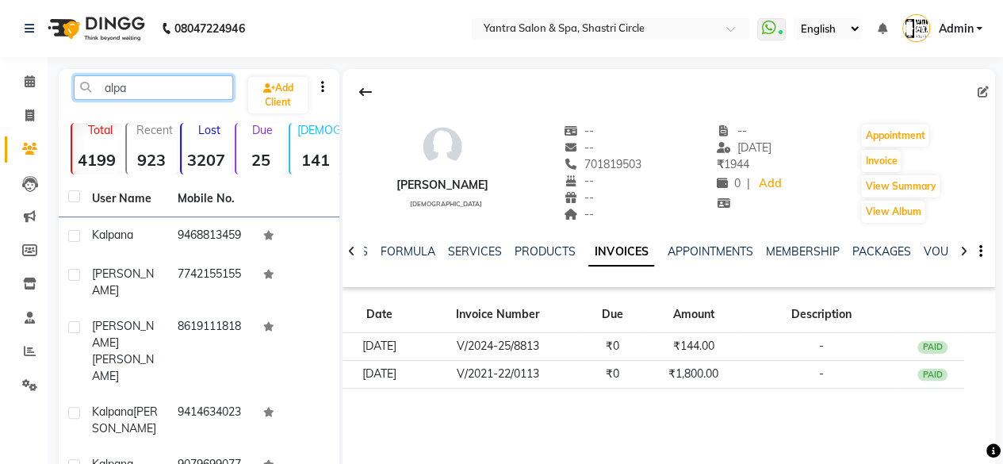
click at [159, 78] on input "alpa" at bounding box center [153, 87] width 159 height 25
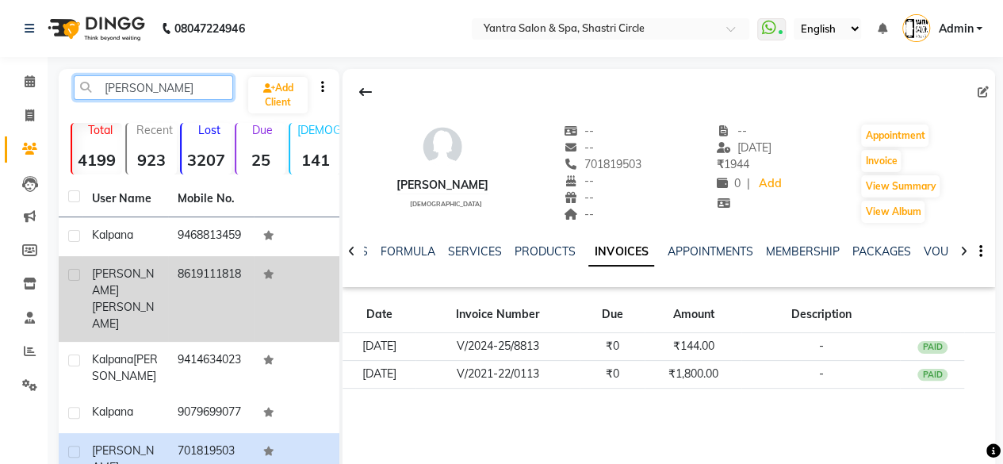
type input "[PERSON_NAME]"
click at [181, 270] on td "8619111818" at bounding box center [211, 299] width 86 height 86
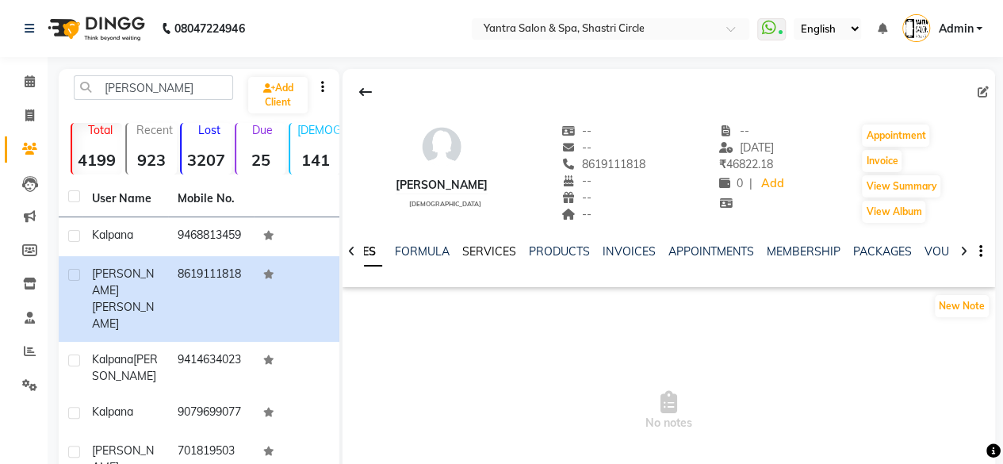
click at [478, 247] on link "SERVICES" at bounding box center [489, 251] width 54 height 14
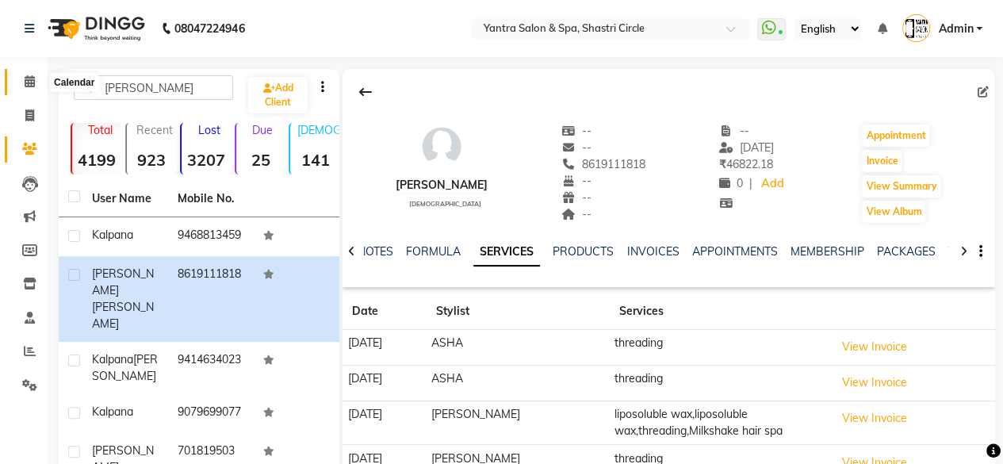
click at [36, 79] on span at bounding box center [30, 82] width 28 height 18
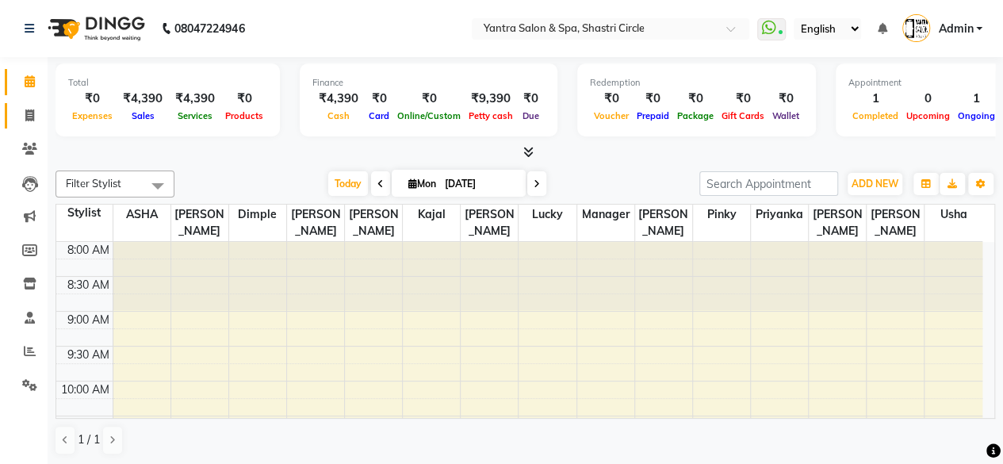
click at [36, 127] on link "Invoice" at bounding box center [24, 116] width 38 height 26
select select "service"
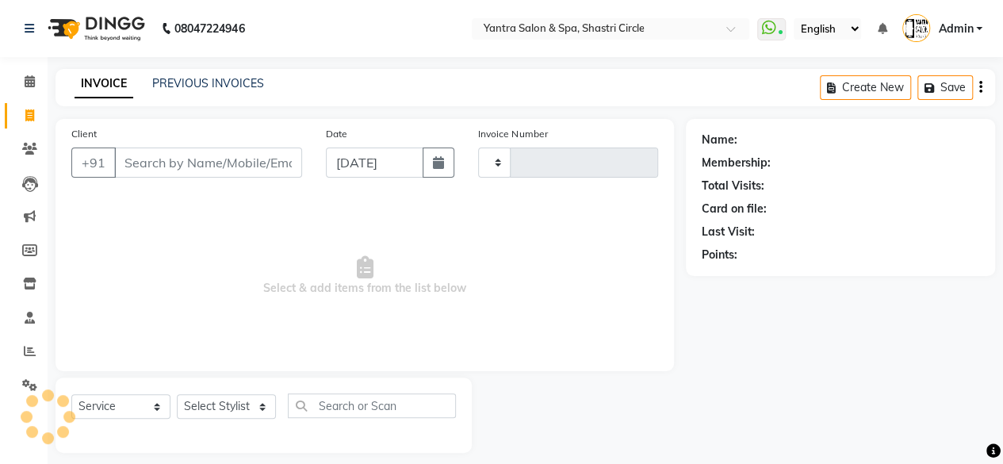
type input "3456"
select select "154"
click at [187, 158] on input "Client" at bounding box center [208, 162] width 188 height 30
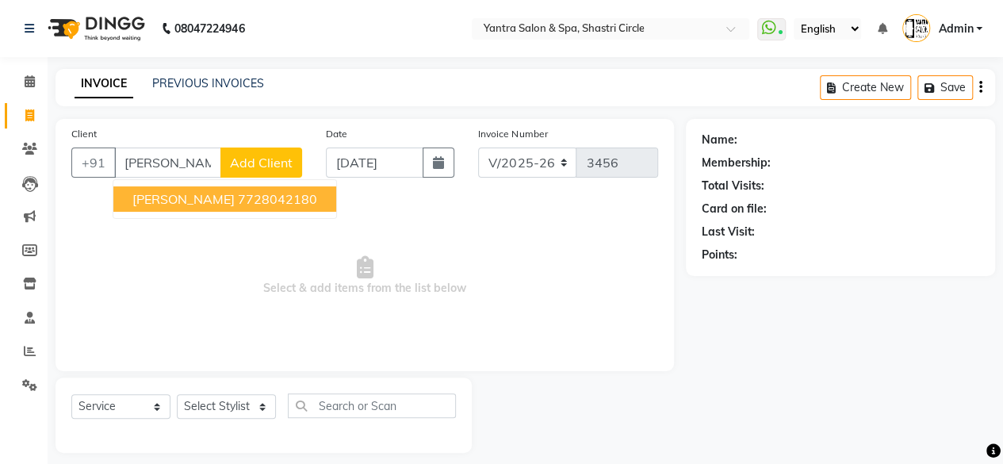
click at [204, 199] on span "[PERSON_NAME]" at bounding box center [183, 199] width 102 height 16
type input "7728042180"
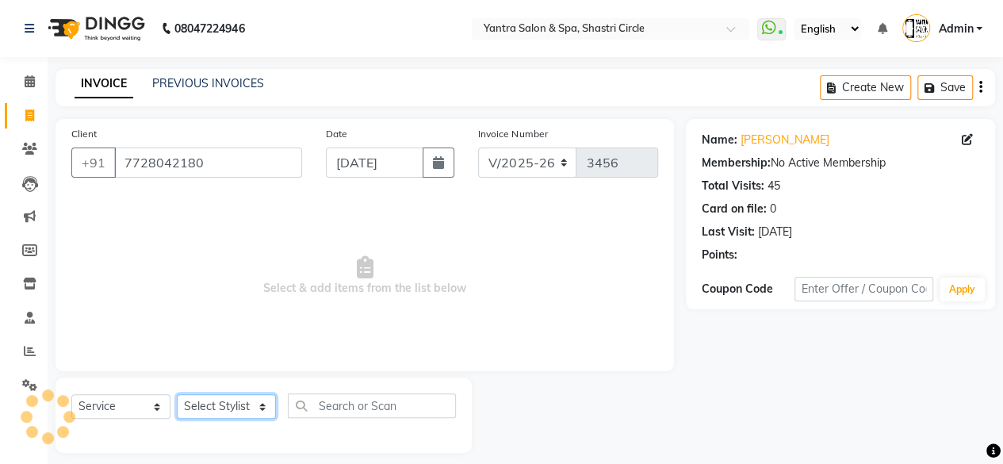
click at [249, 394] on select "Select Stylist [PERSON_NAME] [PERSON_NAME] [PERSON_NAME] [PERSON_NAME] kajal [P…" at bounding box center [226, 406] width 99 height 25
select select "44022"
click at [177, 394] on select "Select Stylist [PERSON_NAME] [PERSON_NAME] [PERSON_NAME] [PERSON_NAME] kajal [P…" at bounding box center [226, 406] width 99 height 25
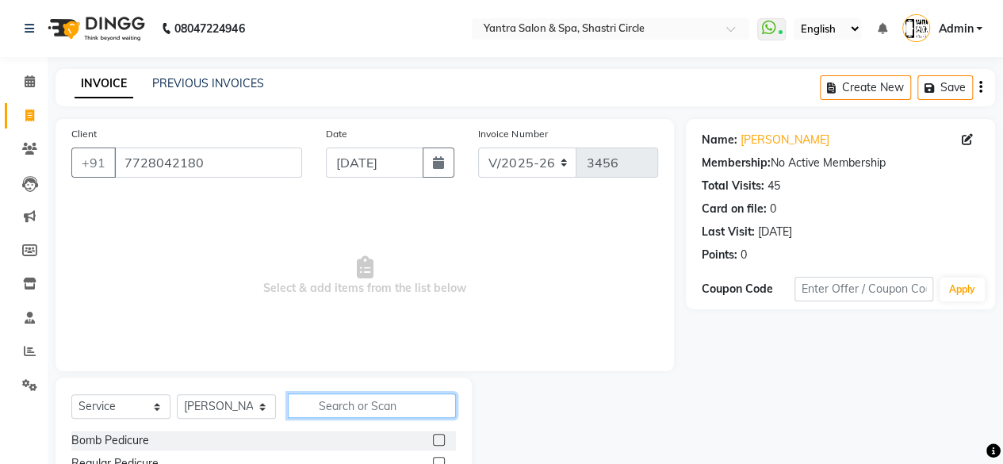
click at [380, 414] on input "text" at bounding box center [372, 405] width 168 height 25
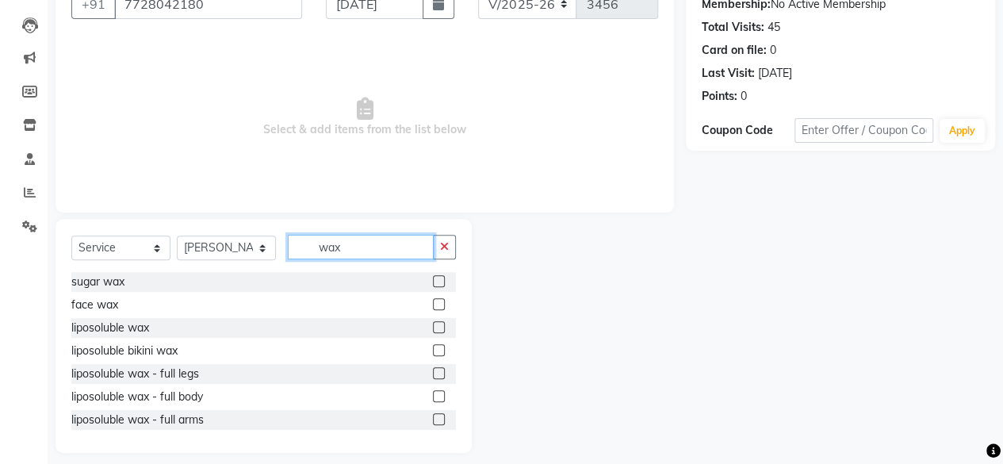
type input "wax"
click at [433, 330] on label at bounding box center [439, 327] width 12 height 12
click at [433, 330] on input "checkbox" at bounding box center [438, 328] width 10 height 10
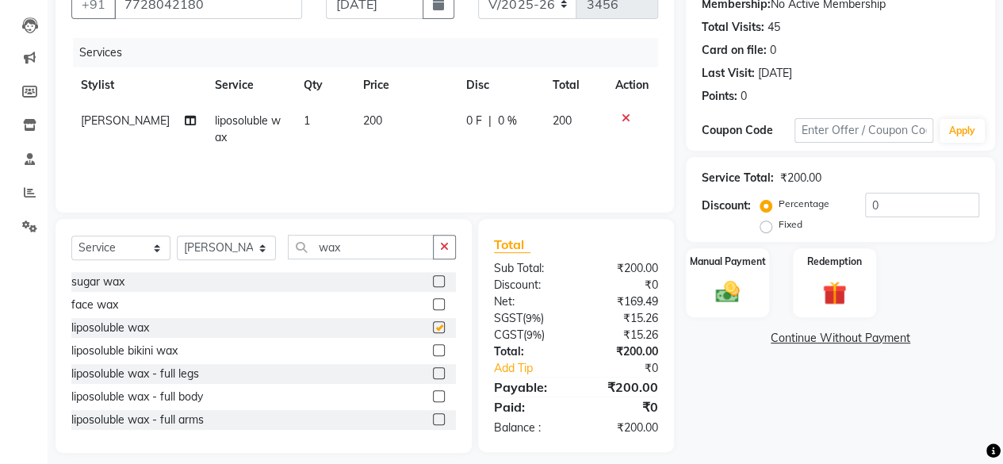
checkbox input "false"
click at [398, 131] on td "200" at bounding box center [405, 129] width 103 height 52
select select "44022"
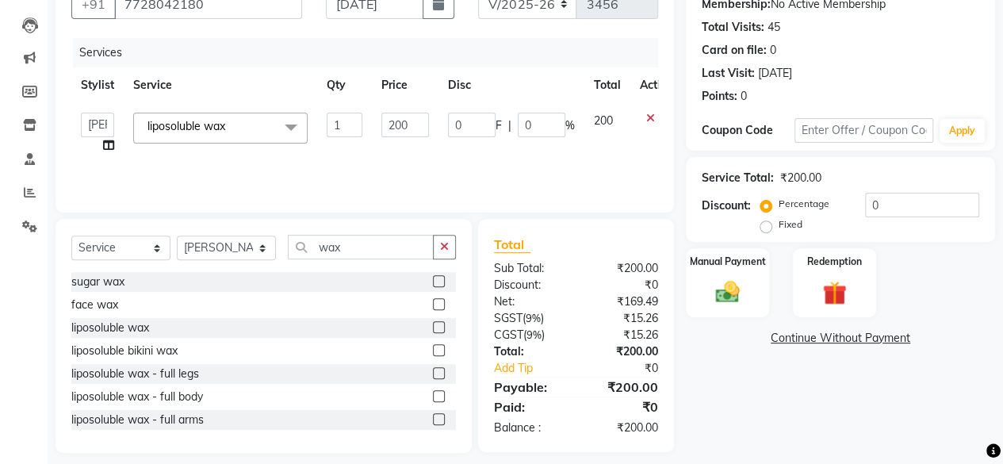
click at [398, 131] on input "200" at bounding box center [405, 125] width 48 height 25
type input "550"
click at [398, 149] on td "550" at bounding box center [405, 133] width 67 height 60
select select "44022"
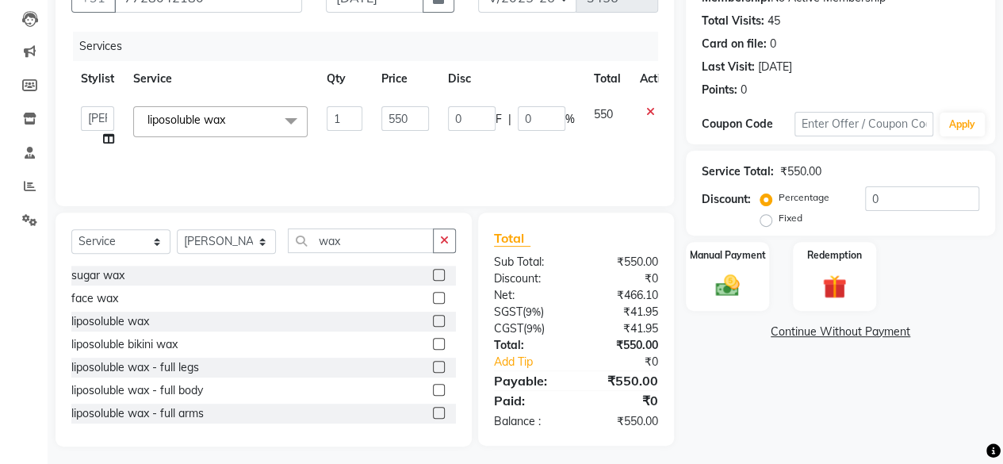
scroll to position [170, 0]
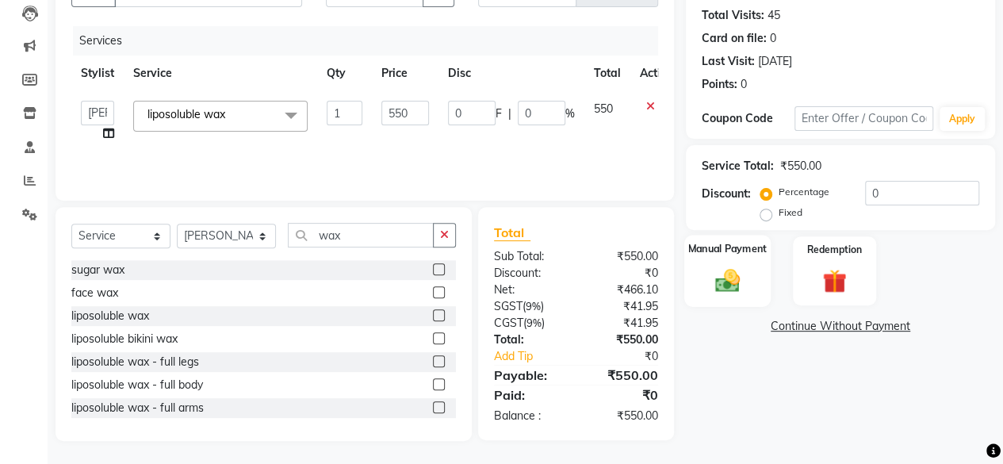
click at [743, 235] on div "Name: [PERSON_NAME] Membership: No Active Membership Total Visits: 45 Card on f…" at bounding box center [846, 194] width 321 height 492
click at [907, 322] on link "Continue Without Payment" at bounding box center [840, 326] width 303 height 17
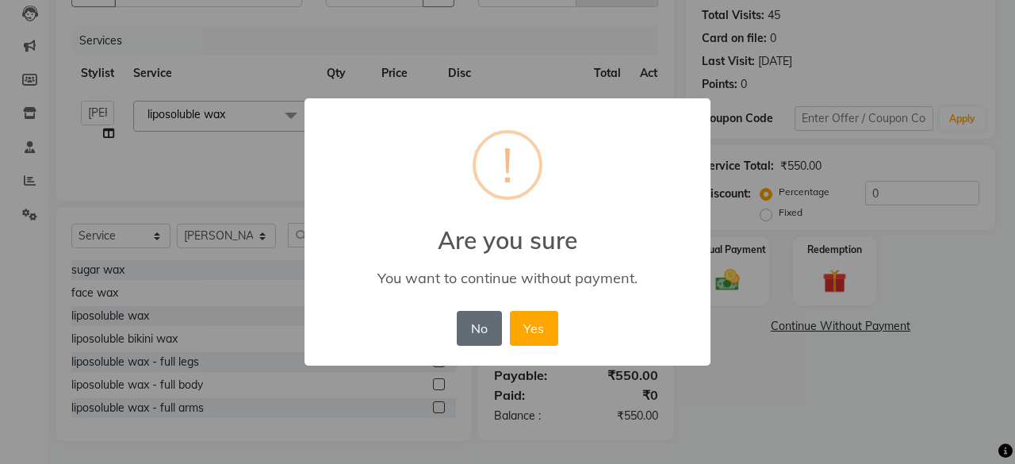
click at [481, 332] on button "No" at bounding box center [479, 328] width 44 height 35
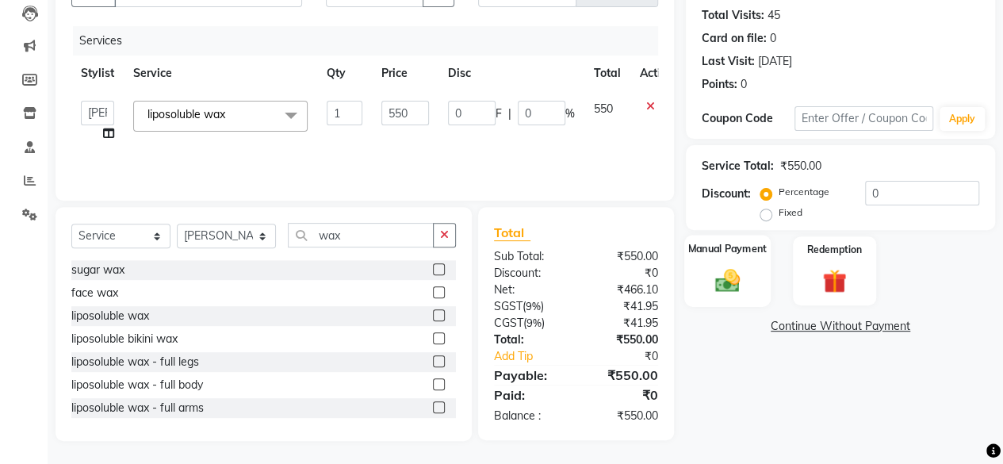
click at [728, 292] on img at bounding box center [727, 280] width 40 height 29
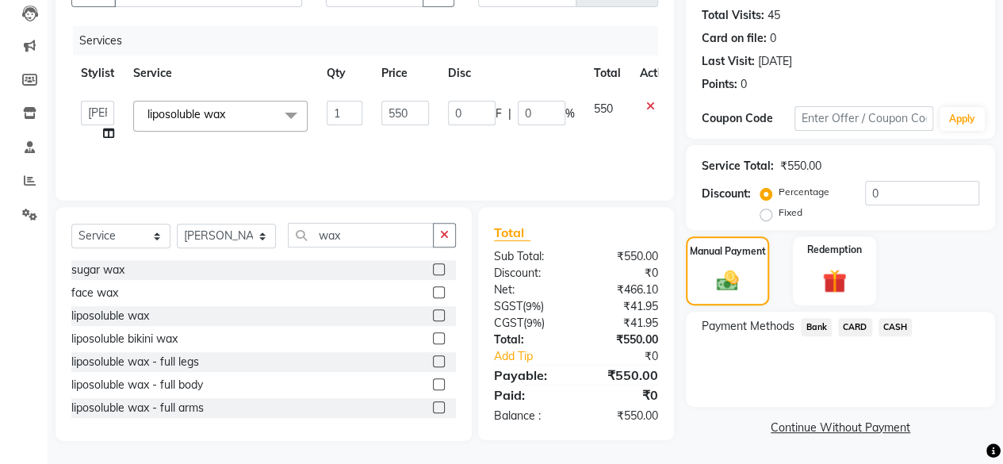
click at [900, 329] on span "CASH" at bounding box center [895, 327] width 34 height 18
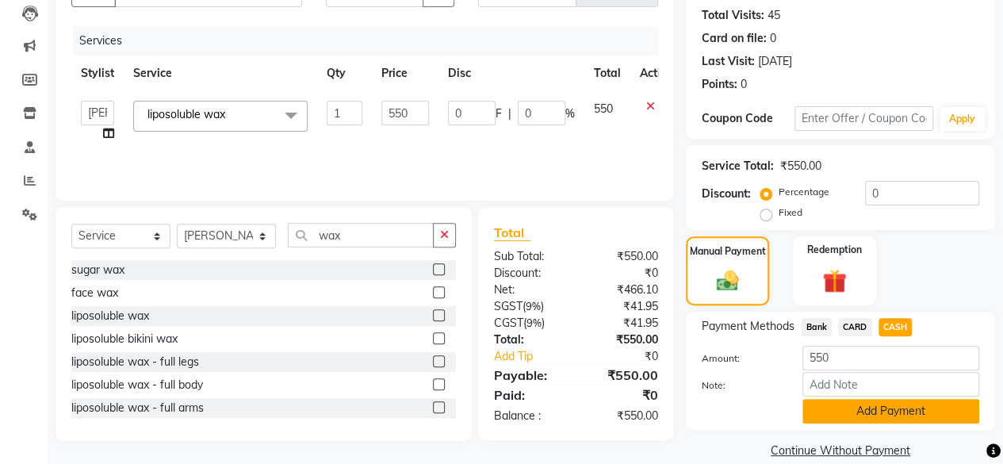
click at [907, 415] on button "Add Payment" at bounding box center [890, 411] width 177 height 25
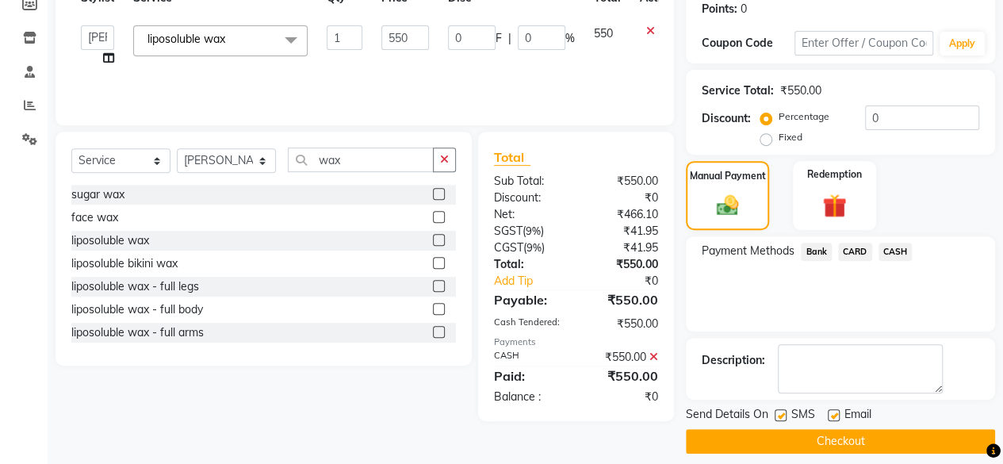
scroll to position [257, 0]
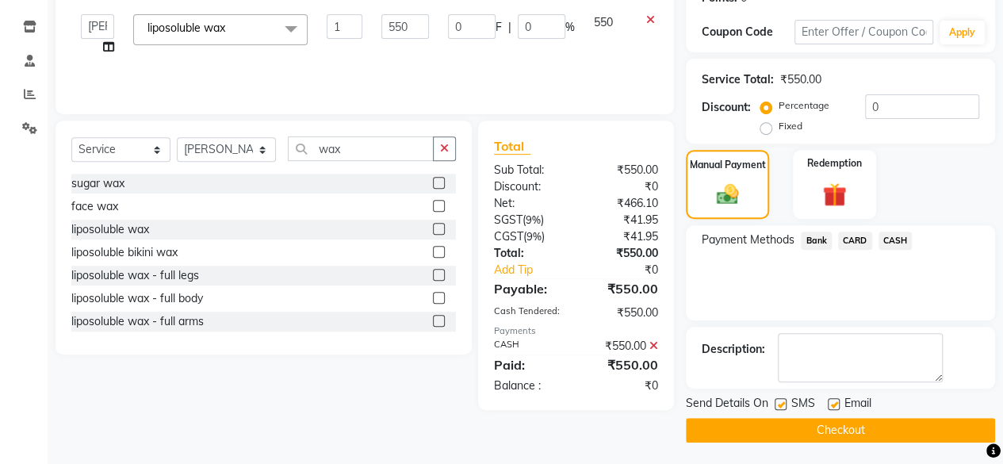
click at [907, 432] on button "Checkout" at bounding box center [840, 430] width 309 height 25
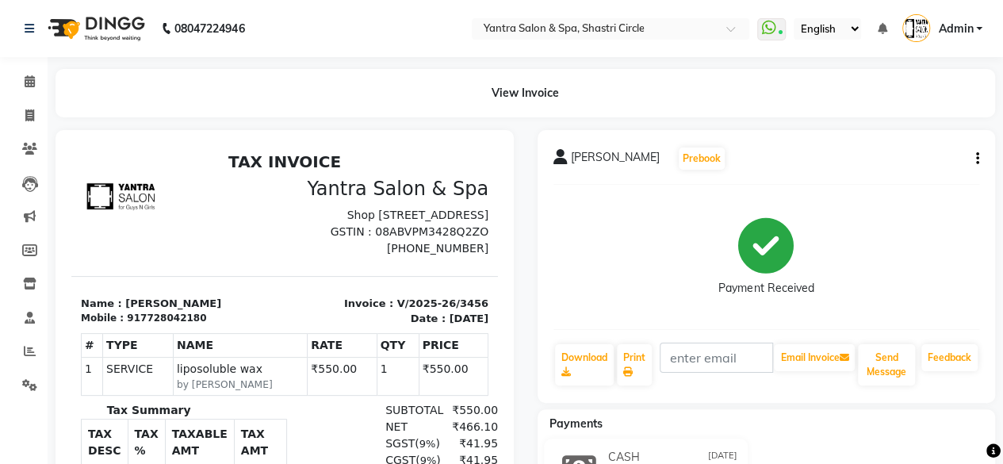
click at [22, 300] on li "Inventory" at bounding box center [24, 284] width 48 height 34
click at [21, 293] on link "Inventory" at bounding box center [24, 284] width 38 height 26
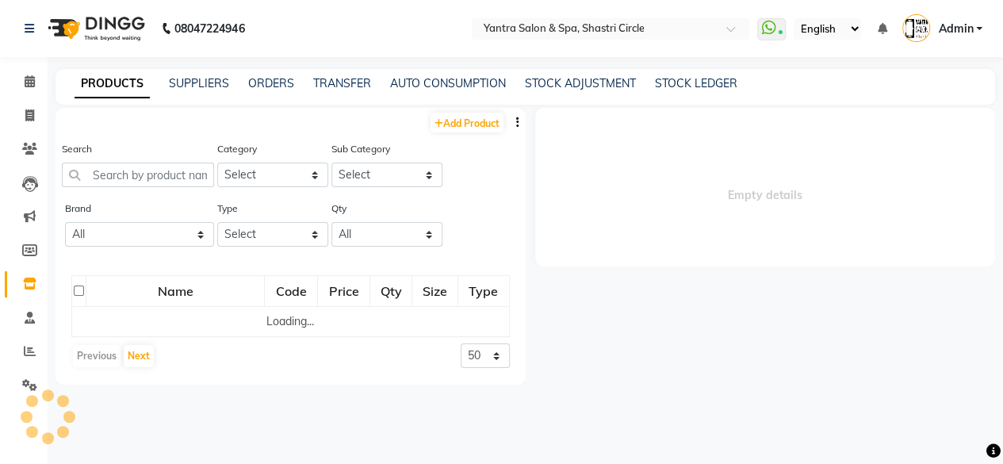
select select
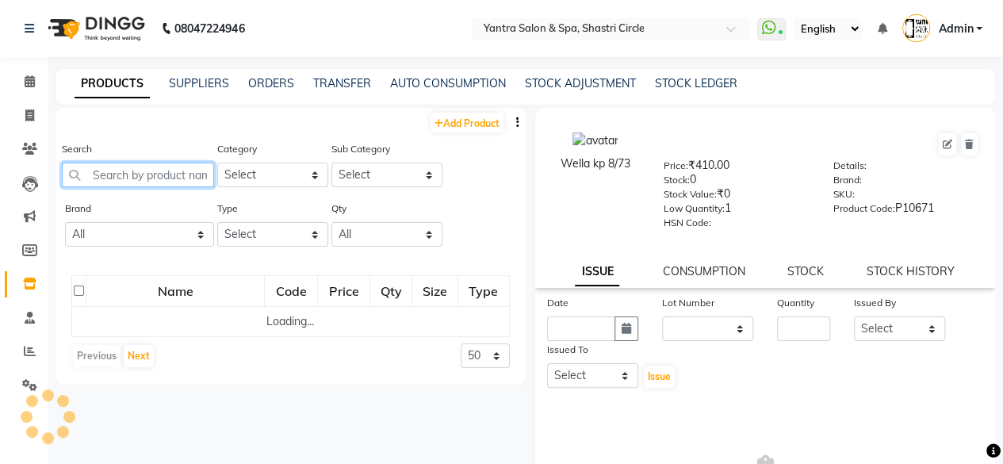
click at [132, 164] on input "text" at bounding box center [138, 175] width 152 height 25
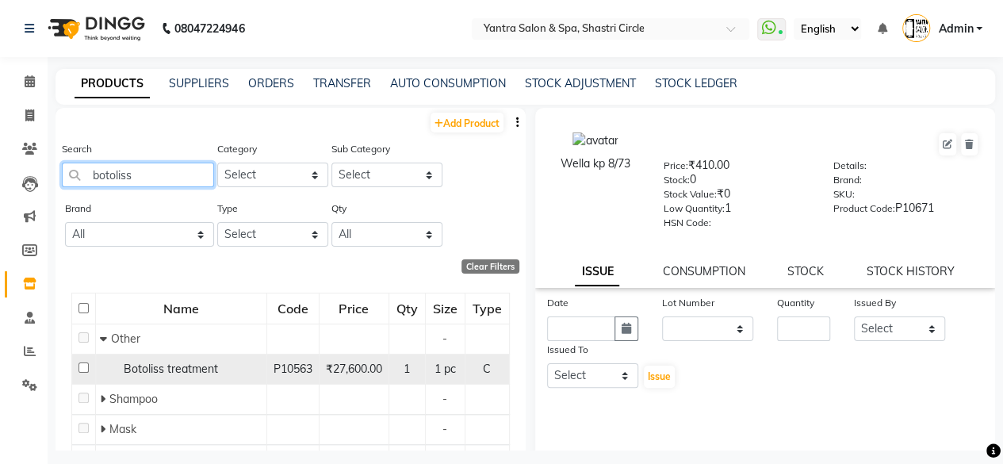
type input "botoliss"
click at [192, 369] on span "Botoliss treatment" at bounding box center [171, 368] width 94 height 14
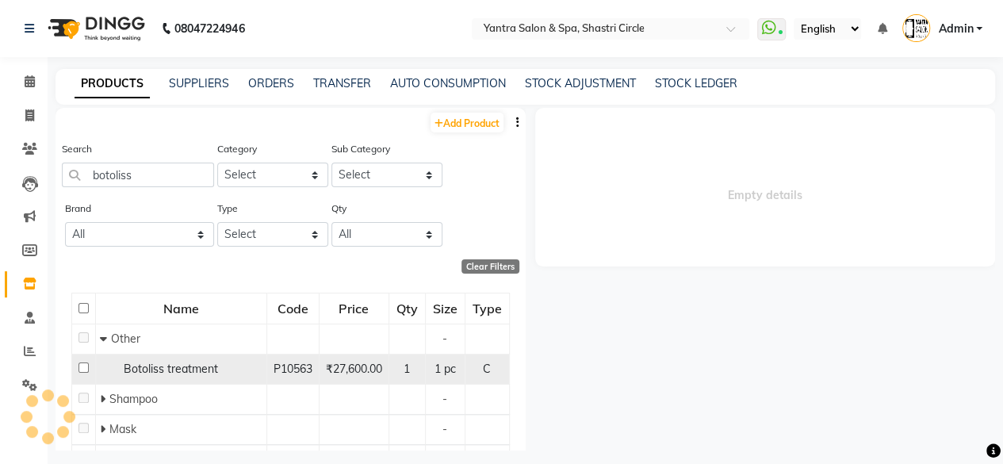
select select
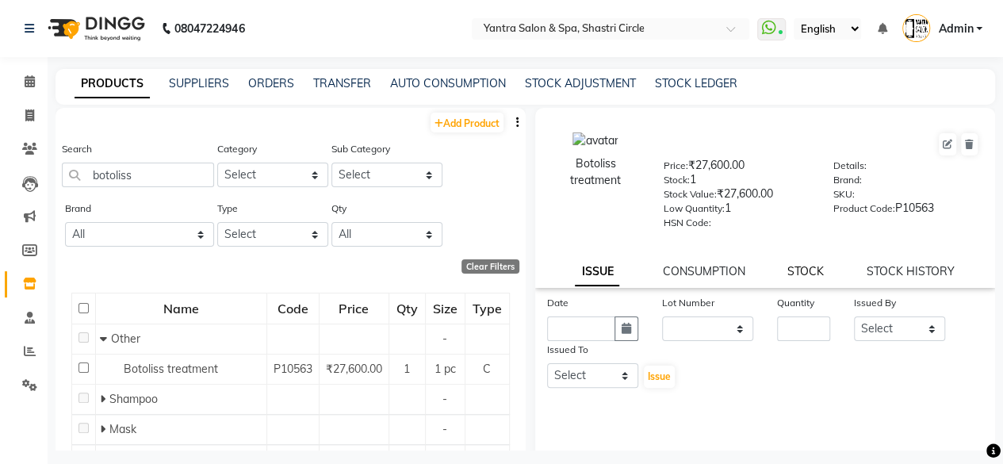
click at [797, 273] on link "STOCK" at bounding box center [805, 271] width 36 height 14
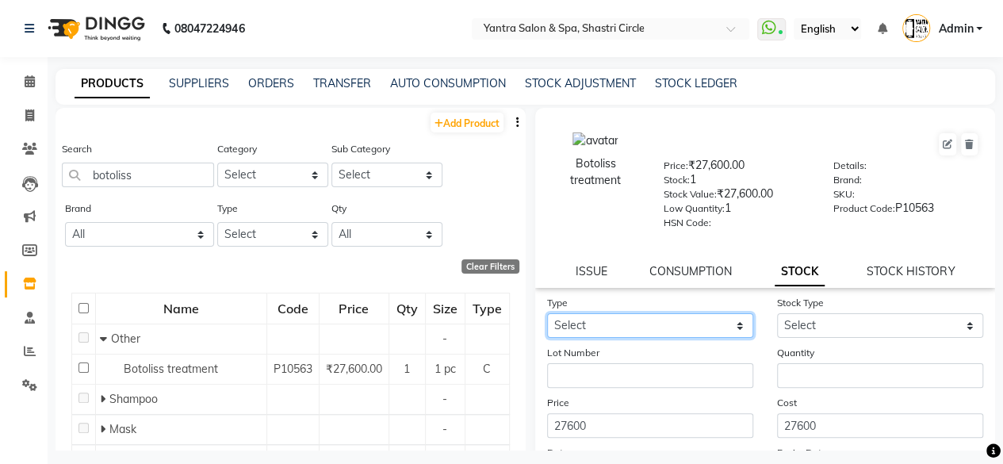
click at [595, 323] on select "Select In Out" at bounding box center [650, 325] width 206 height 25
select select "in"
click at [547, 313] on select "Select In Out" at bounding box center [650, 325] width 206 height 25
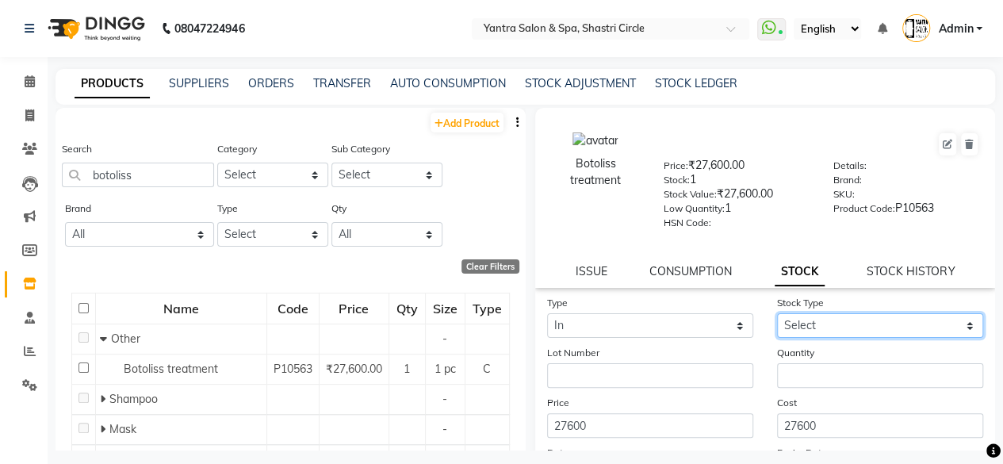
click at [851, 323] on select "Select New Stock Adjustment Return Other" at bounding box center [880, 325] width 206 height 25
select select "new stock"
click at [777, 313] on select "Select New Stock Adjustment Return Other" at bounding box center [880, 325] width 206 height 25
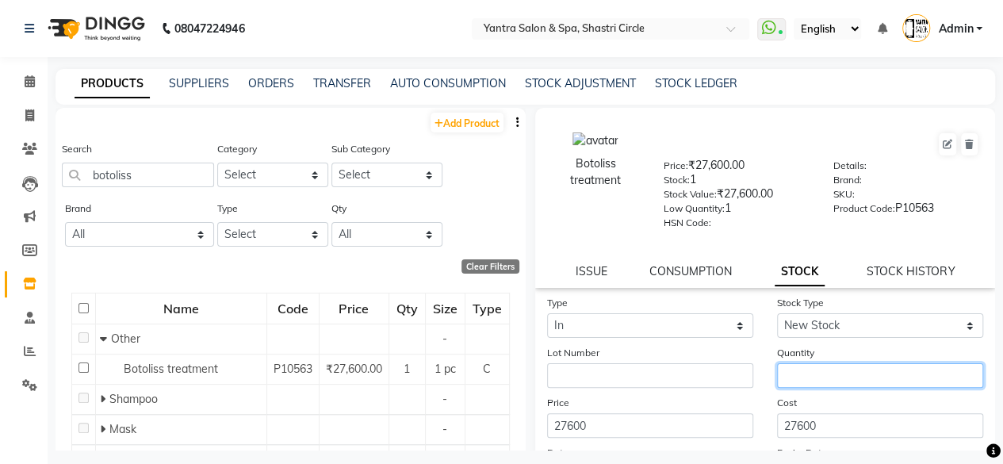
click at [783, 381] on input "number" at bounding box center [880, 375] width 206 height 25
type input "1"
click at [782, 401] on label "Cost" at bounding box center [787, 403] width 20 height 14
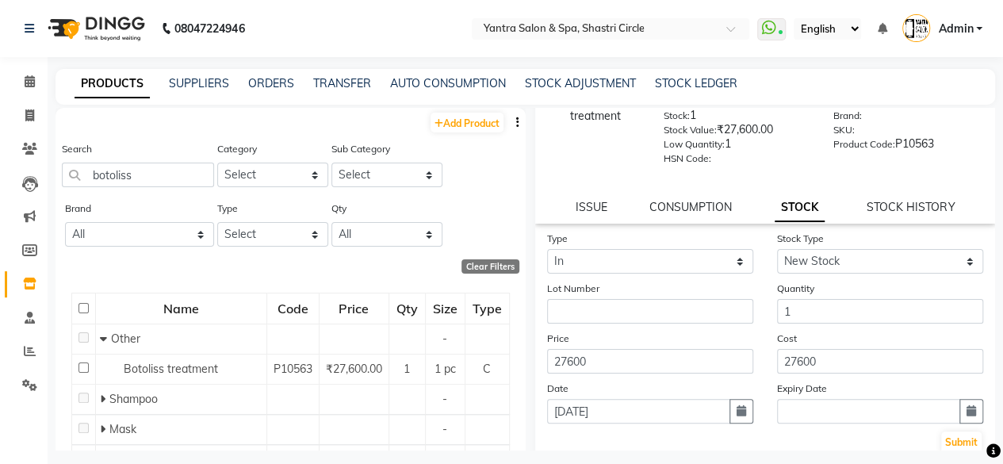
scroll to position [161, 0]
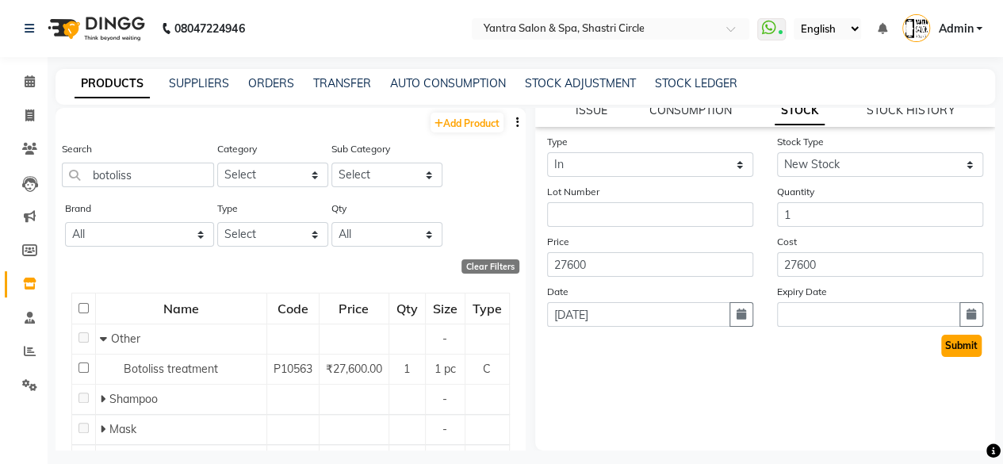
click at [958, 350] on button "Submit" at bounding box center [961, 346] width 40 height 22
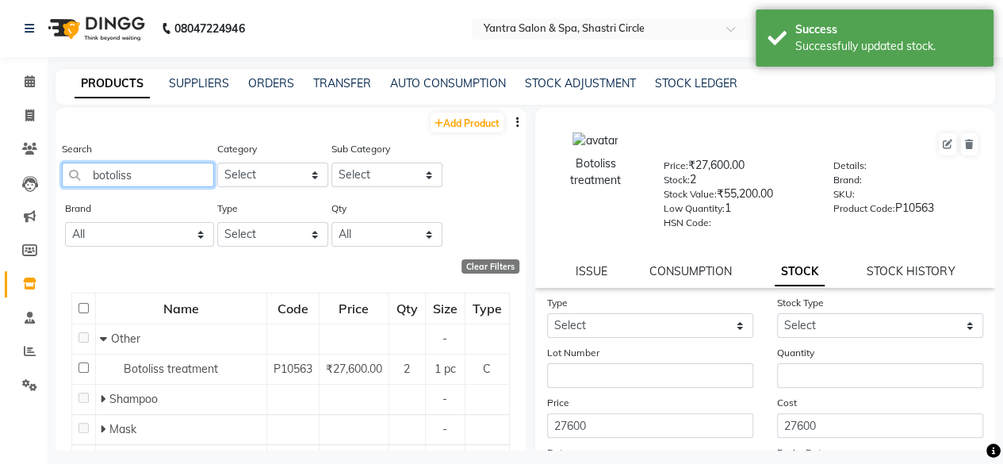
click at [132, 167] on input "botoliss" at bounding box center [138, 175] width 152 height 25
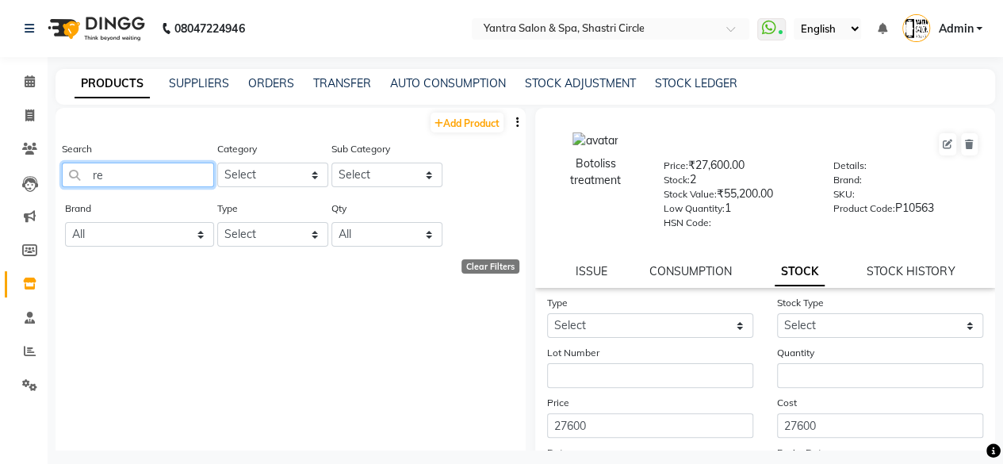
type input "r"
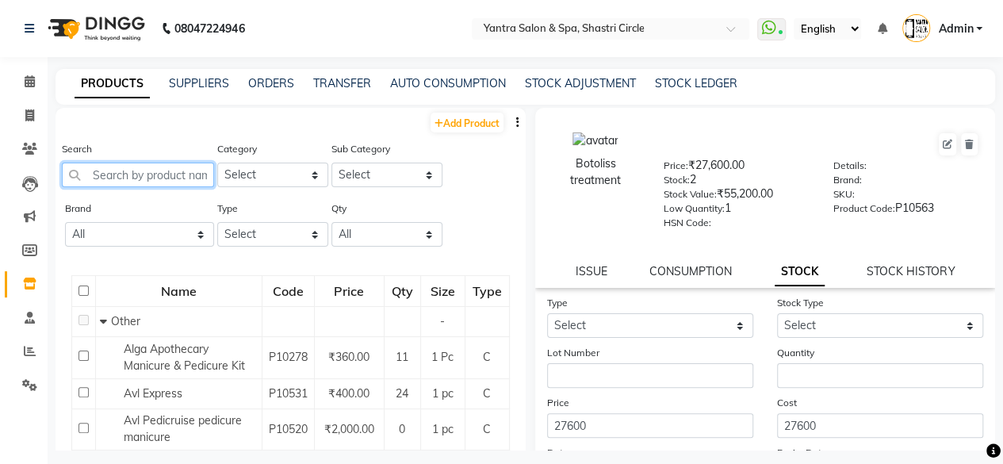
click at [132, 167] on input "text" at bounding box center [138, 175] width 152 height 25
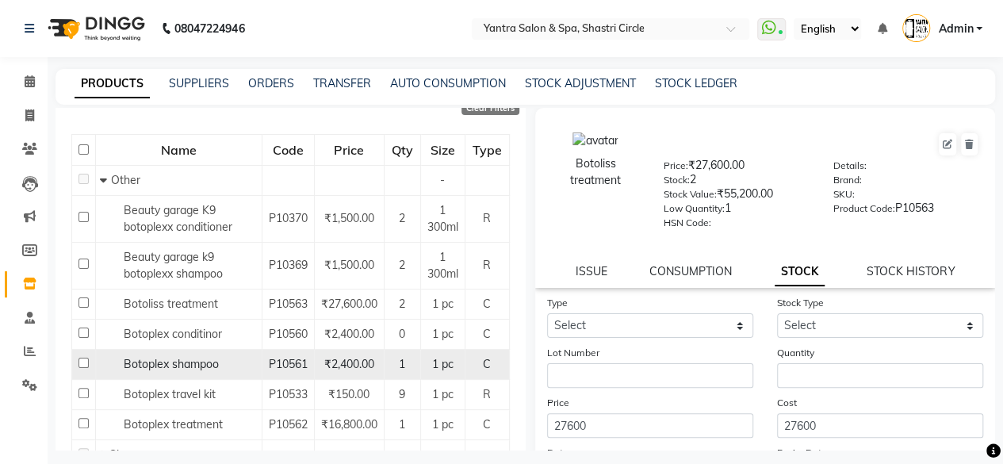
scroll to position [282, 0]
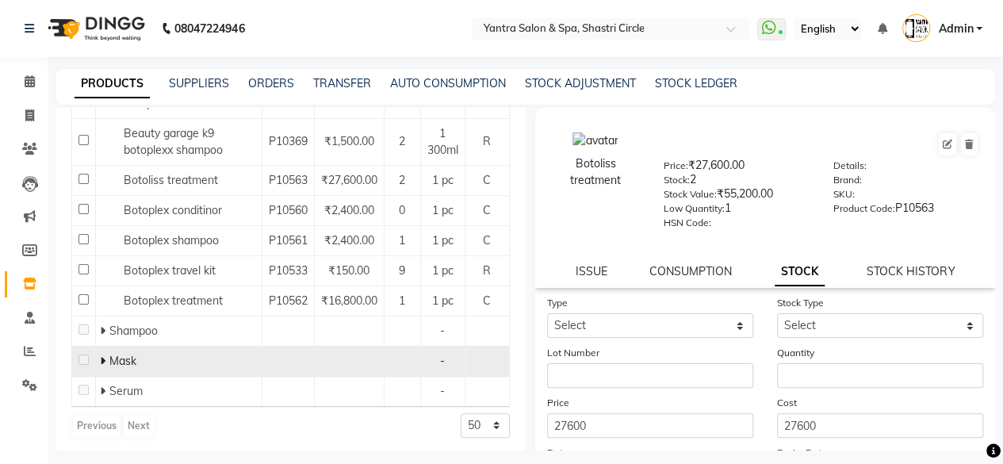
type input "boto"
click at [103, 356] on icon at bounding box center [103, 360] width 6 height 11
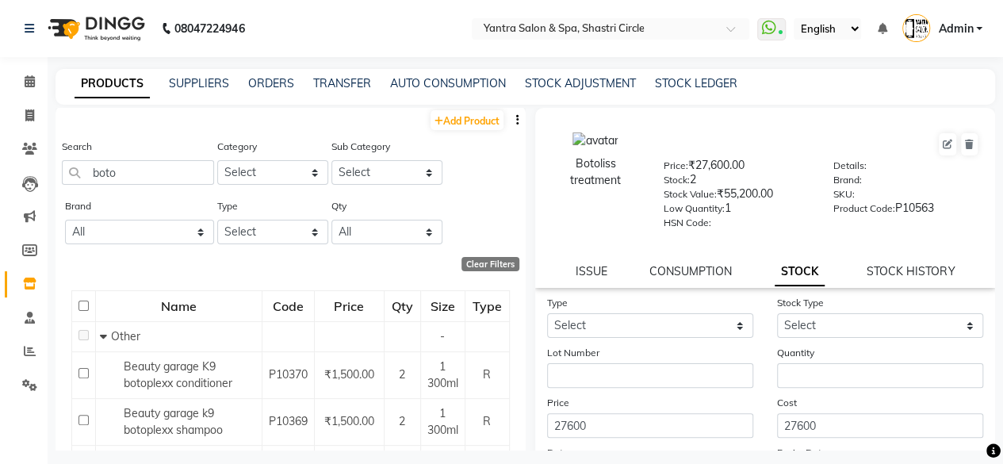
scroll to position [0, 0]
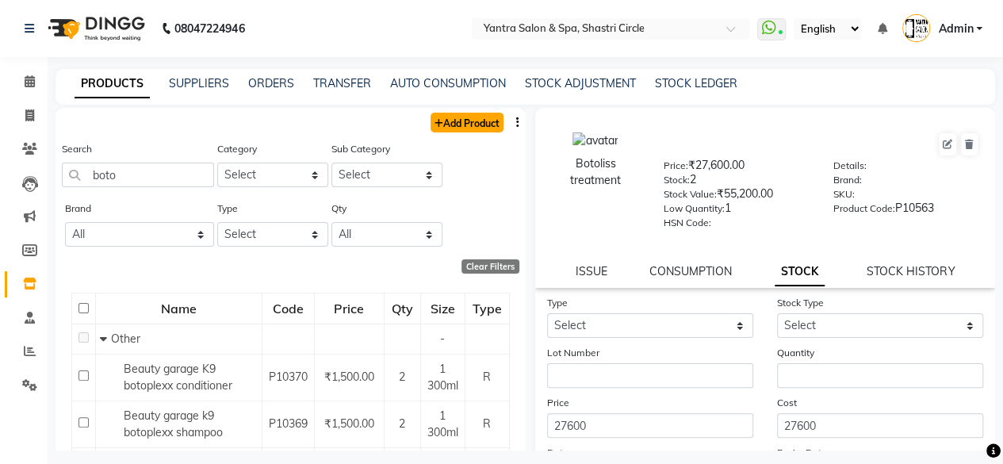
click at [460, 123] on link "Add Product" at bounding box center [466, 123] width 73 height 20
select select "true"
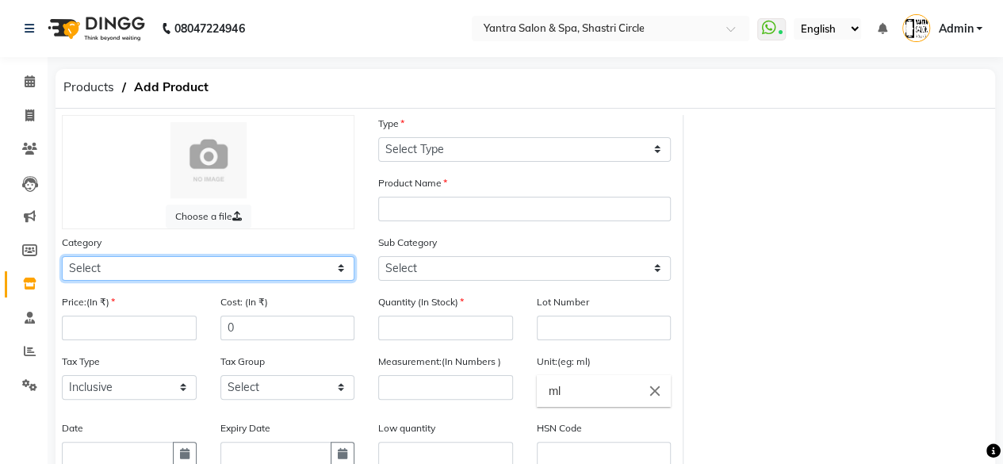
click at [124, 271] on select "Select Hair Skin Makeup Personal Care Appliances [PERSON_NAME] Waxing Disposabl…" at bounding box center [208, 268] width 293 height 25
select select "1100"
click at [62, 256] on select "Select Hair Skin Makeup Personal Care Appliances [PERSON_NAME] Waxing Disposabl…" at bounding box center [208, 268] width 293 height 25
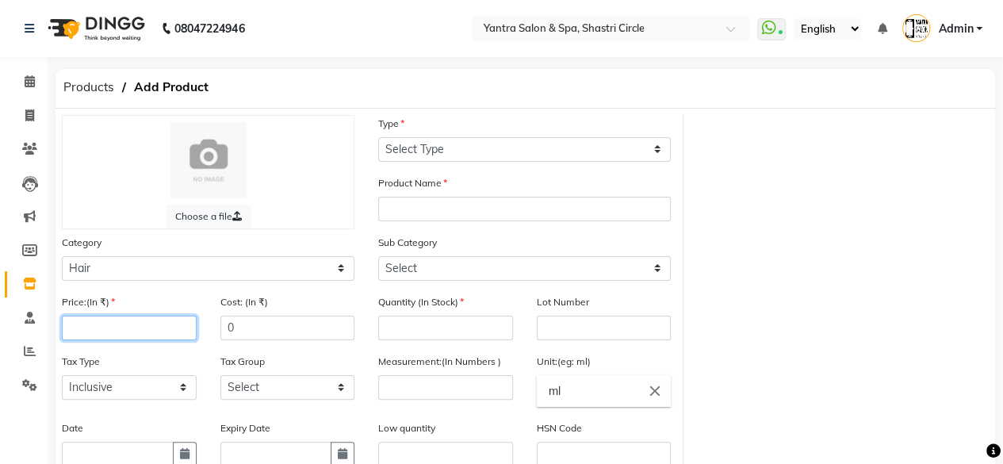
click at [100, 323] on input "number" at bounding box center [129, 327] width 135 height 25
type input "3570"
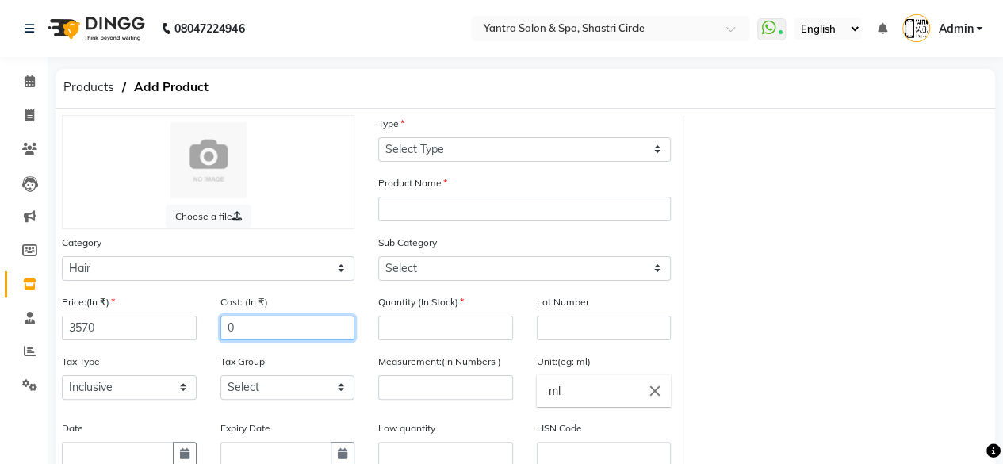
click at [263, 335] on input "0" at bounding box center [287, 327] width 135 height 25
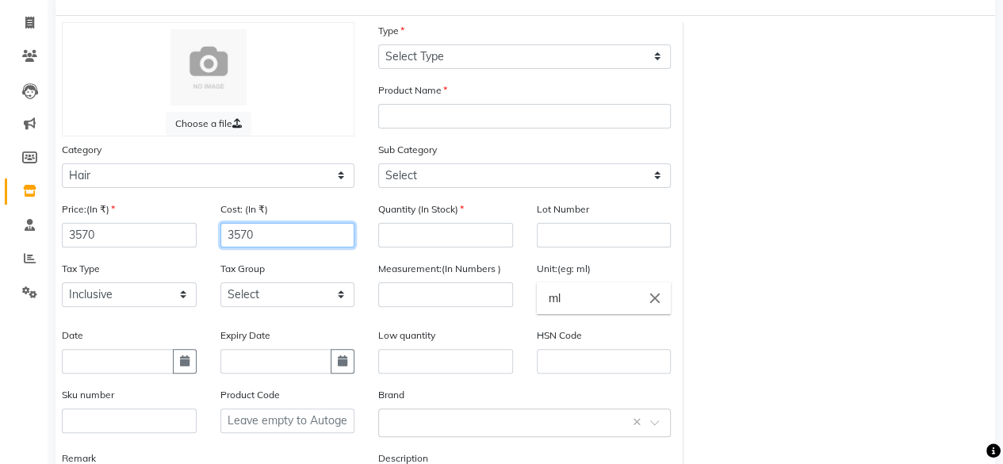
scroll to position [159, 0]
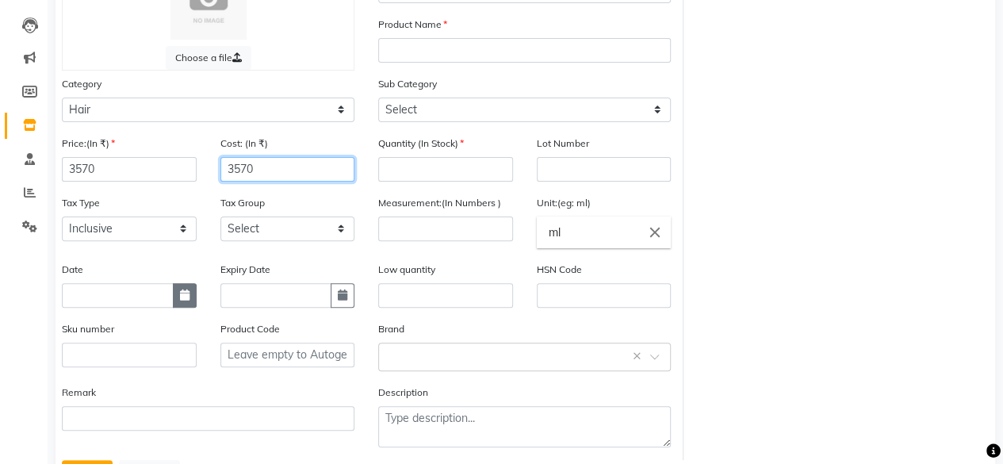
type input "3570"
click at [186, 304] on button "button" at bounding box center [185, 295] width 24 height 25
select select "9"
select select "2025"
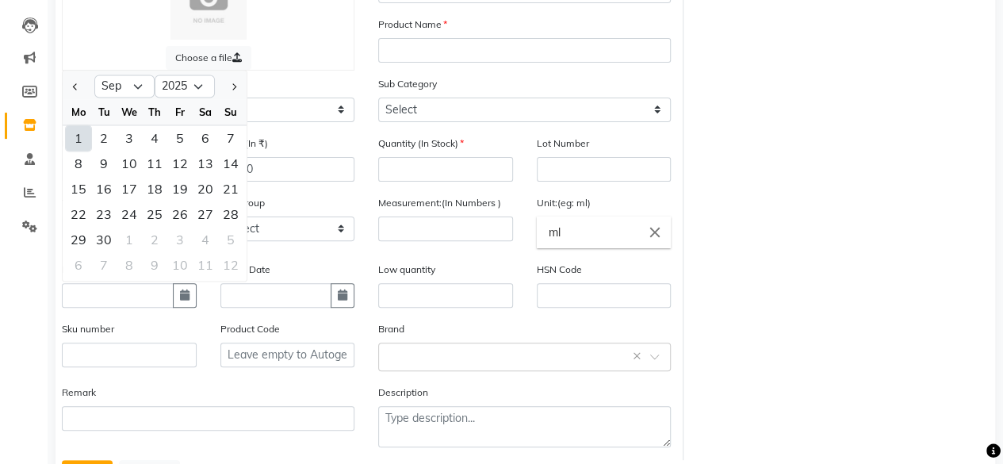
click at [66, 131] on div "1" at bounding box center [78, 137] width 25 height 25
type input "[DATE]"
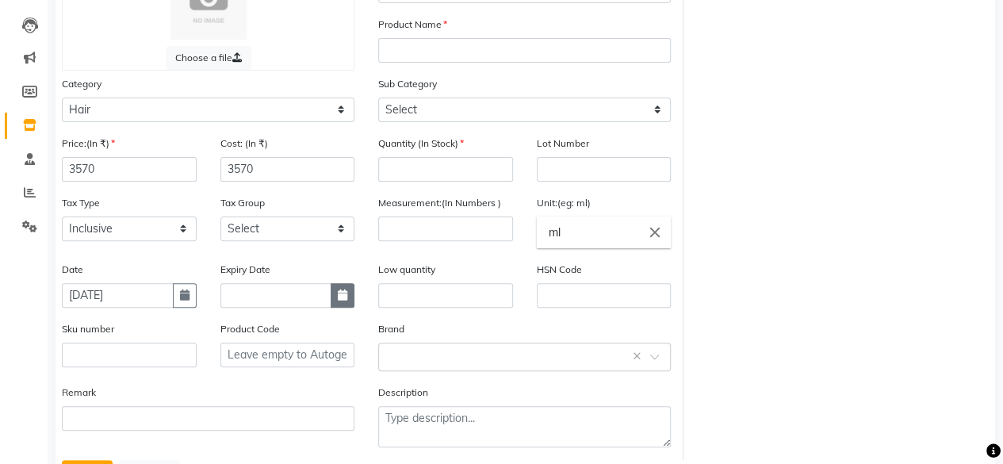
click at [346, 299] on icon "button" at bounding box center [343, 294] width 10 height 11
select select "9"
select select "2025"
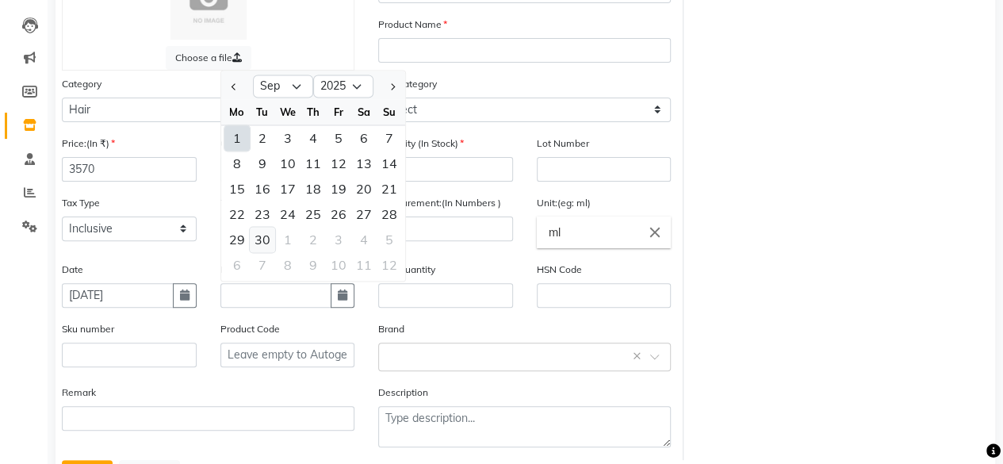
click at [256, 236] on div "30" at bounding box center [262, 239] width 25 height 25
type input "[DATE]"
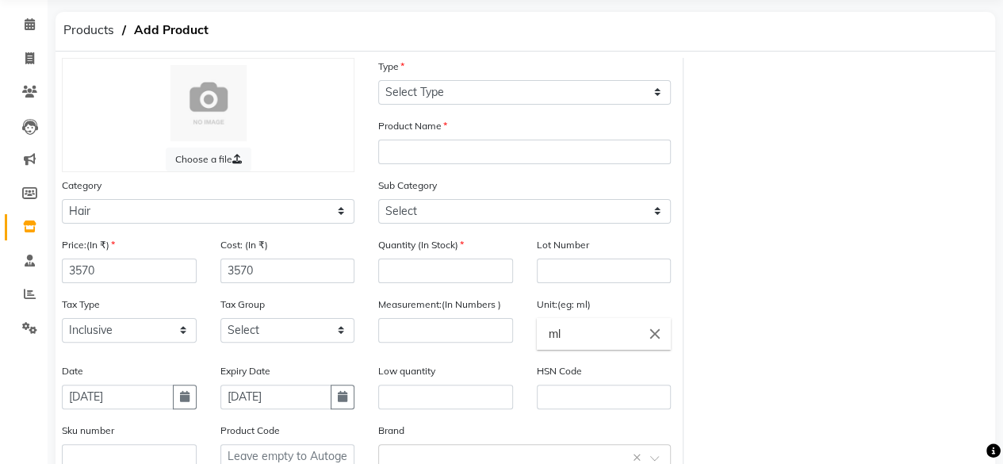
scroll to position [0, 0]
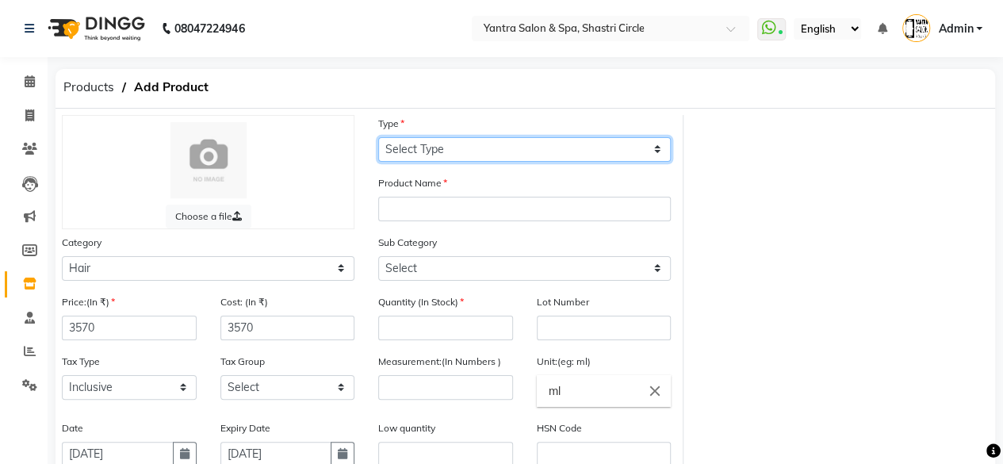
click at [493, 155] on select "Select Type Both Retail Consumable" at bounding box center [524, 149] width 293 height 25
select select "C"
click at [378, 137] on select "Select Type Both Retail Consumable" at bounding box center [524, 149] width 293 height 25
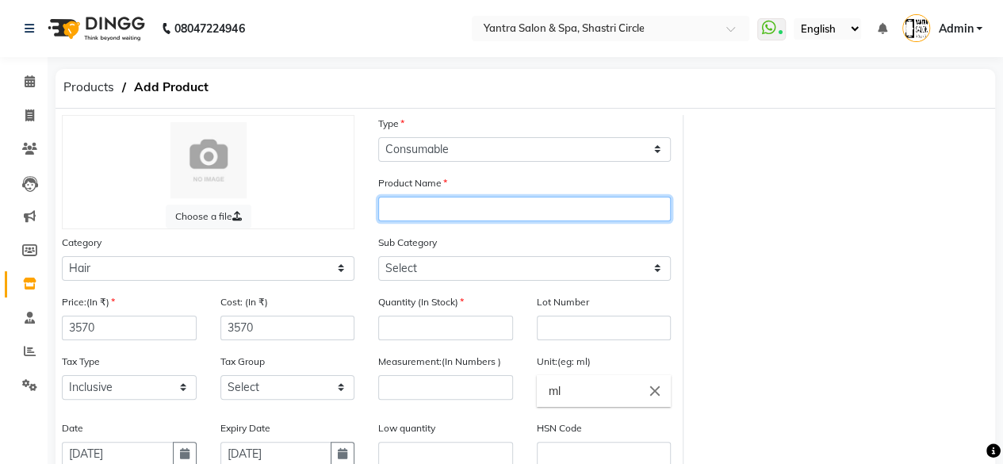
click at [453, 201] on input "text" at bounding box center [524, 209] width 293 height 25
type input "Botoplexx retention masque"
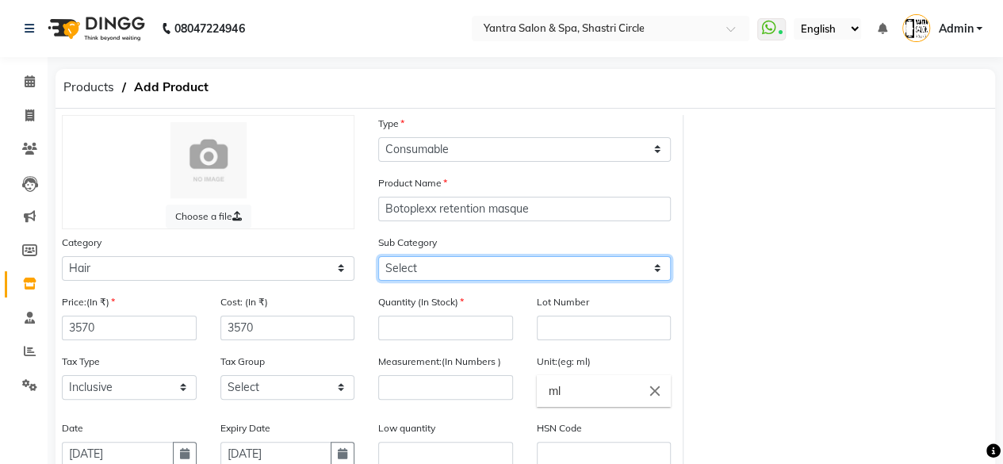
drag, startPoint x: 442, startPoint y: 271, endPoint x: 442, endPoint y: 285, distance: 13.5
click at [442, 272] on select "Select Shampoo Conditioner Cream Mask Oil Serum Color Appliances Treatment Styl…" at bounding box center [524, 268] width 293 height 25
click at [448, 288] on div "Sub Category Select Shampoo Conditioner Cream Mask Oil Serum Color Appliances T…" at bounding box center [524, 263] width 316 height 59
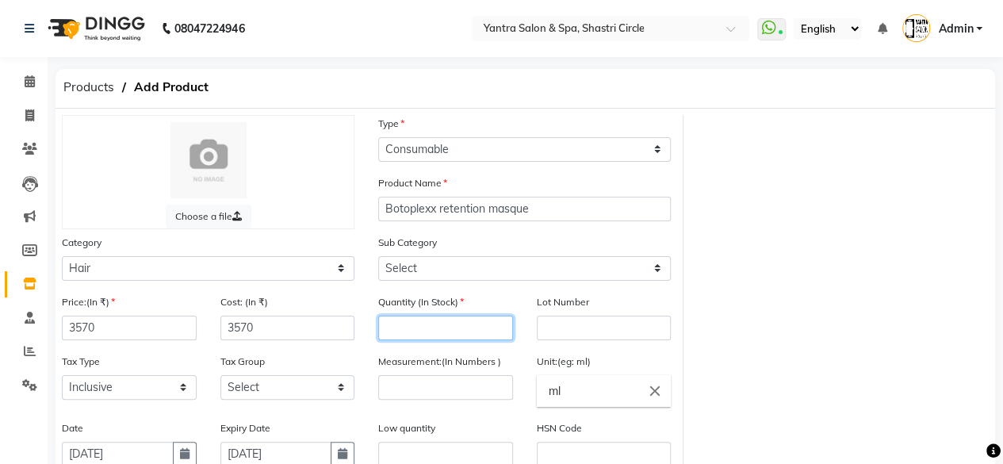
click at [442, 329] on input "number" at bounding box center [445, 327] width 135 height 25
type input "1"
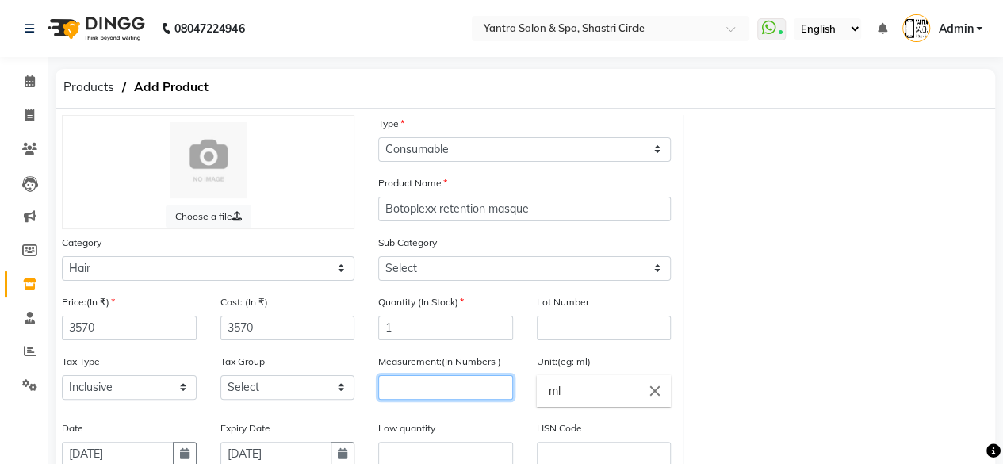
click at [419, 387] on input "number" at bounding box center [445, 387] width 135 height 25
type input "1"
click at [651, 396] on icon "close" at bounding box center [653, 390] width 17 height 17
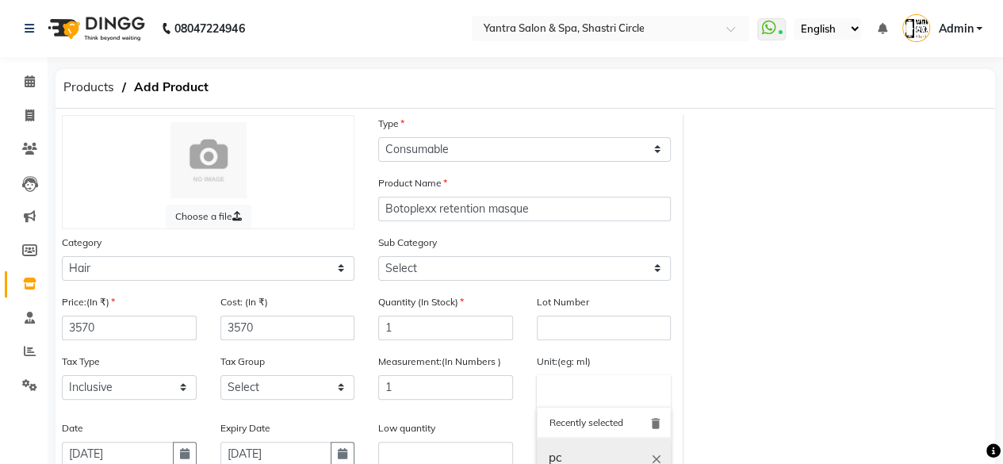
click at [580, 451] on link "pc" at bounding box center [604, 458] width 135 height 40
type input "pc"
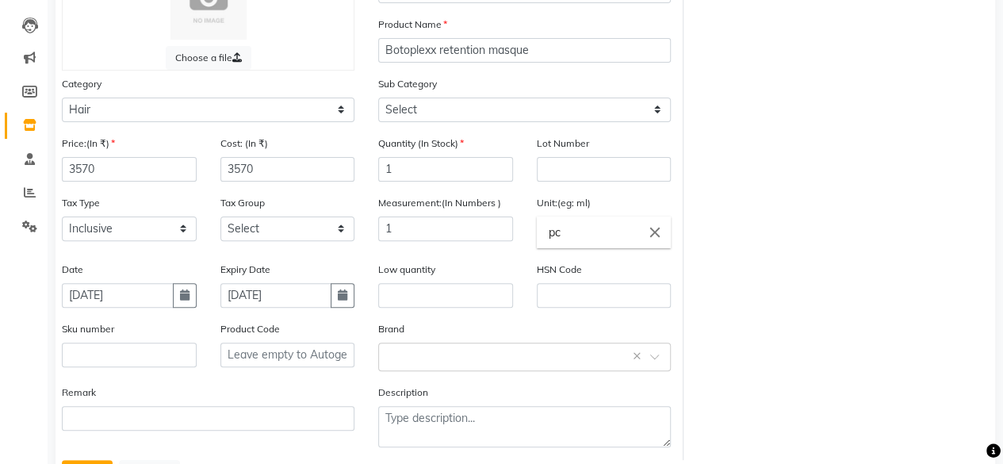
scroll to position [228, 0]
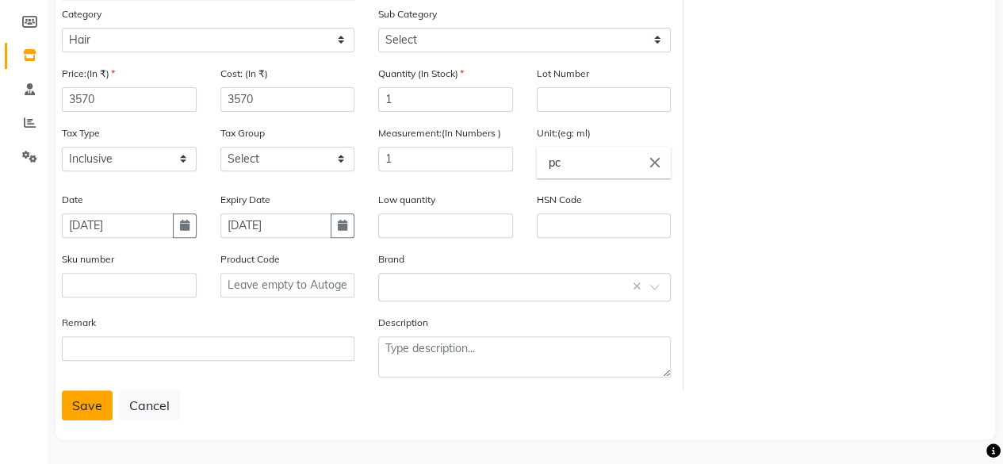
click at [86, 410] on button "Save" at bounding box center [87, 405] width 51 height 30
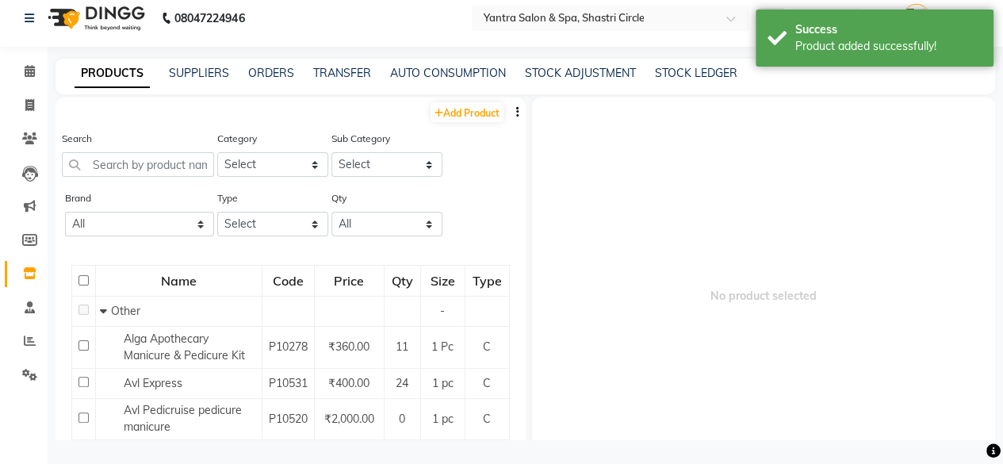
scroll to position [10, 0]
click at [145, 169] on input "text" at bounding box center [138, 165] width 152 height 25
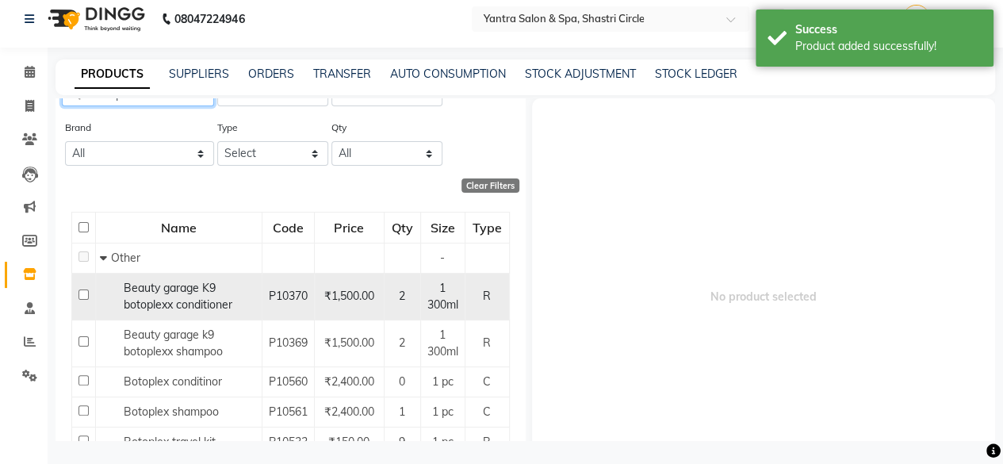
scroll to position [205, 0]
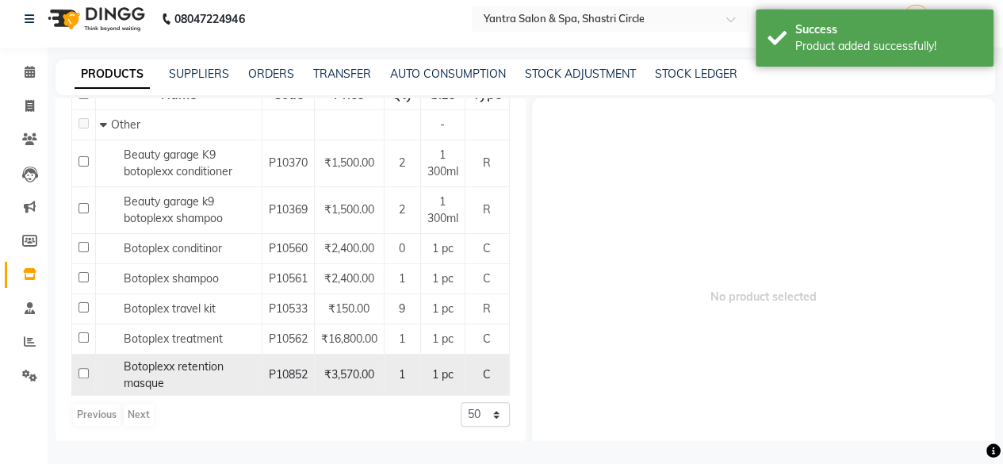
type input "botopl"
click at [143, 372] on div "Botoplexx retention masque" at bounding box center [179, 374] width 158 height 33
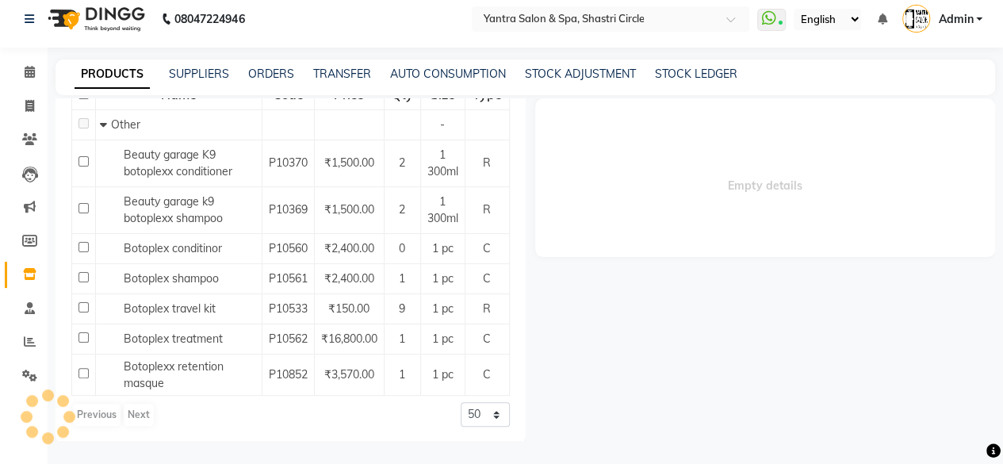
select select
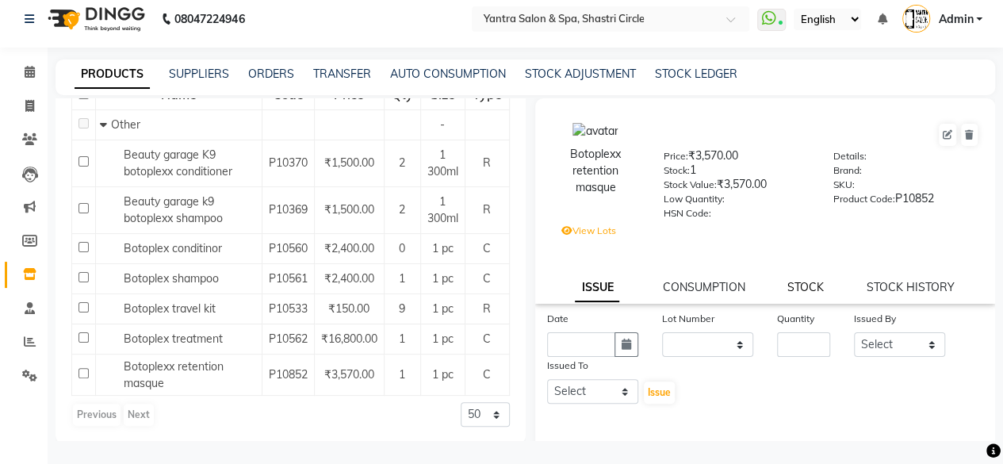
click at [805, 289] on link "STOCK" at bounding box center [805, 287] width 36 height 14
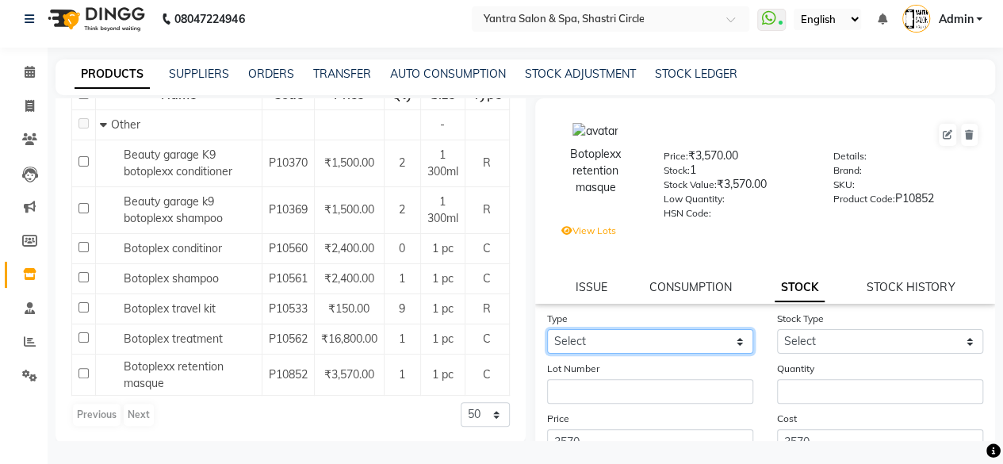
drag, startPoint x: 610, startPoint y: 346, endPoint x: 535, endPoint y: 393, distance: 88.0
click at [609, 346] on select "Select In Out" at bounding box center [650, 341] width 206 height 25
select select "out"
click at [547, 329] on select "Select In Out" at bounding box center [650, 341] width 206 height 25
select select
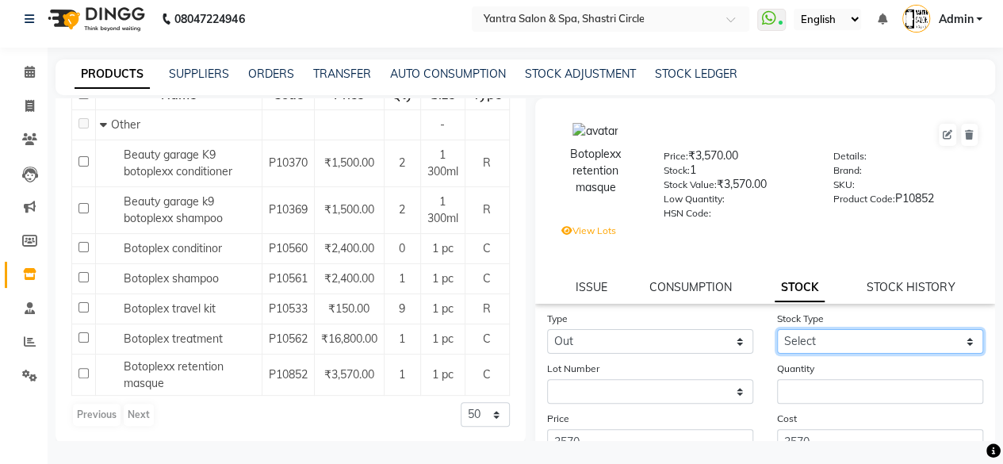
drag, startPoint x: 801, startPoint y: 344, endPoint x: 801, endPoint y: 364, distance: 19.8
click at [801, 344] on select "Select Internal Use Damaged Expired Adjustment Return Other" at bounding box center [880, 341] width 206 height 25
select select "other"
click at [777, 329] on select "Select Internal Use Damaged Expired Adjustment Return Other" at bounding box center [880, 341] width 206 height 25
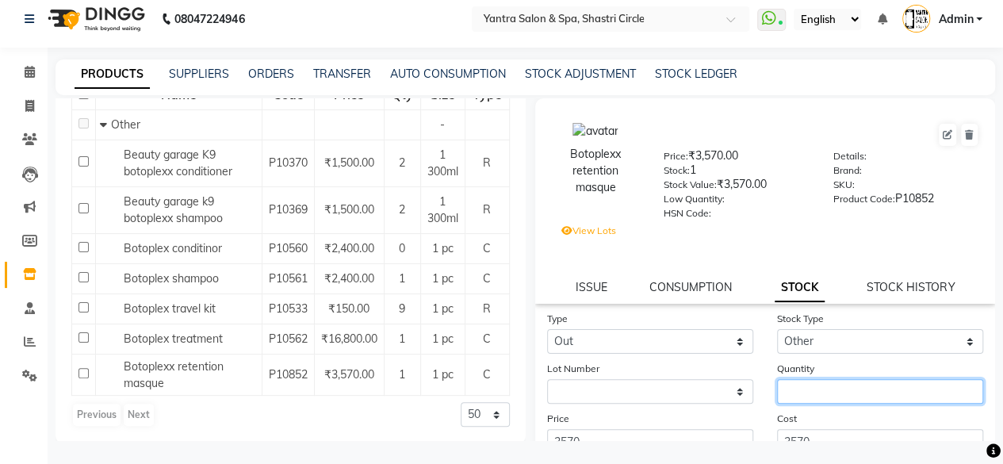
click at [820, 400] on input "number" at bounding box center [880, 391] width 206 height 25
type input "1"
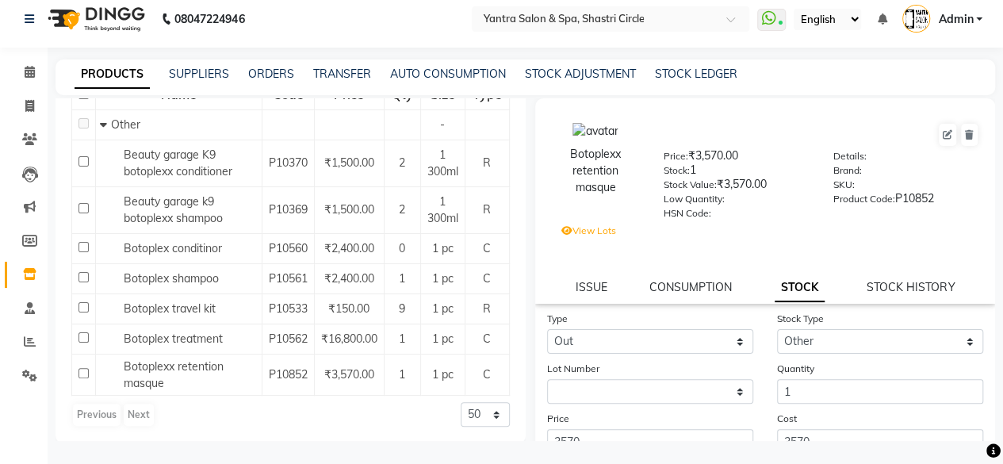
click at [821, 415] on div "Cost 3570" at bounding box center [880, 432] width 230 height 44
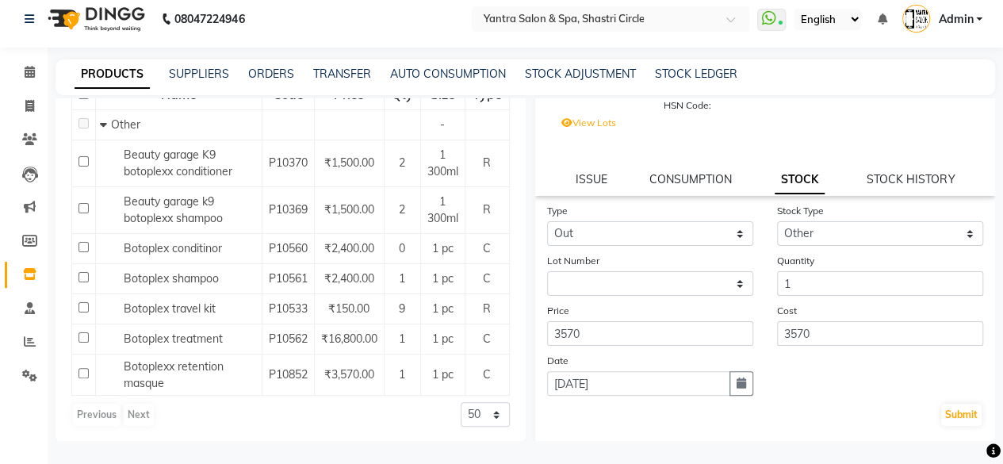
scroll to position [186, 0]
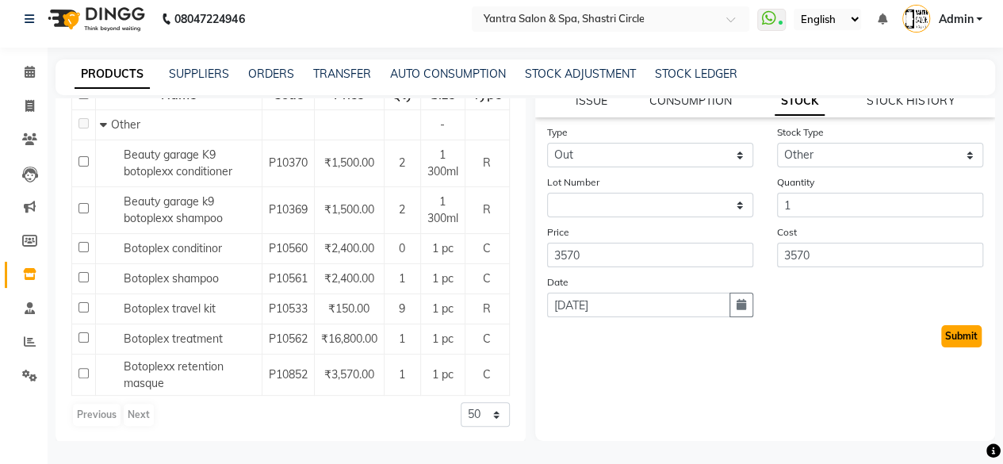
click at [960, 336] on button "Submit" at bounding box center [961, 336] width 40 height 22
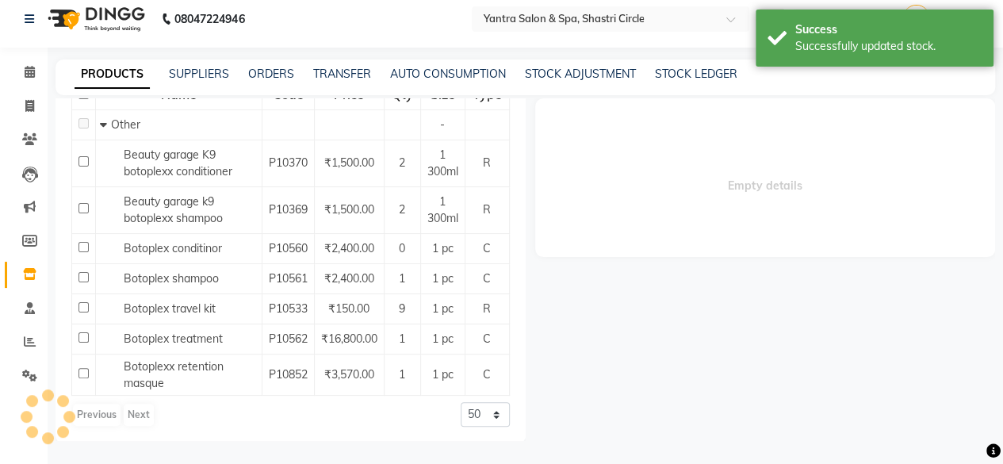
scroll to position [0, 0]
select select
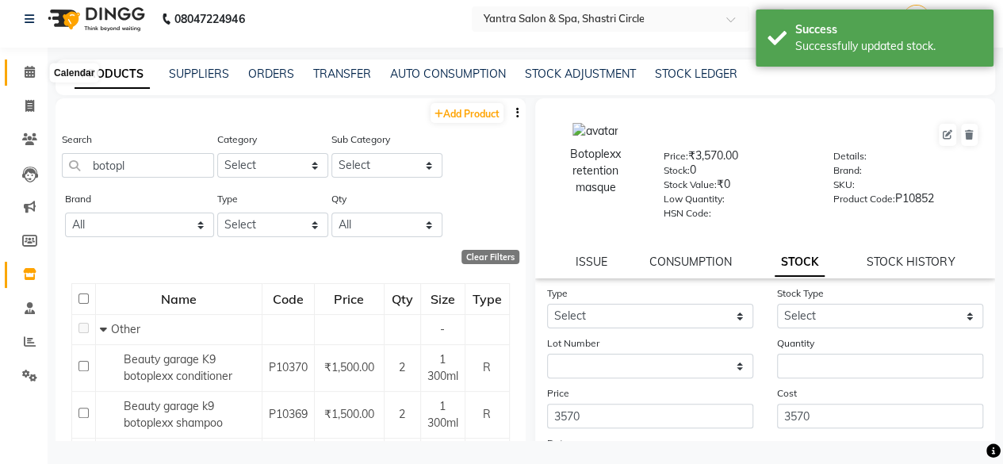
click at [34, 63] on span at bounding box center [30, 72] width 28 height 18
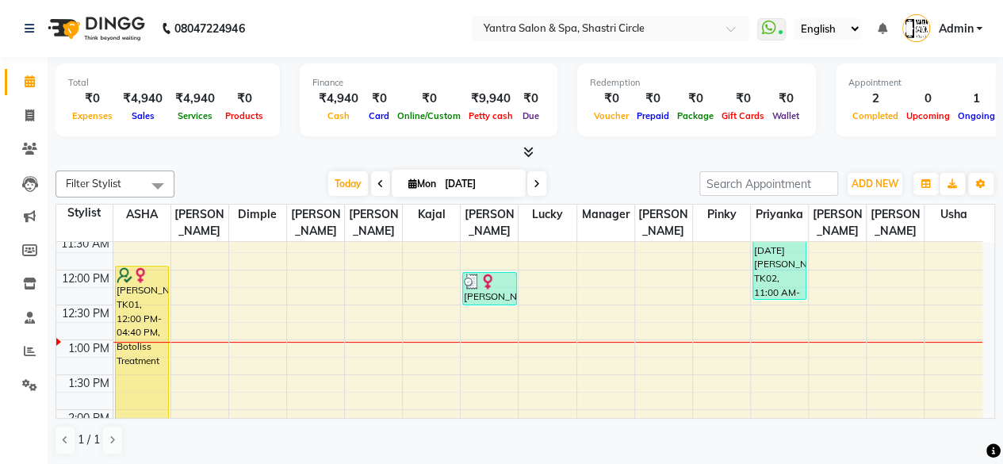
scroll to position [171, 0]
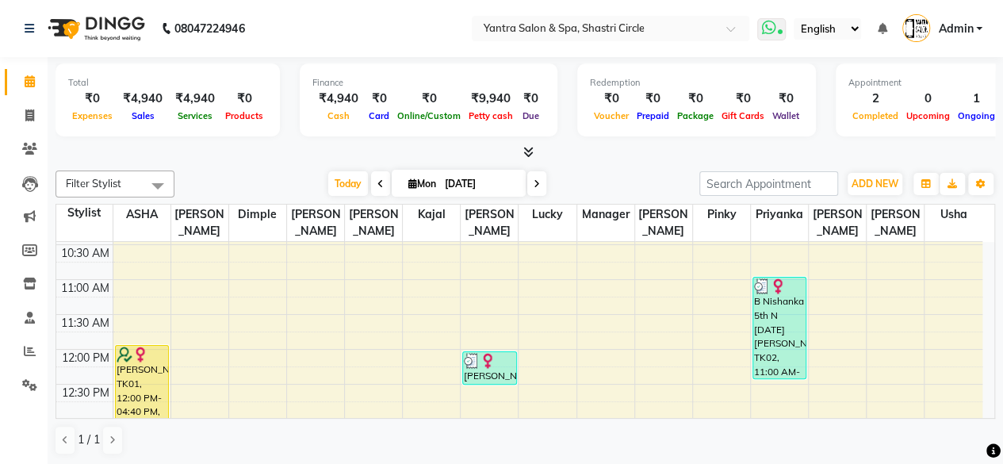
click at [785, 26] on span at bounding box center [771, 29] width 29 height 22
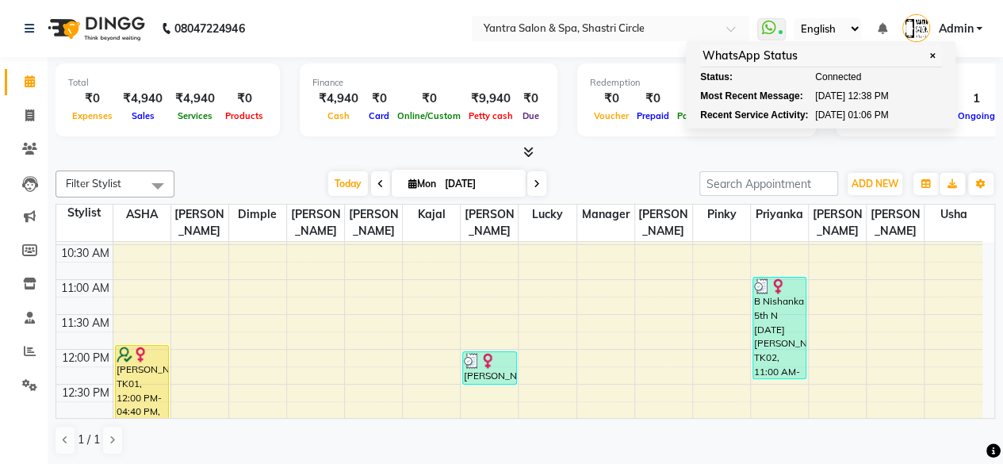
click at [398, 33] on nav "08047224946 Select Location × Yantra Salon & Spa, Shastri Circle WhatsApp Statu…" at bounding box center [501, 28] width 1003 height 57
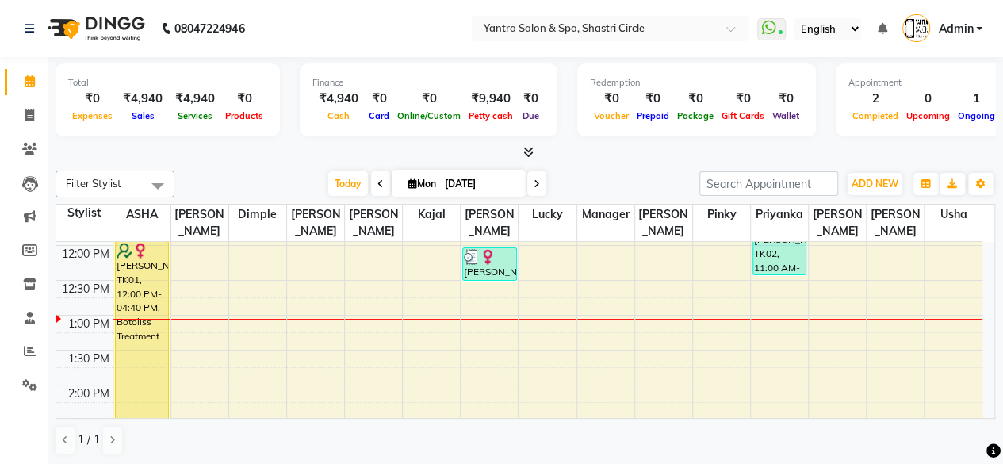
scroll to position [250, 0]
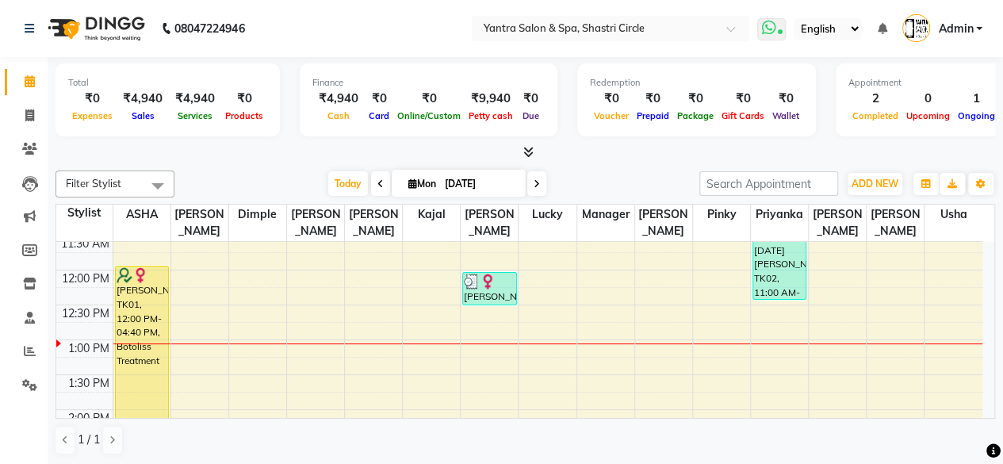
click at [778, 33] on icon at bounding box center [780, 33] width 5 height 8
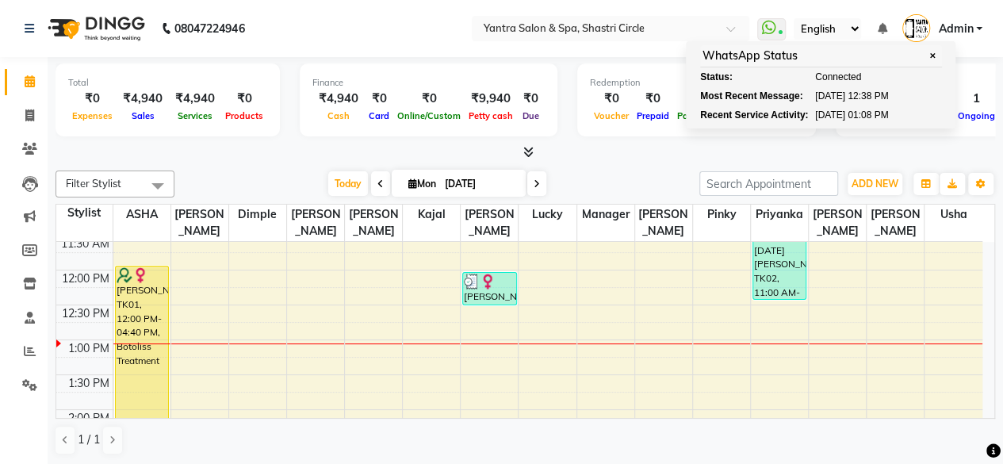
click at [469, 29] on ul "Select Location × Yantra Salon & Spa, Shastri Circle" at bounding box center [610, 28] width 293 height 25
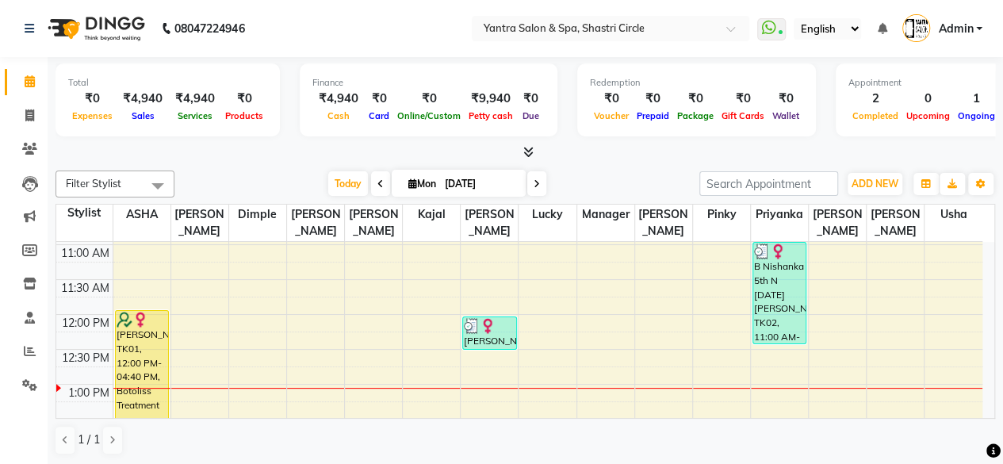
scroll to position [171, 0]
